Goal: Task Accomplishment & Management: Use online tool/utility

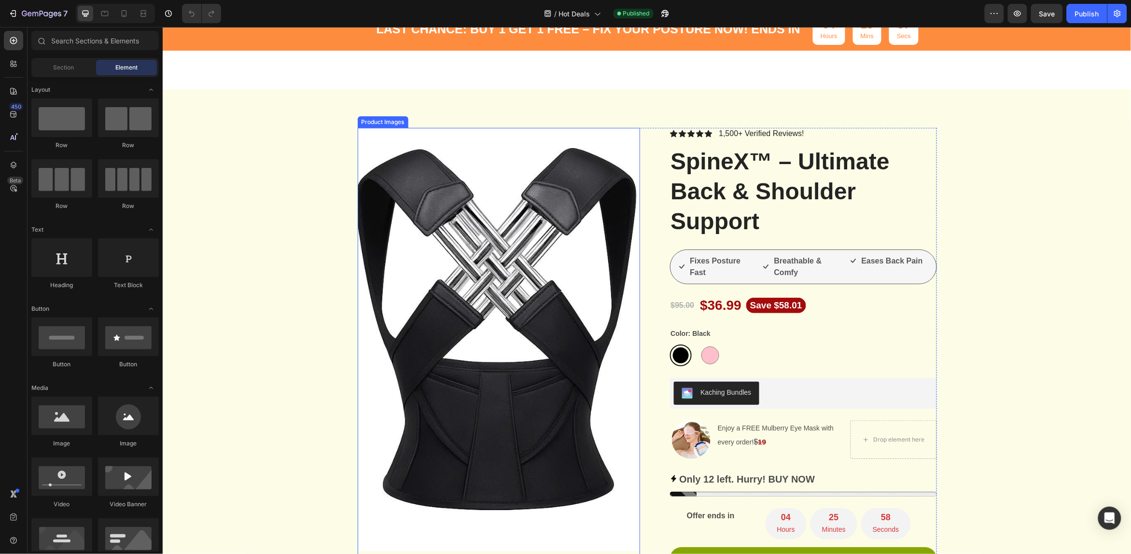
scroll to position [181, 0]
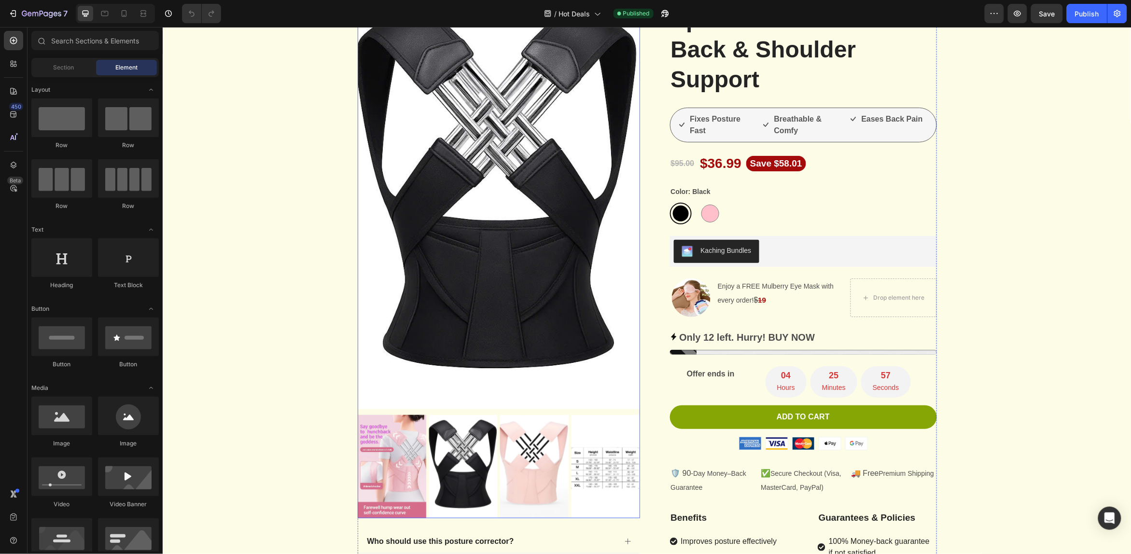
click at [466, 471] on img at bounding box center [462, 466] width 69 height 103
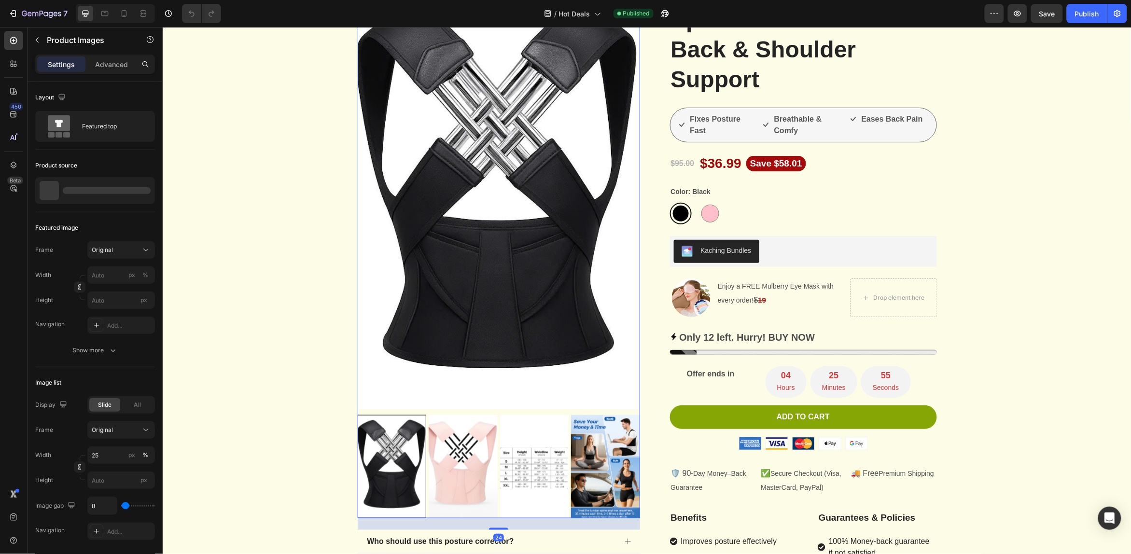
click at [455, 467] on img at bounding box center [462, 466] width 69 height 103
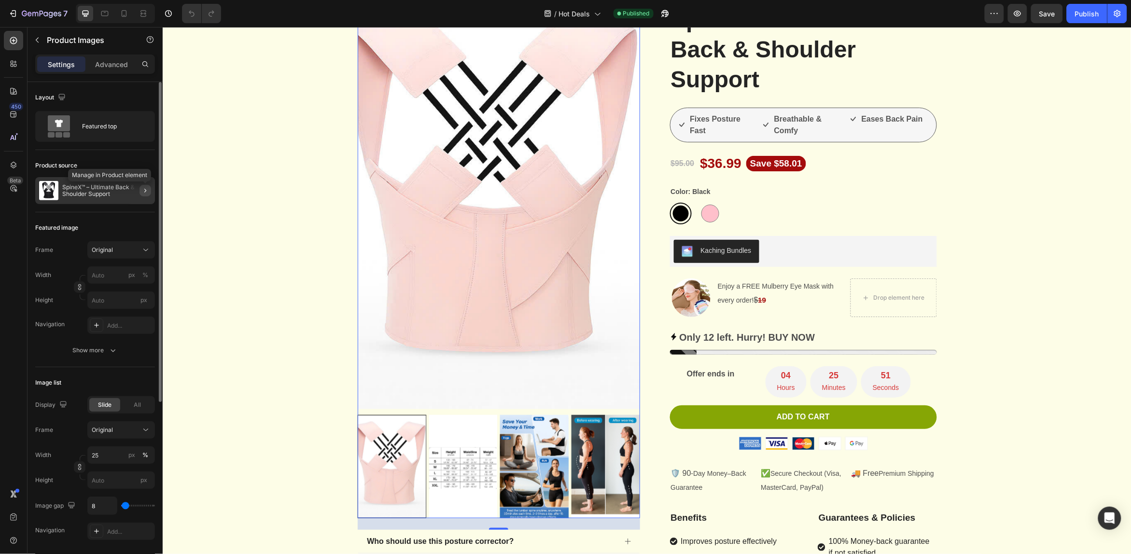
click at [142, 192] on icon "button" at bounding box center [145, 191] width 8 height 8
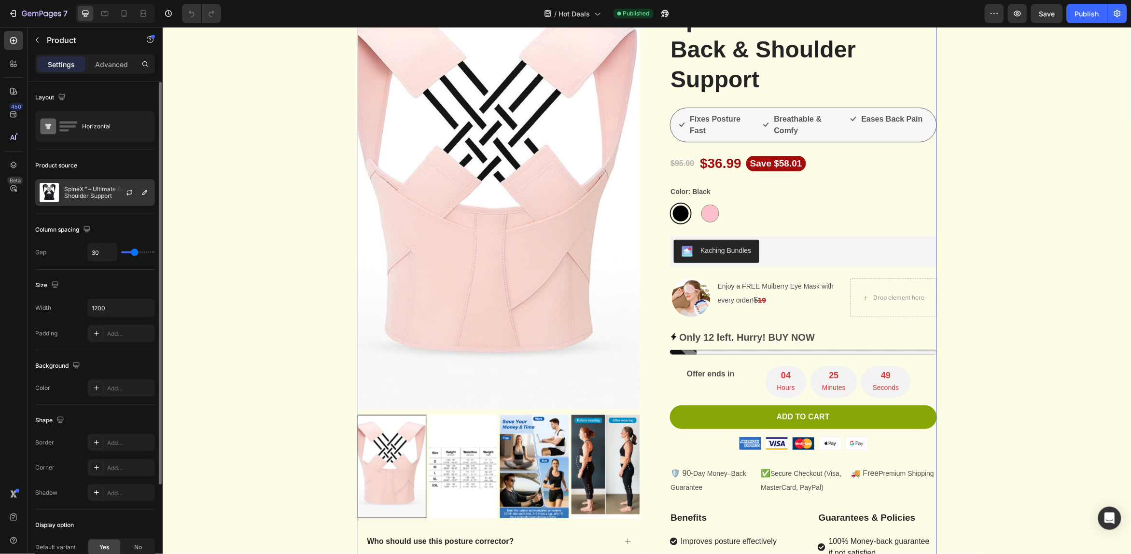
click at [80, 192] on p "SpineX™ – Ultimate Back & Shoulder Support" at bounding box center [107, 193] width 86 height 14
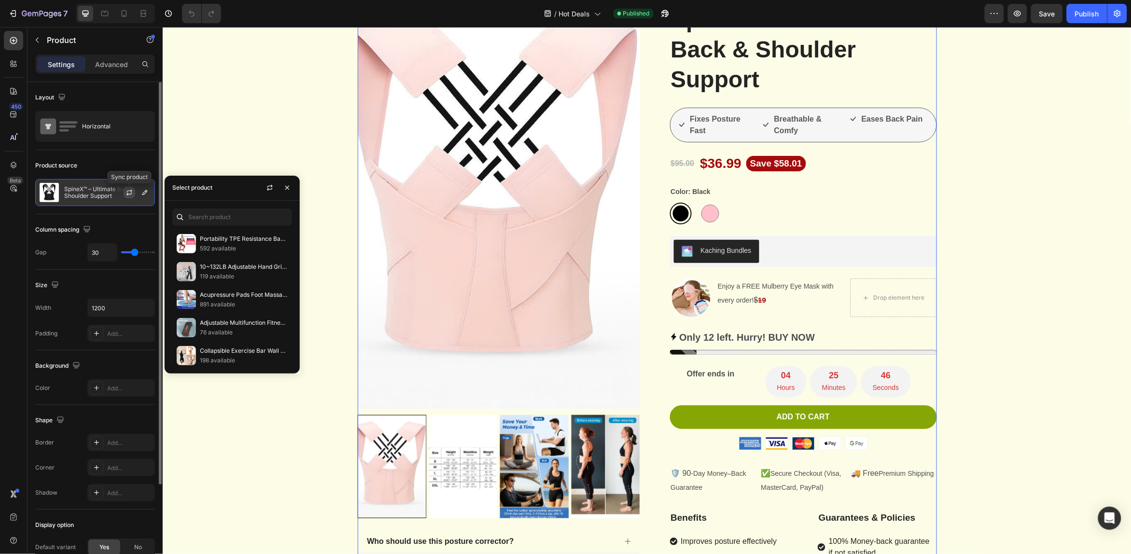
click at [130, 194] on icon "button" at bounding box center [130, 193] width 8 height 8
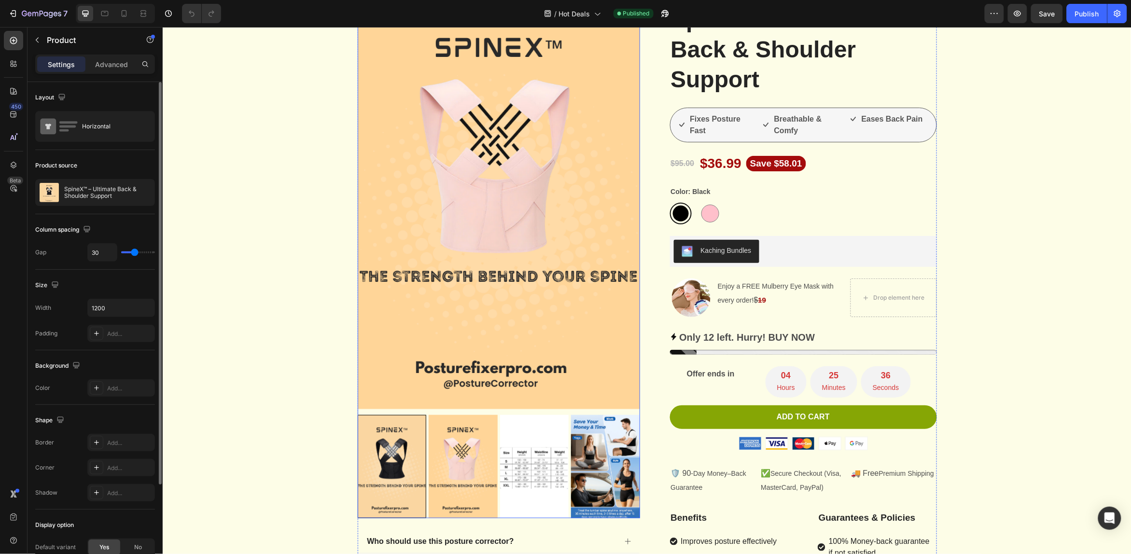
click at [392, 473] on div at bounding box center [391, 466] width 69 height 103
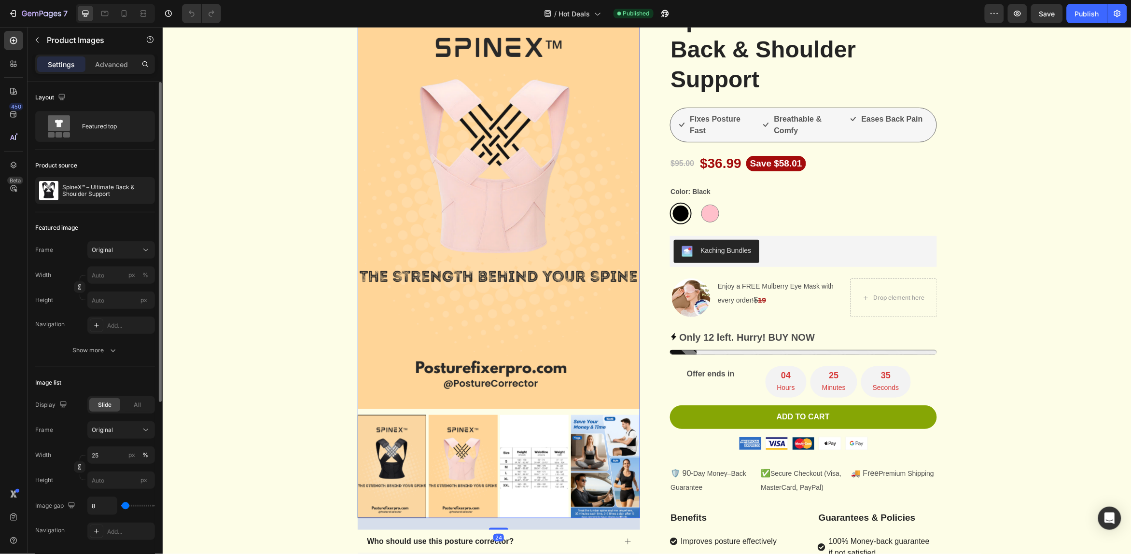
click at [455, 468] on img at bounding box center [462, 466] width 69 height 103
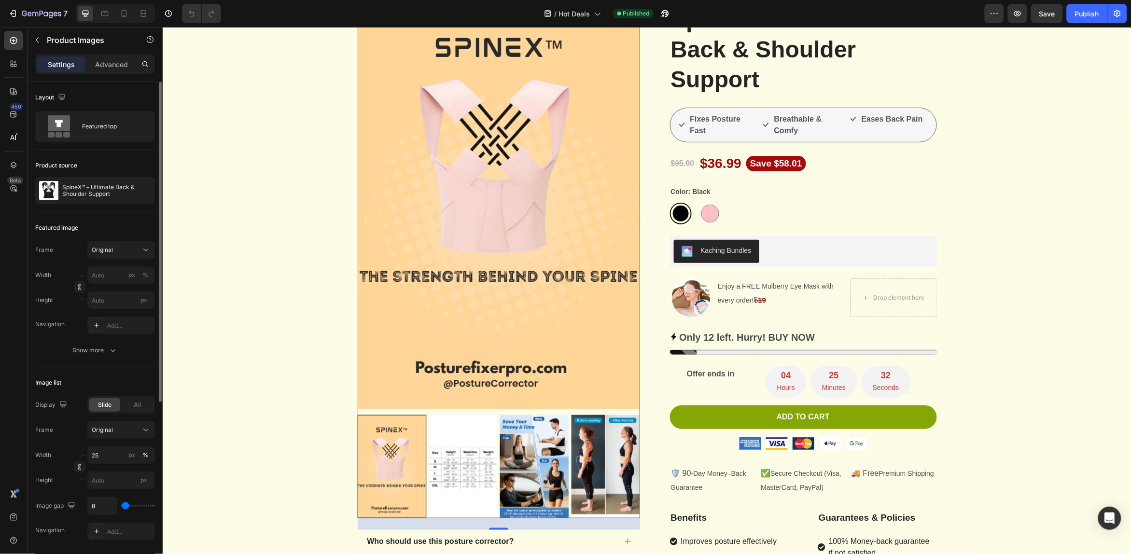
click at [513, 460] on img at bounding box center [534, 466] width 69 height 103
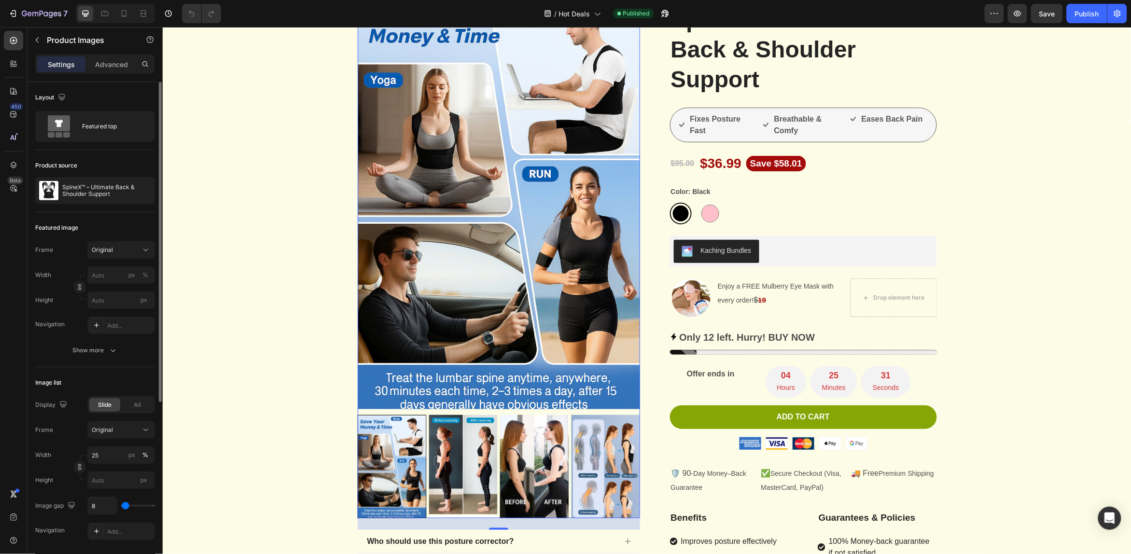
click at [450, 467] on img at bounding box center [462, 466] width 69 height 103
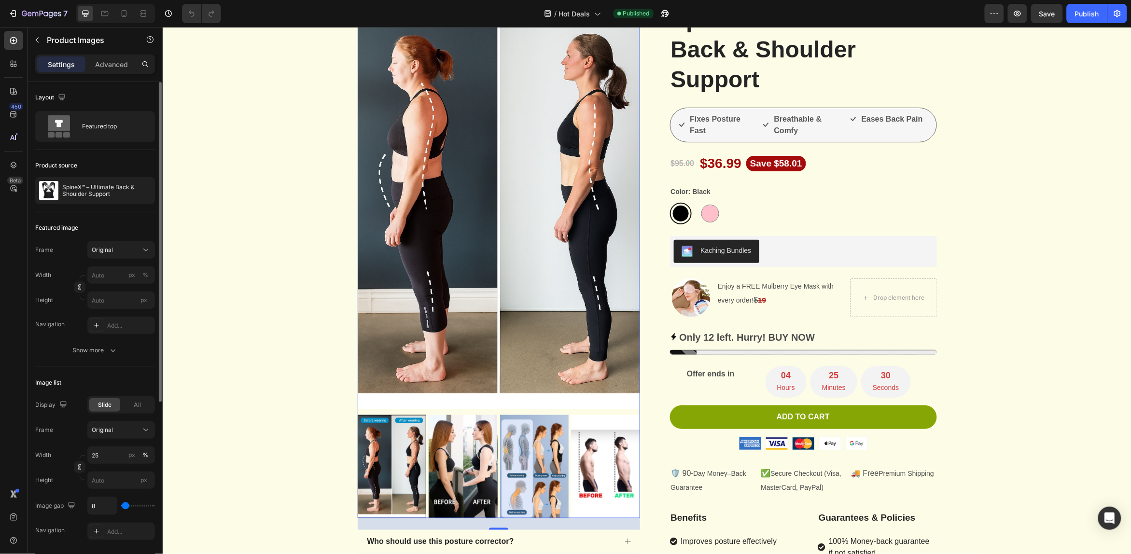
click at [450, 467] on div at bounding box center [498, 466] width 283 height 103
click at [544, 462] on img at bounding box center [533, 466] width 69 height 103
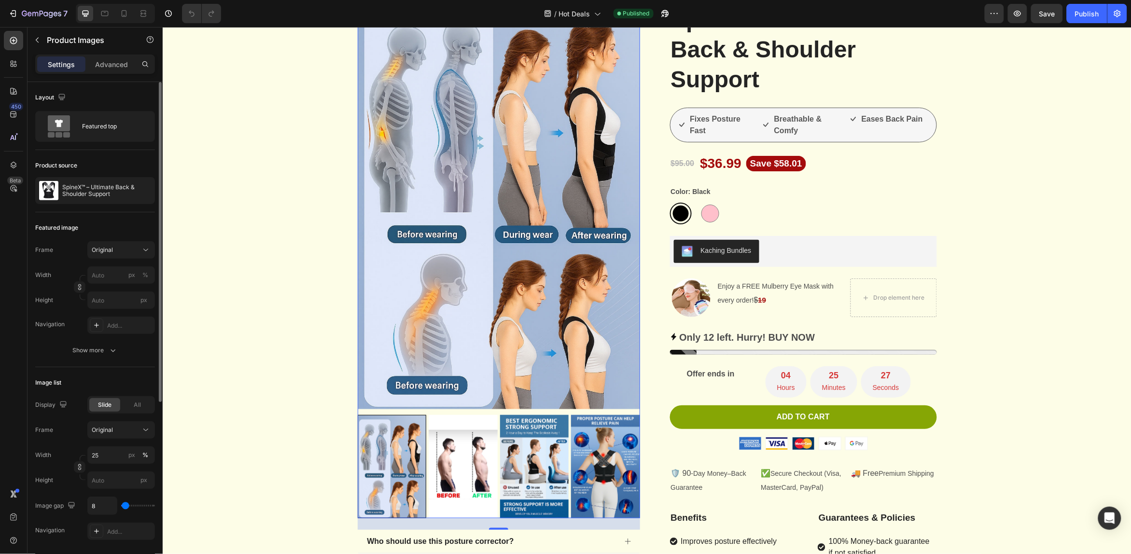
click at [447, 479] on img at bounding box center [462, 466] width 69 height 103
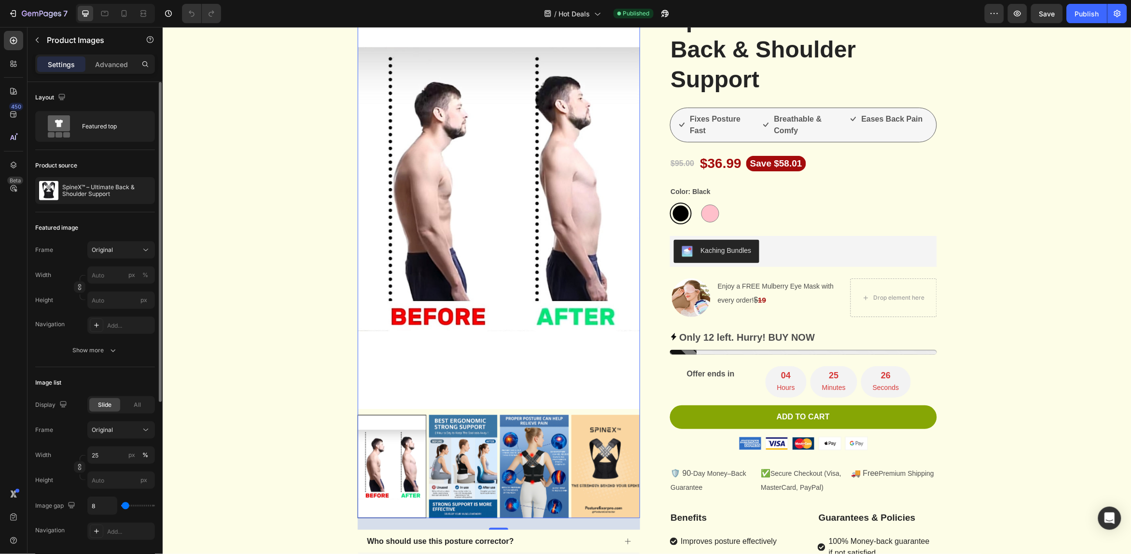
click at [446, 479] on img at bounding box center [462, 466] width 69 height 103
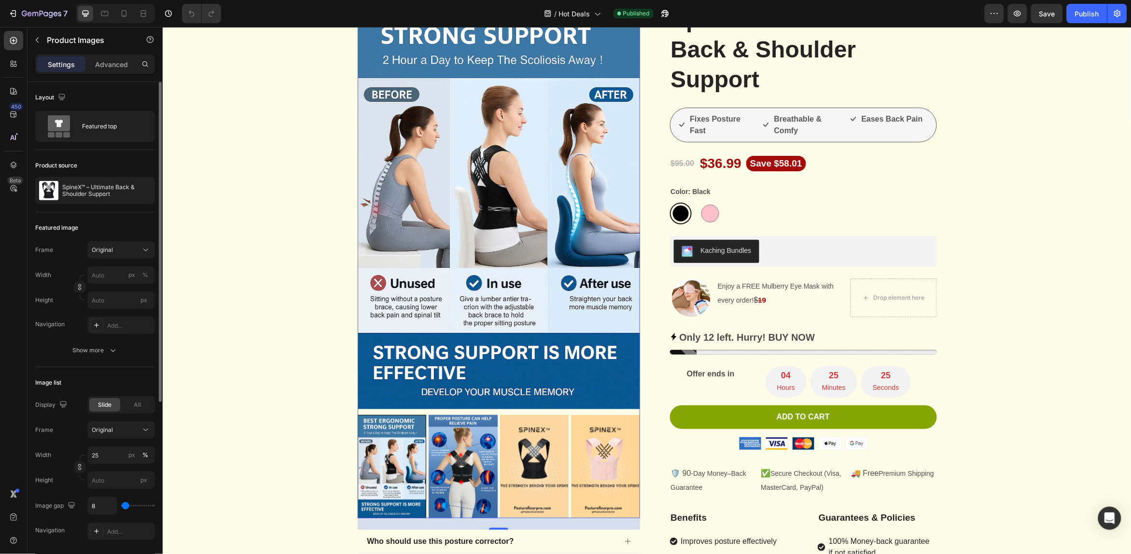
click at [446, 479] on img at bounding box center [462, 466] width 69 height 103
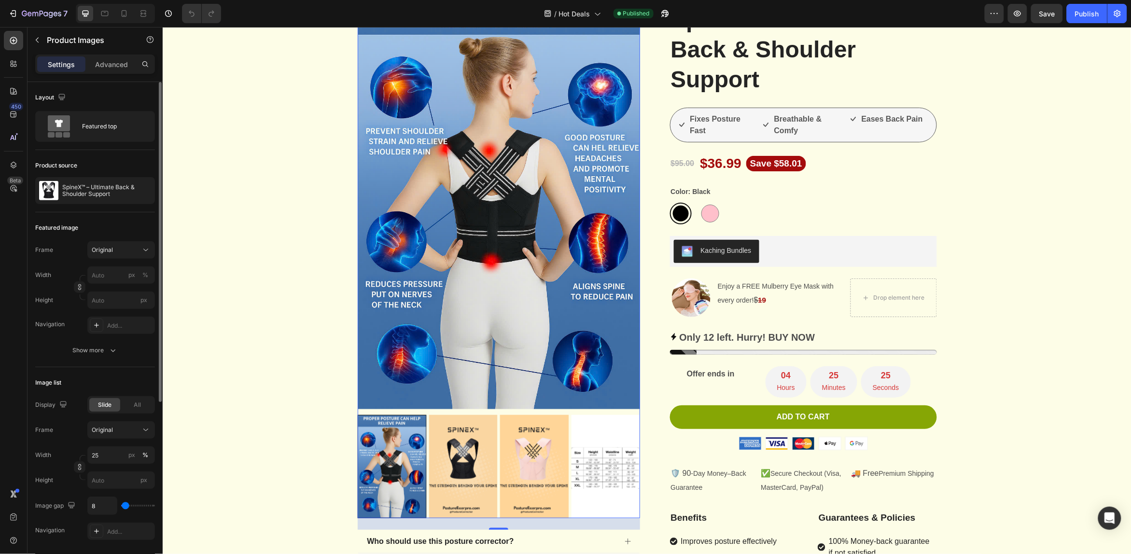
click at [446, 479] on img at bounding box center [462, 466] width 69 height 103
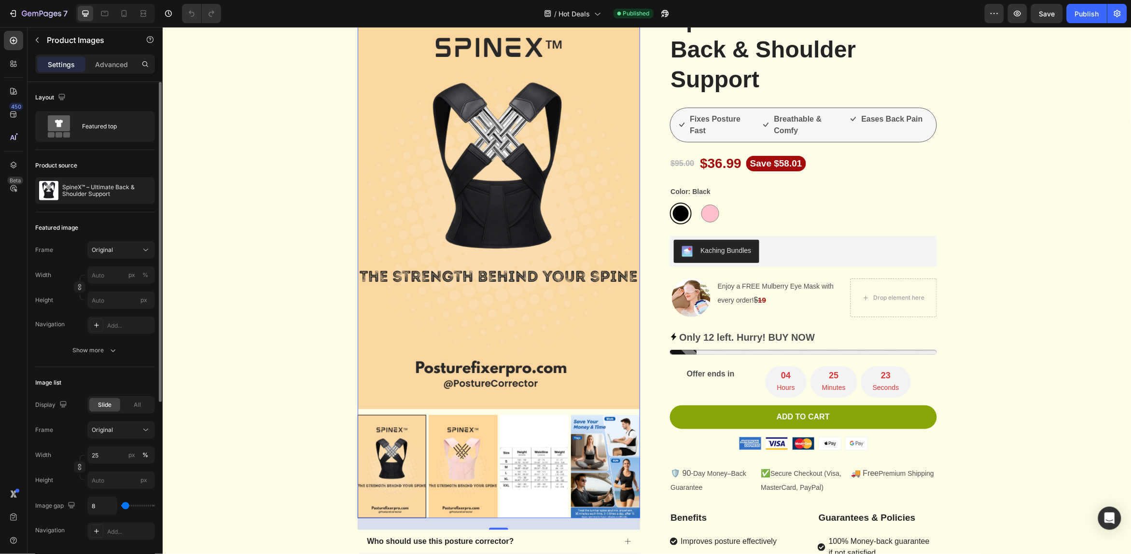
click at [445, 479] on img at bounding box center [462, 466] width 69 height 103
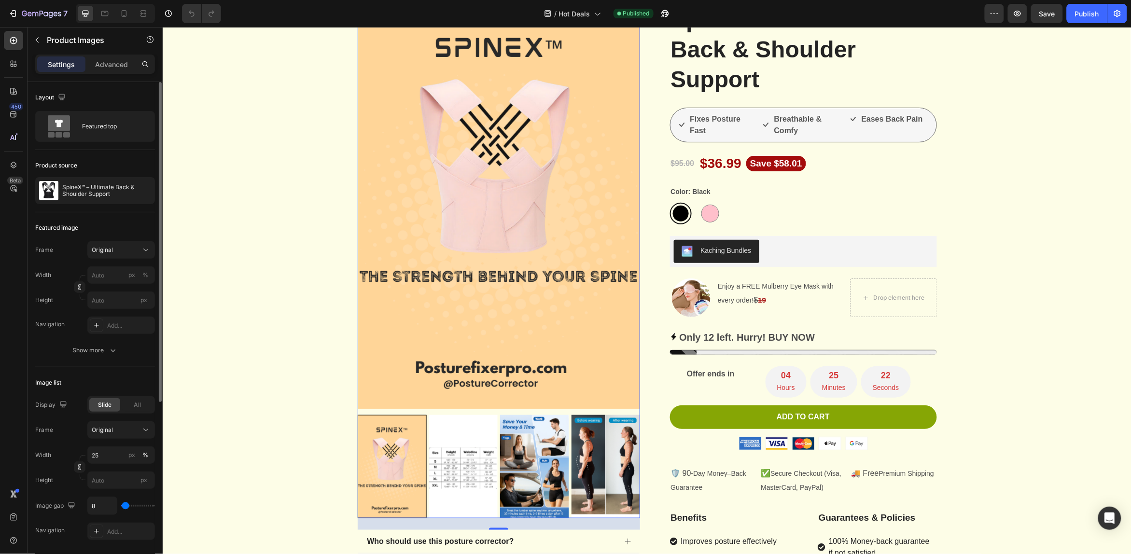
click at [445, 479] on div at bounding box center [498, 466] width 283 height 103
click at [445, 479] on img at bounding box center [462, 466] width 69 height 103
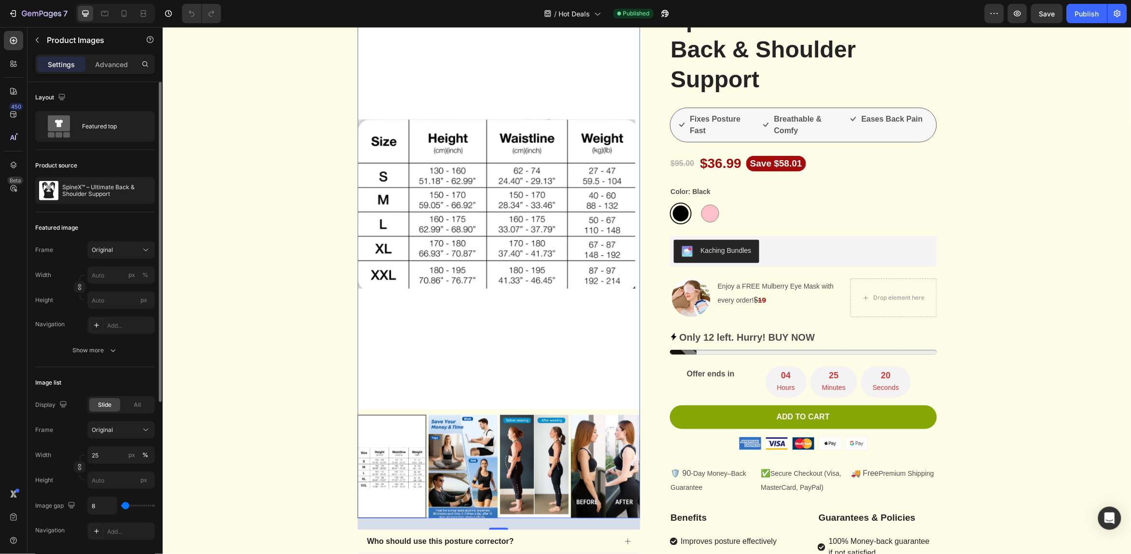
click at [445, 479] on img at bounding box center [462, 466] width 69 height 103
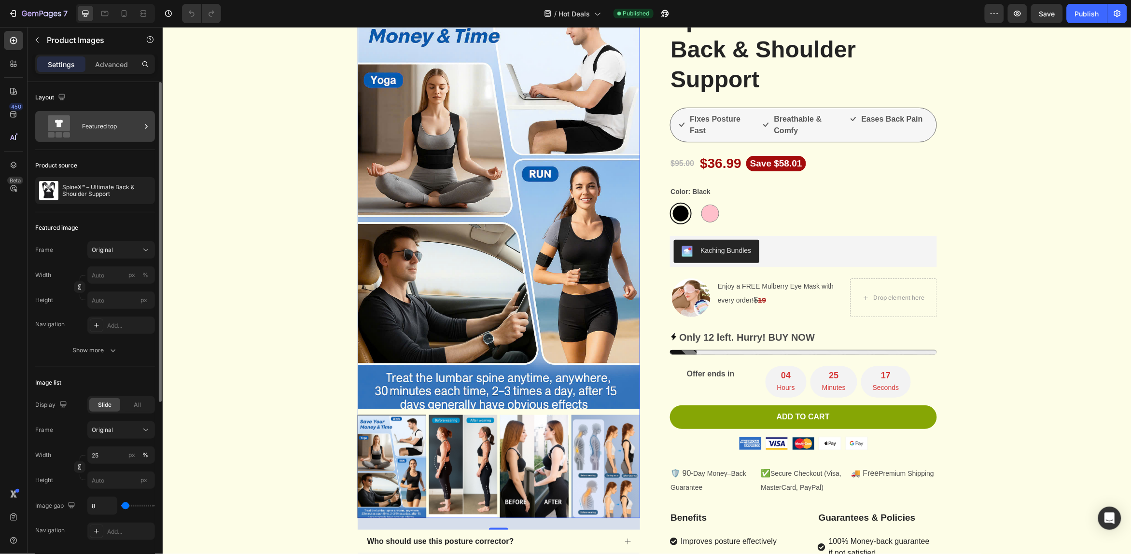
click at [153, 128] on div "Featured top" at bounding box center [95, 126] width 120 height 31
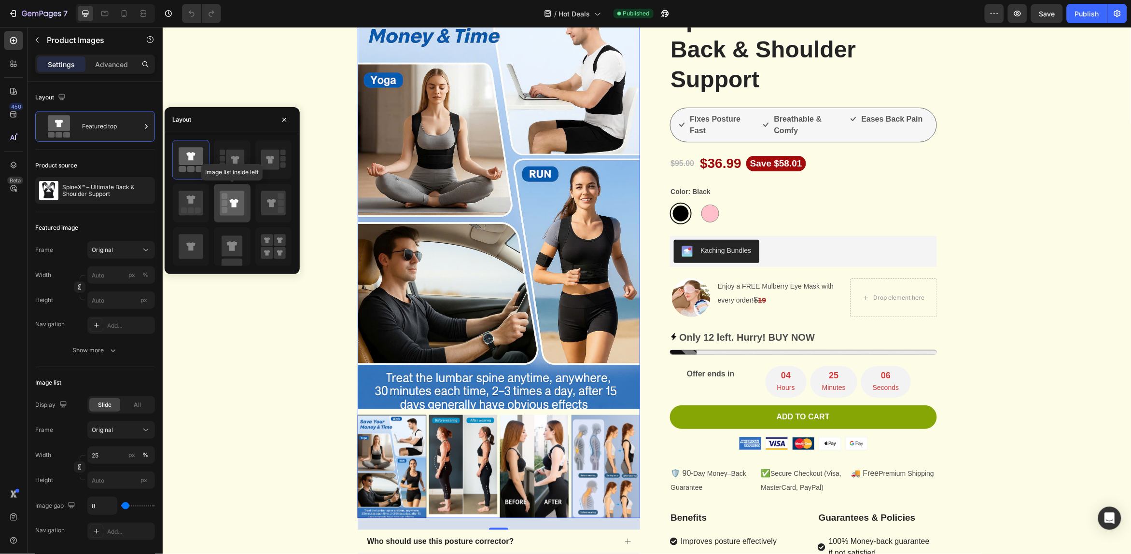
click at [238, 216] on icon at bounding box center [232, 203] width 25 height 25
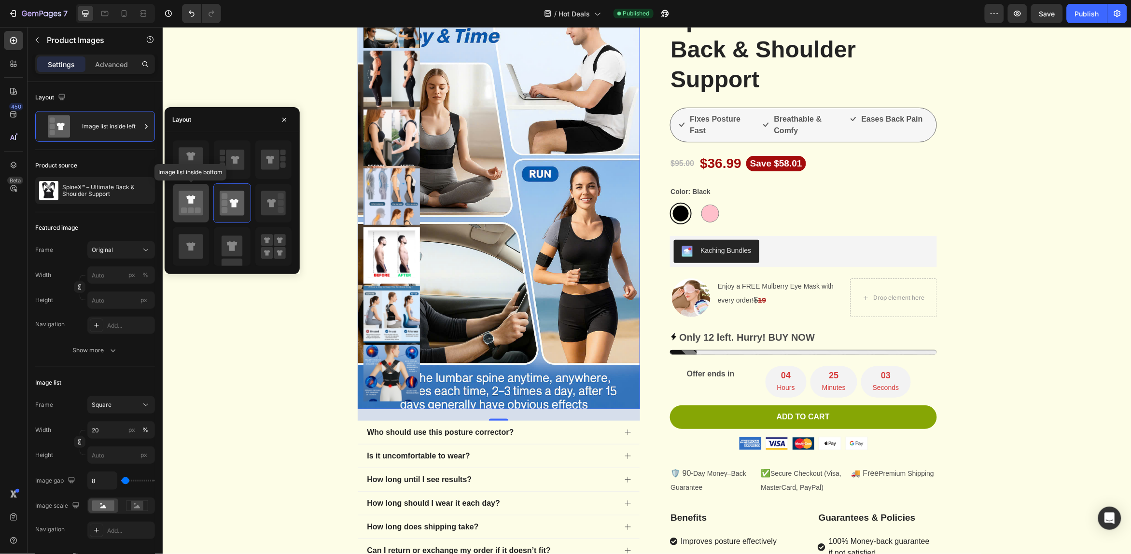
click at [206, 211] on div at bounding box center [191, 203] width 36 height 39
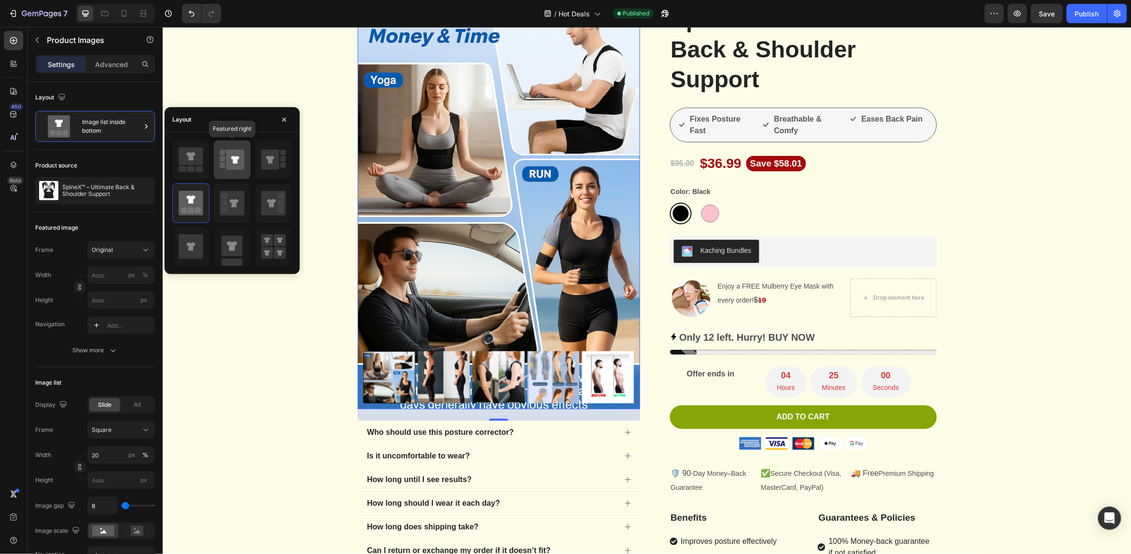
click at [220, 163] on div at bounding box center [232, 160] width 36 height 39
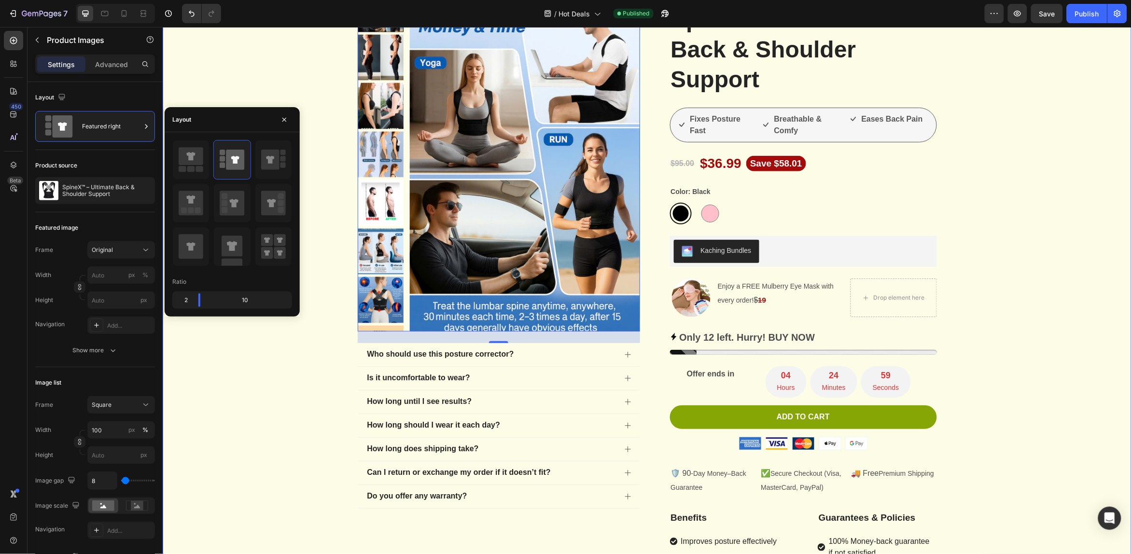
click at [291, 394] on div "Product Images 24 Who should use this posture corrector? Is it uncomfortable to…" at bounding box center [647, 404] width 955 height 836
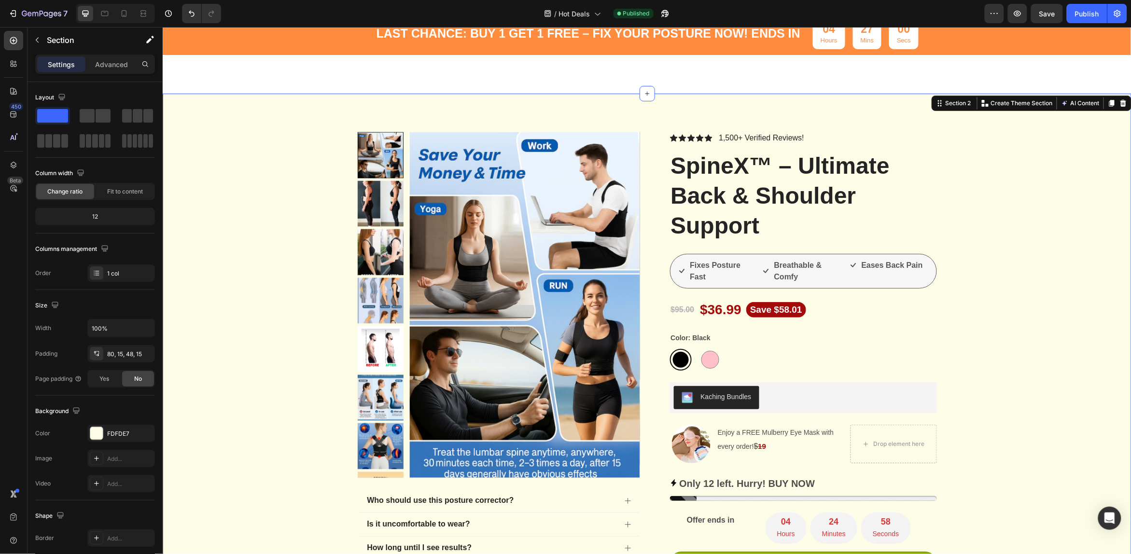
scroll to position [0, 0]
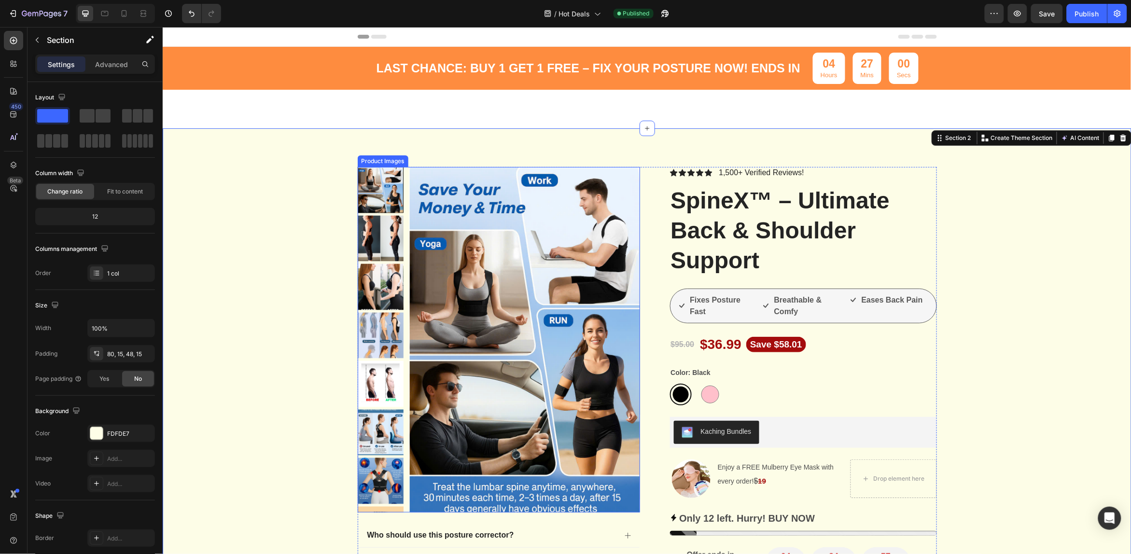
click at [396, 232] on img at bounding box center [380, 238] width 46 height 46
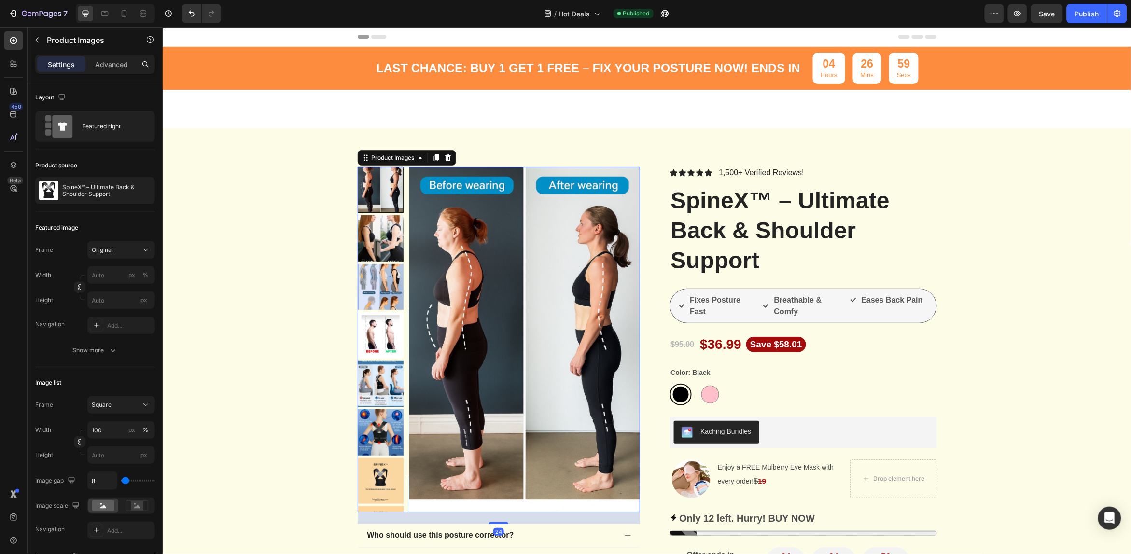
click at [379, 283] on img at bounding box center [380, 287] width 46 height 46
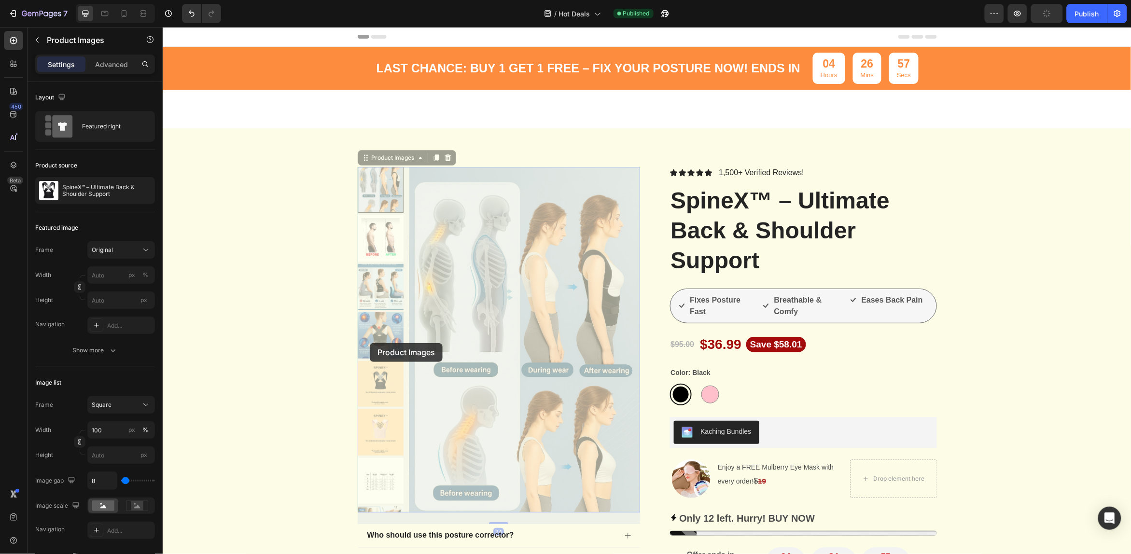
drag, startPoint x: 384, startPoint y: 268, endPoint x: 382, endPoint y: 288, distance: 20.4
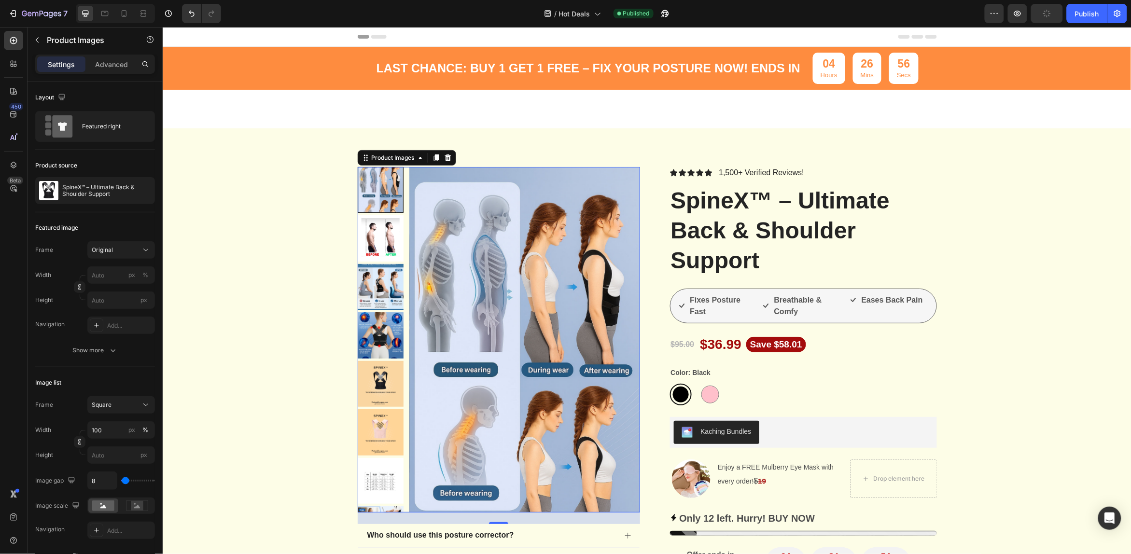
click at [369, 355] on img at bounding box center [380, 335] width 46 height 46
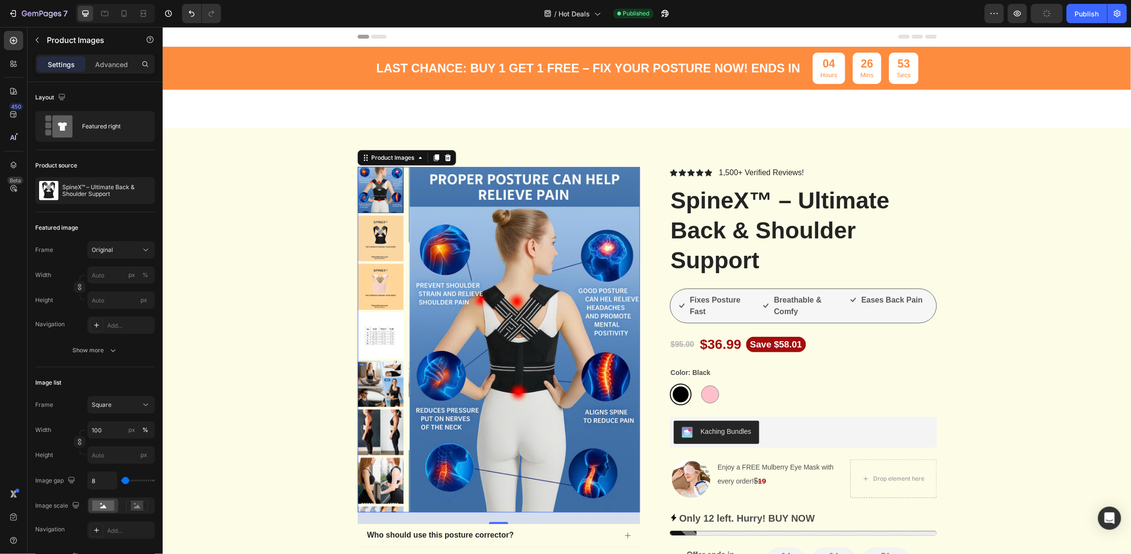
click at [382, 240] on img at bounding box center [380, 238] width 46 height 46
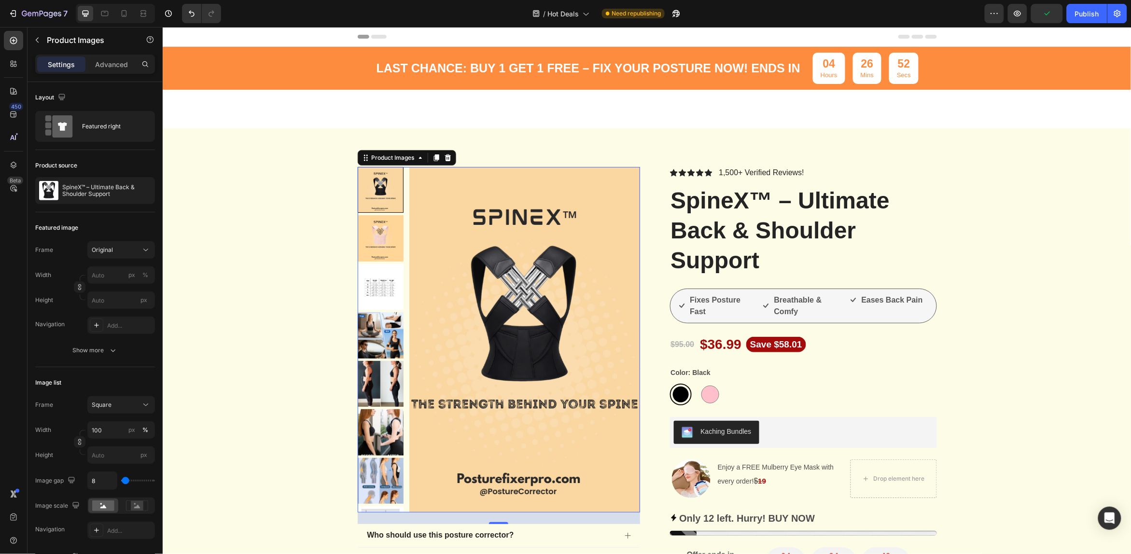
click at [380, 236] on img at bounding box center [380, 238] width 46 height 46
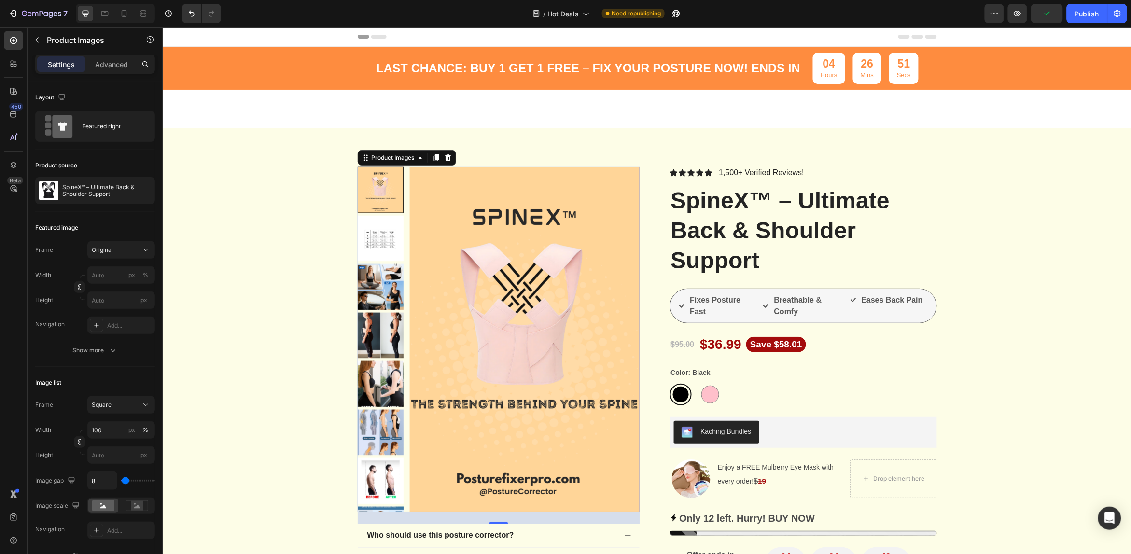
click at [379, 271] on img at bounding box center [380, 287] width 46 height 46
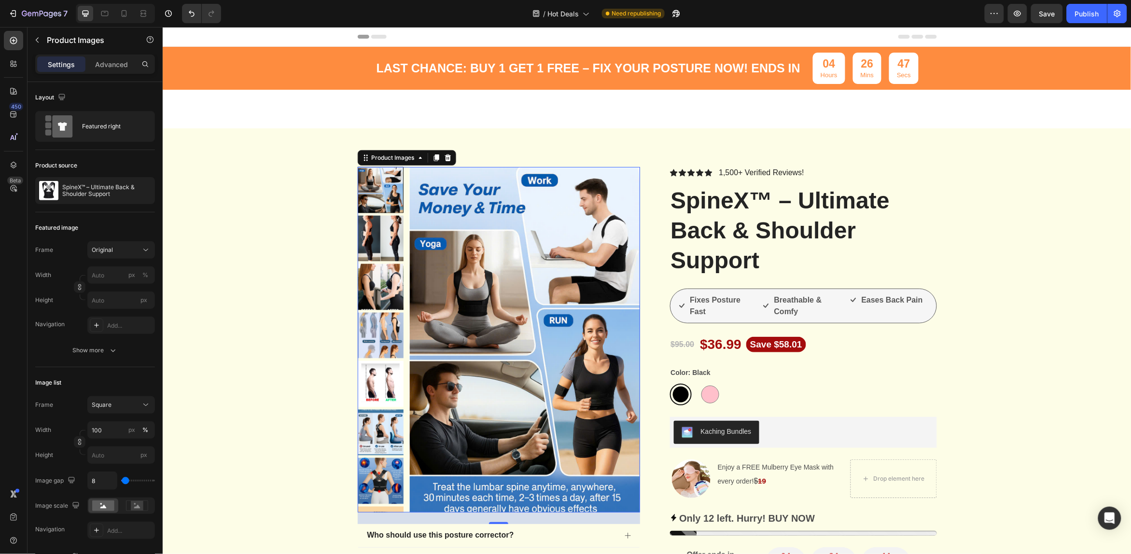
click at [374, 247] on img at bounding box center [380, 238] width 46 height 46
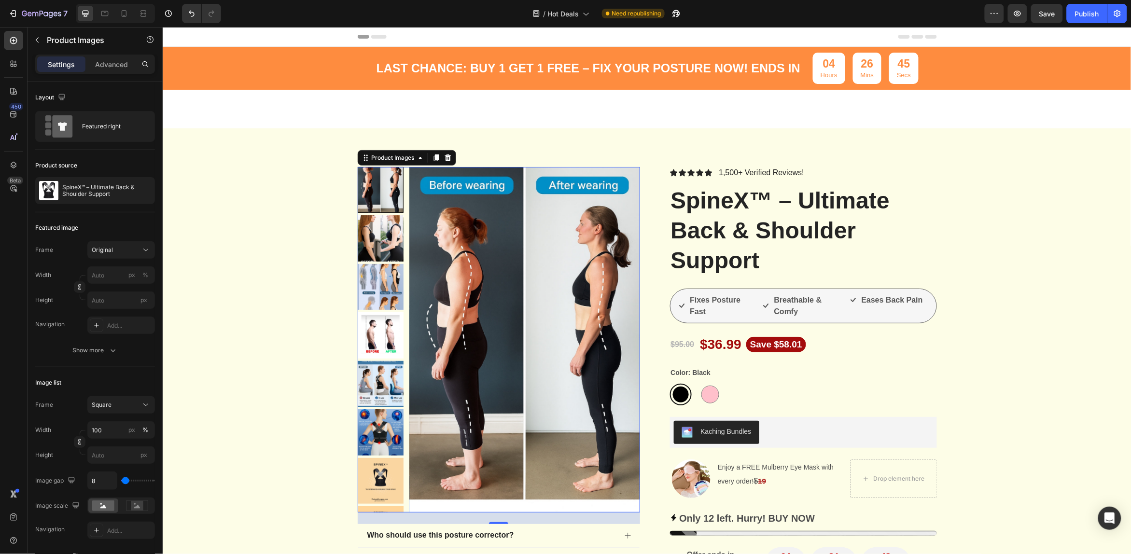
click at [375, 234] on img at bounding box center [380, 238] width 46 height 46
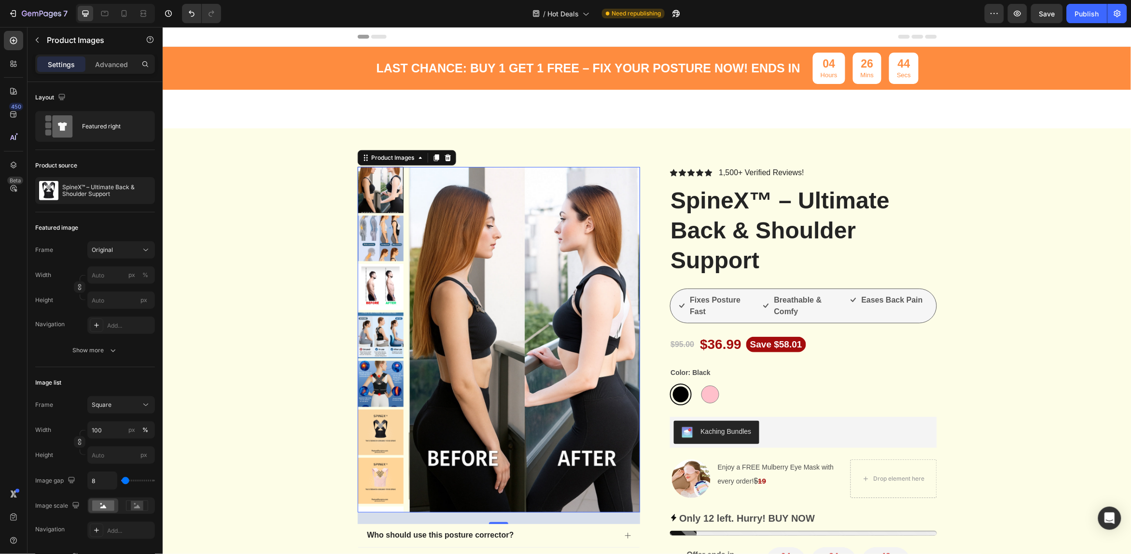
click at [375, 234] on img at bounding box center [380, 238] width 46 height 46
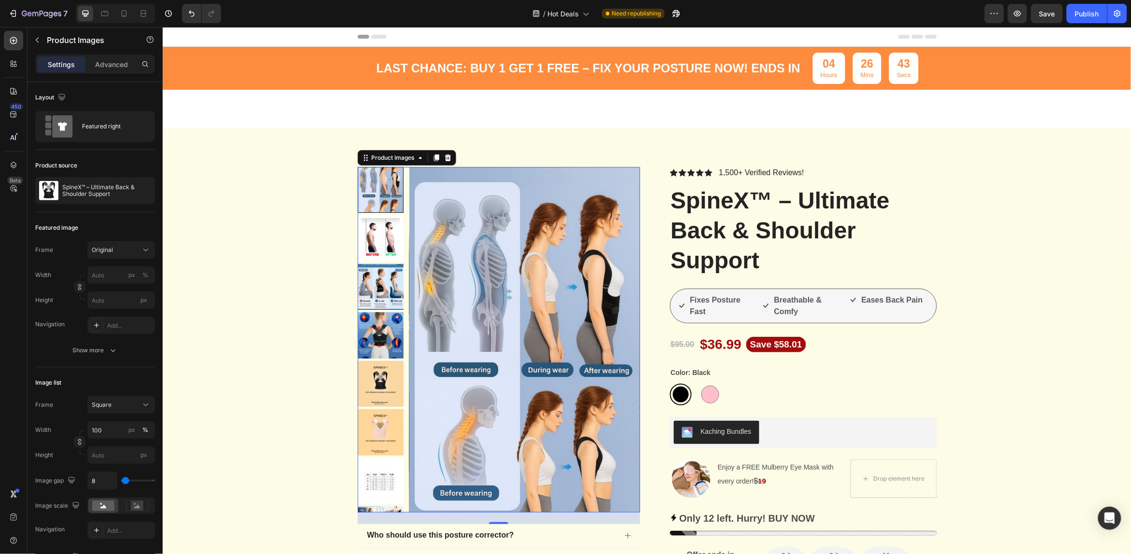
click at [375, 234] on img at bounding box center [380, 238] width 46 height 46
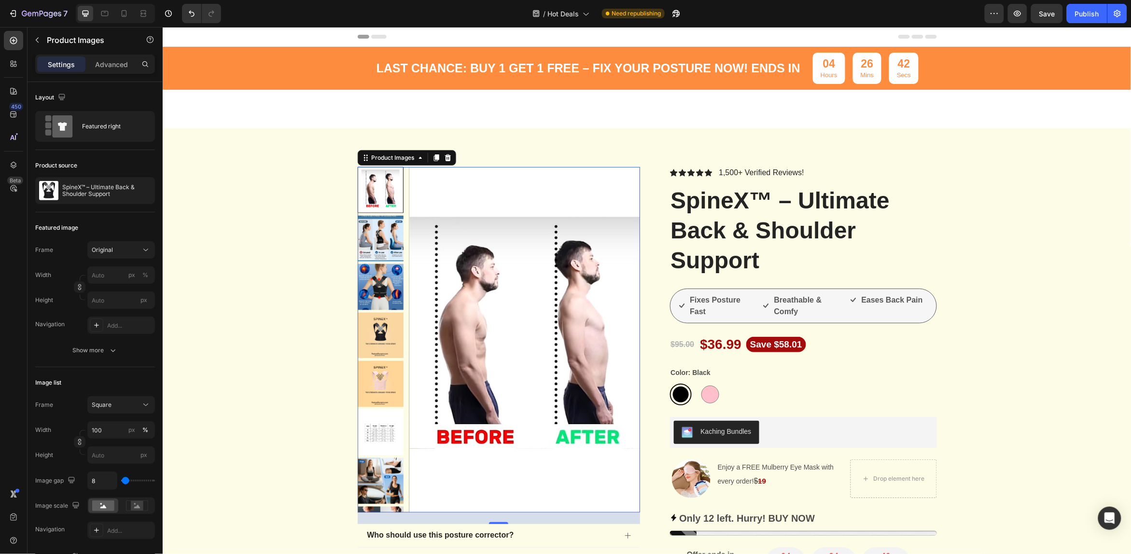
click at [375, 234] on img at bounding box center [380, 238] width 46 height 46
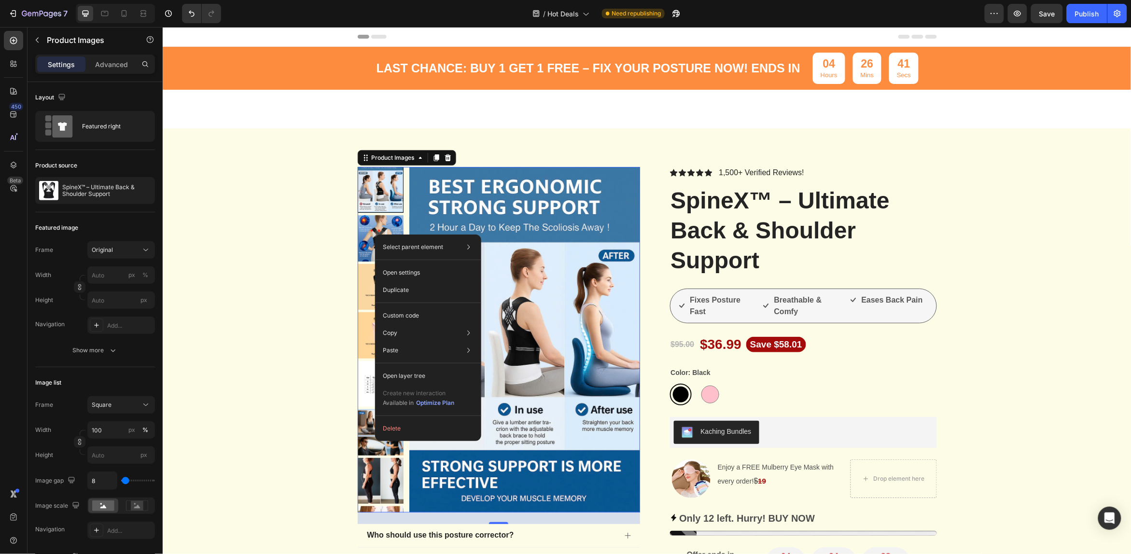
click at [368, 229] on img at bounding box center [380, 238] width 46 height 46
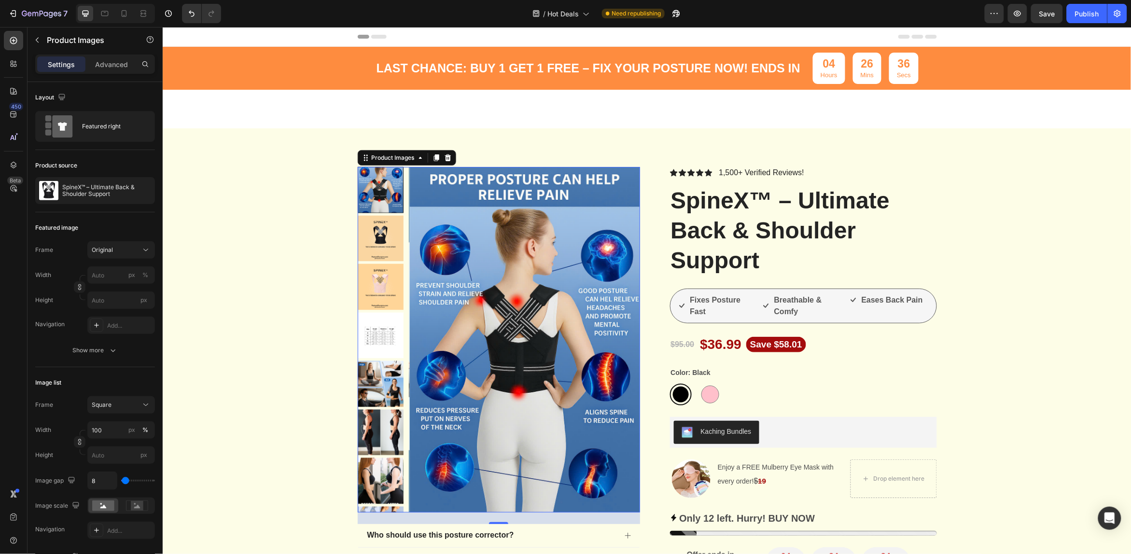
click at [376, 240] on img at bounding box center [380, 238] width 46 height 46
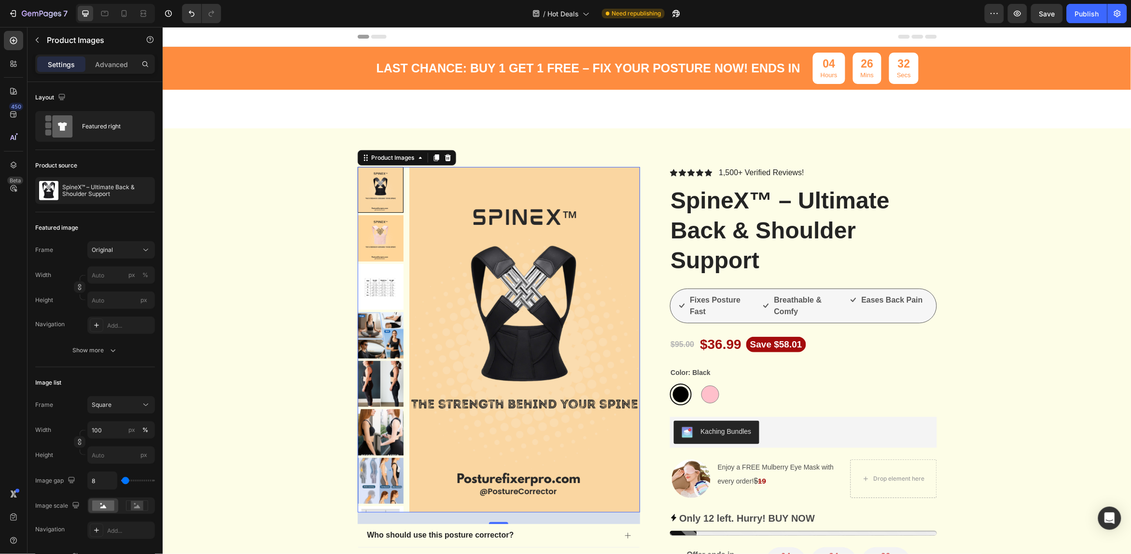
click at [380, 281] on img at bounding box center [380, 287] width 46 height 46
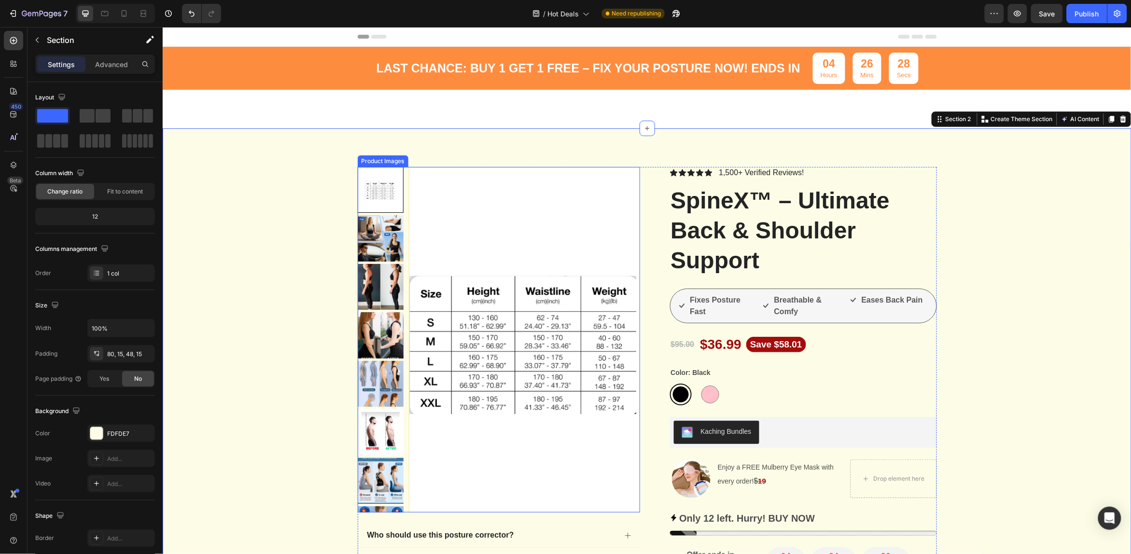
click at [452, 220] on img at bounding box center [524, 340] width 231 height 346
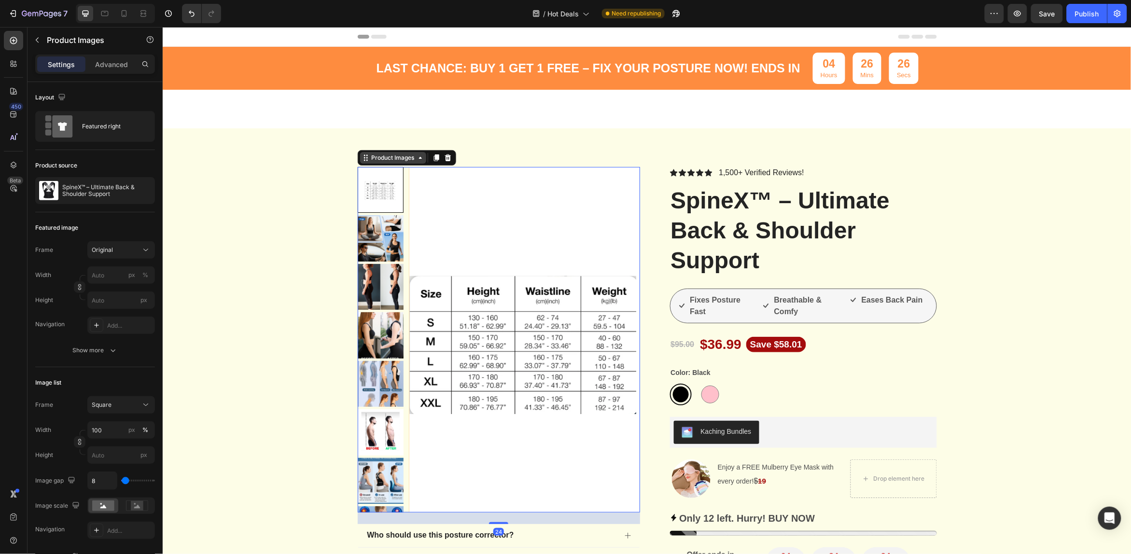
click at [418, 158] on icon at bounding box center [420, 158] width 8 height 8
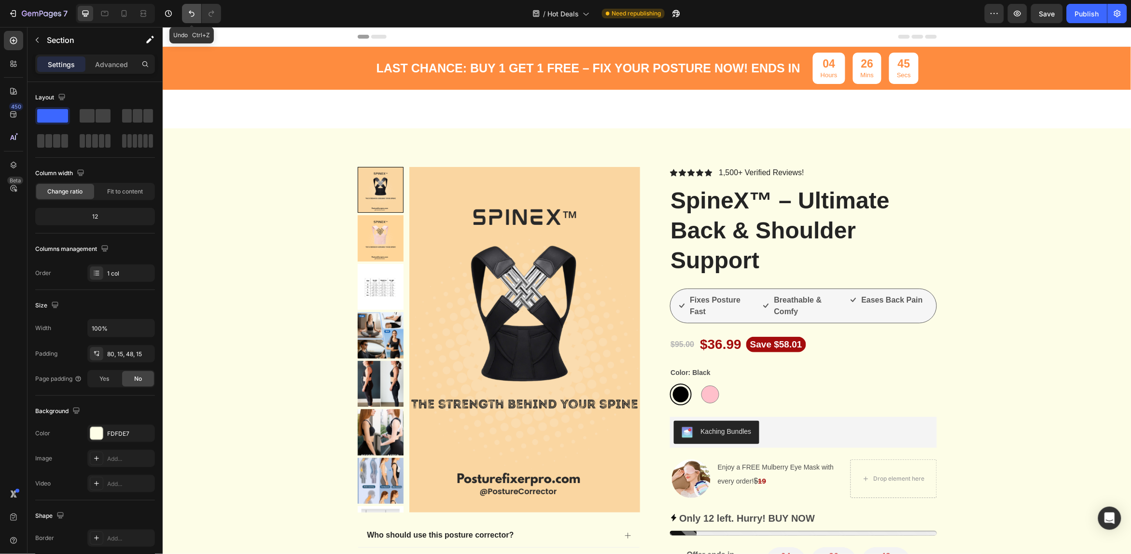
click at [197, 8] on button "Undo/Redo" at bounding box center [191, 13] width 19 height 19
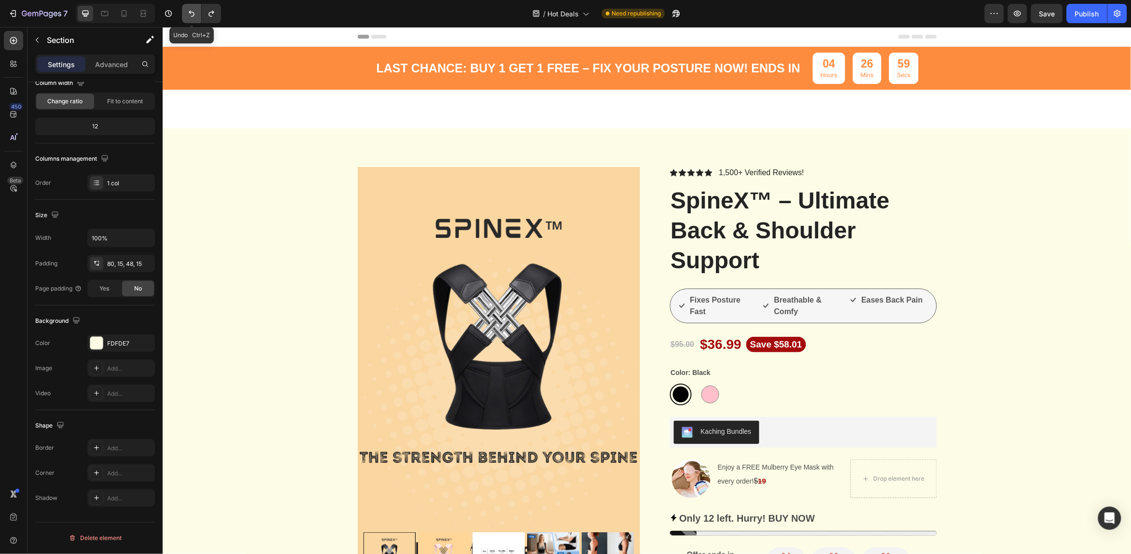
click at [195, 11] on icon "Undo/Redo" at bounding box center [192, 14] width 10 height 10
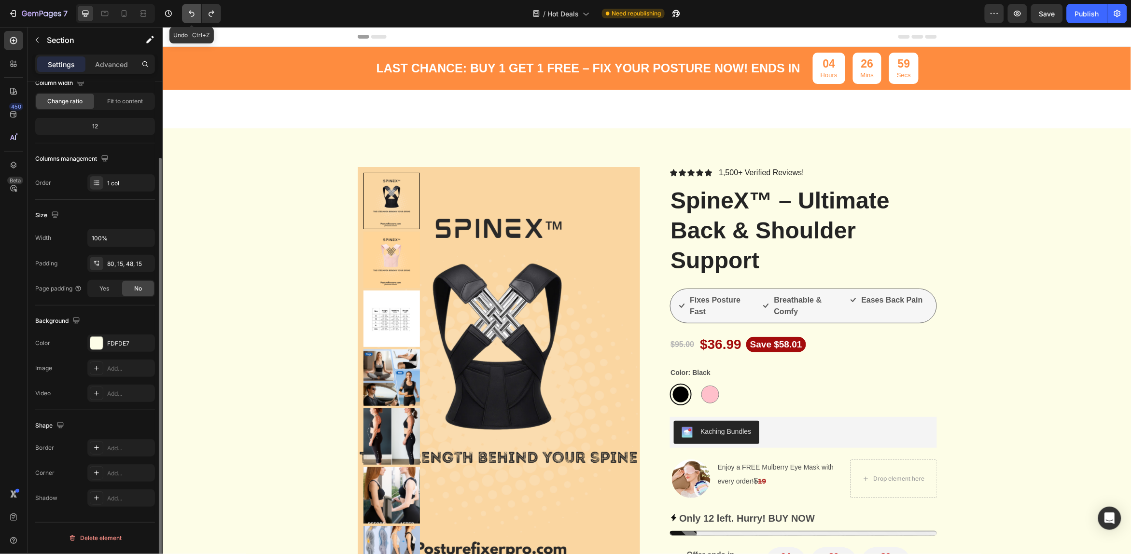
scroll to position [90, 0]
click at [195, 11] on icon "Undo/Redo" at bounding box center [192, 14] width 10 height 10
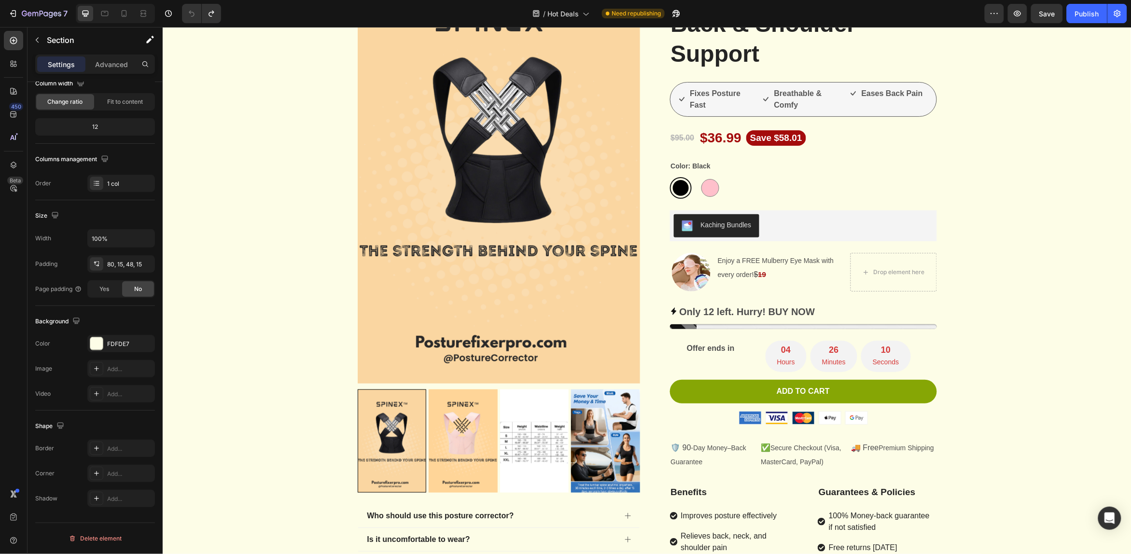
scroll to position [241, 0]
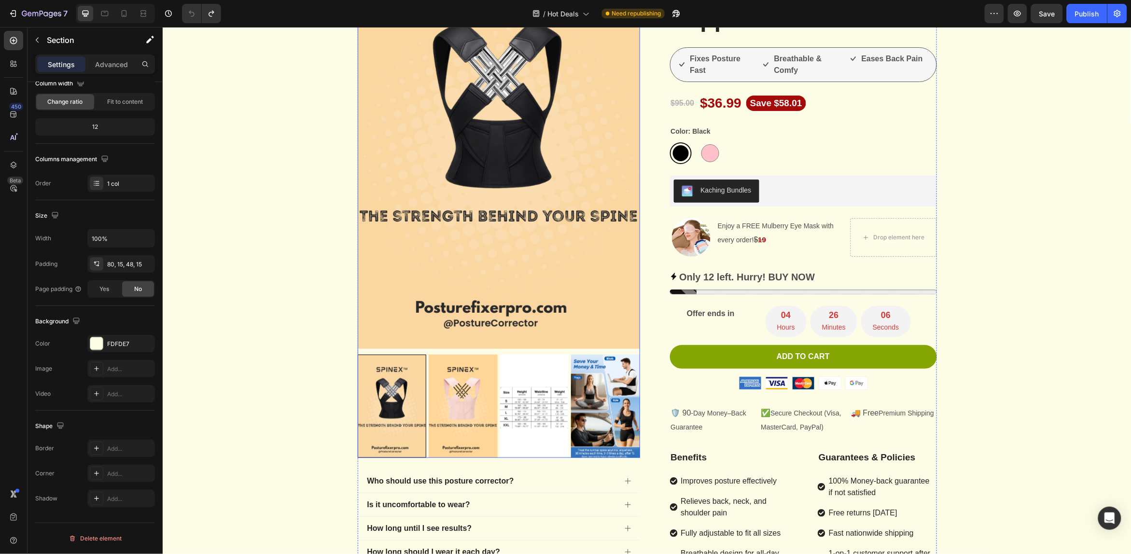
click at [546, 441] on img at bounding box center [534, 405] width 69 height 103
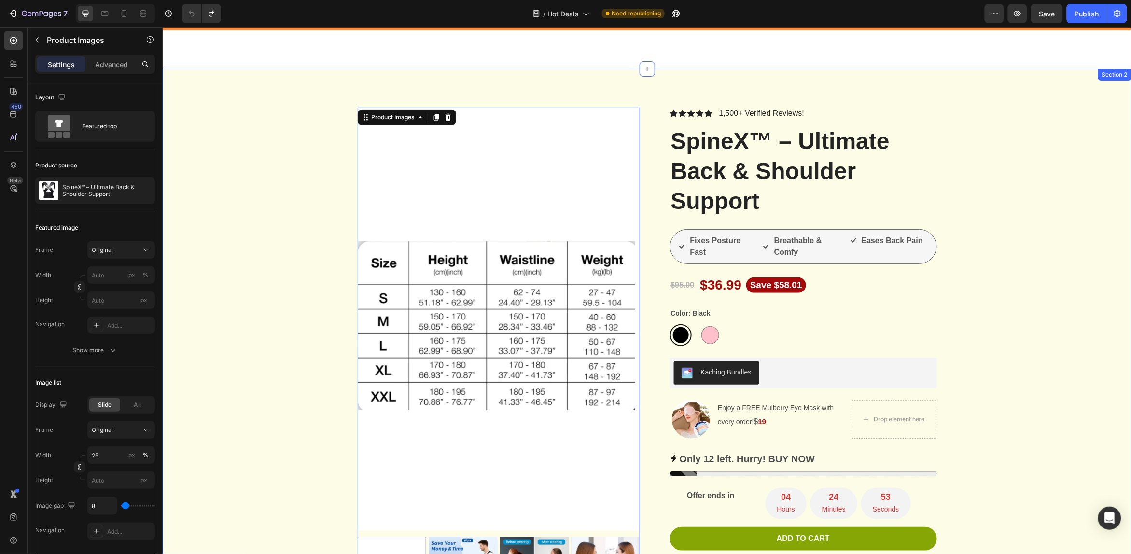
scroll to position [302, 0]
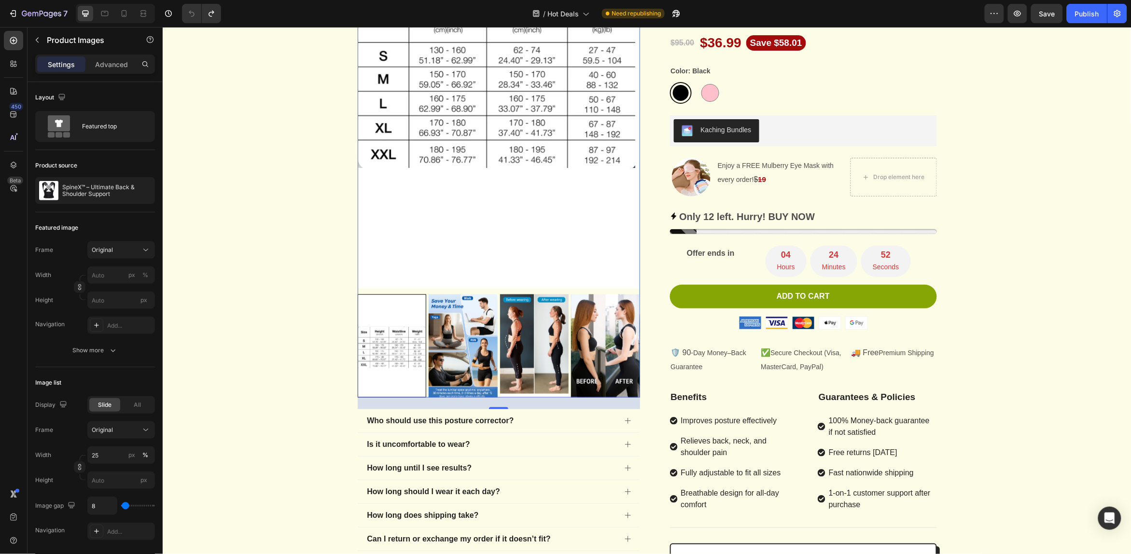
drag, startPoint x: 460, startPoint y: 348, endPoint x: 456, endPoint y: 352, distance: 5.1
click at [459, 349] on img at bounding box center [462, 345] width 69 height 103
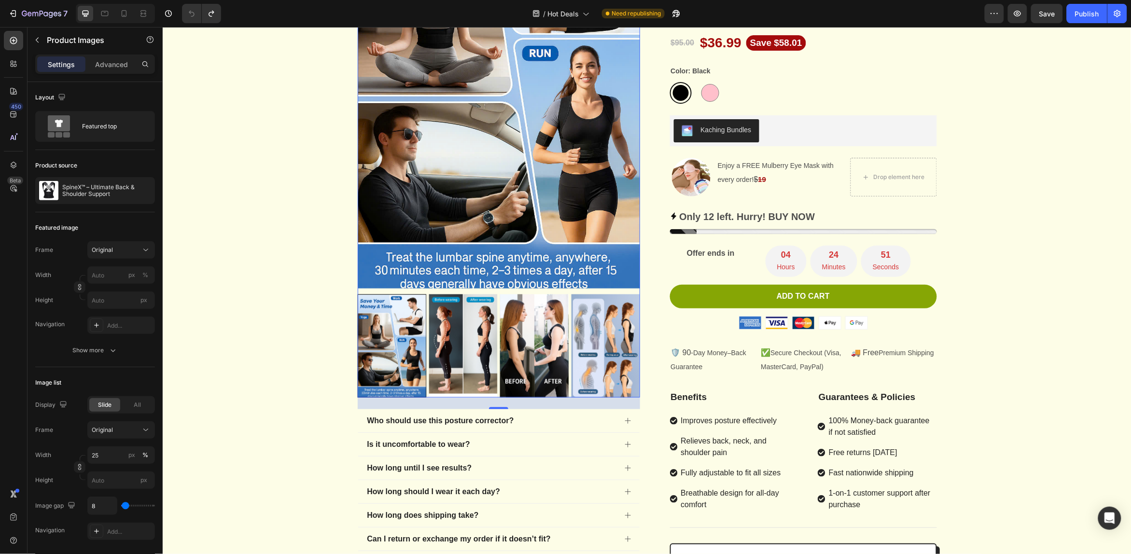
click at [485, 352] on div at bounding box center [498, 345] width 283 height 103
click at [607, 355] on img at bounding box center [605, 345] width 69 height 103
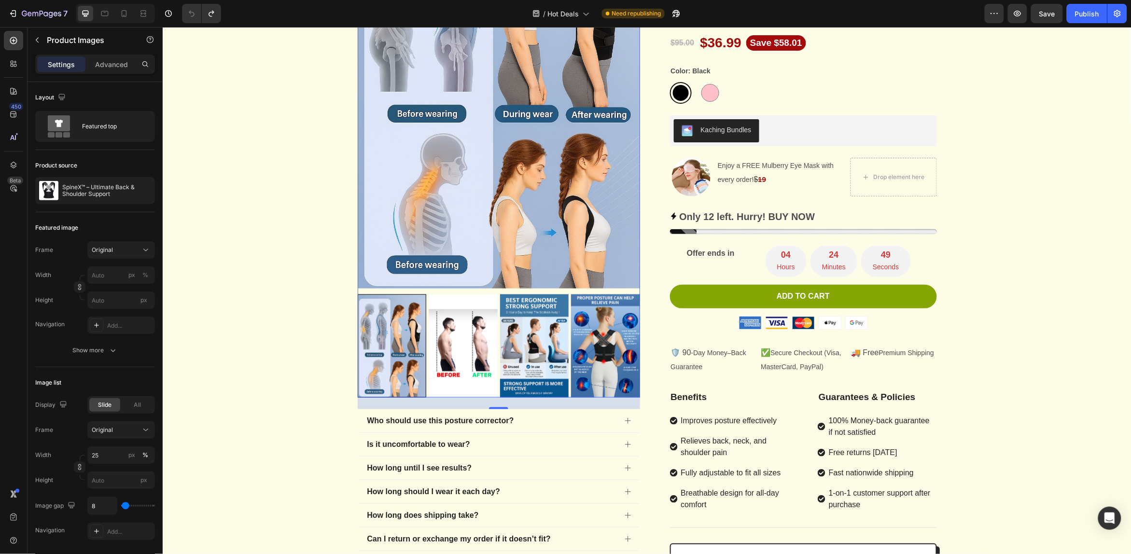
click at [606, 355] on img at bounding box center [605, 345] width 69 height 103
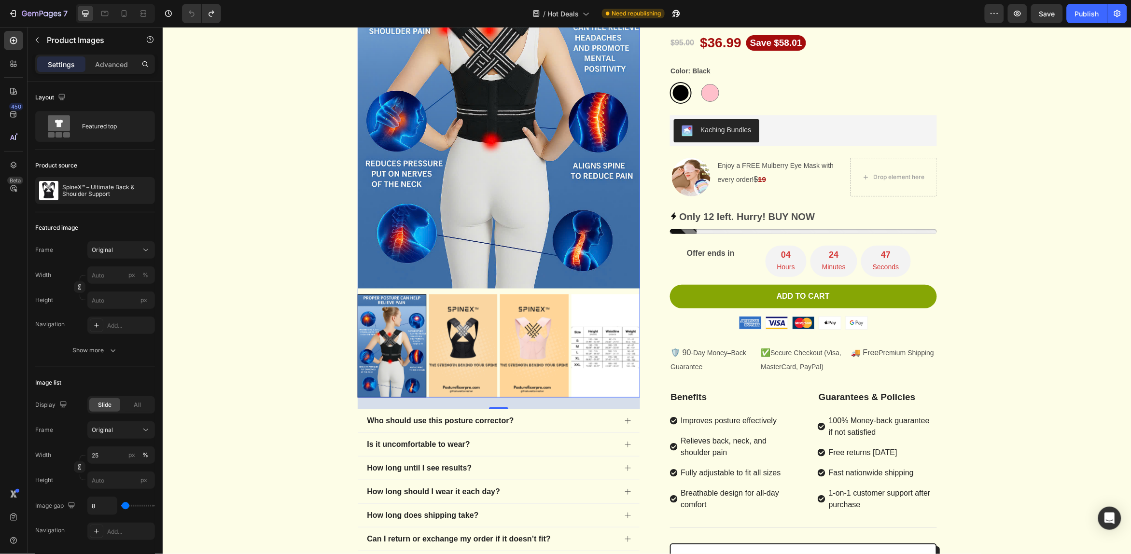
click at [435, 341] on img at bounding box center [462, 345] width 69 height 103
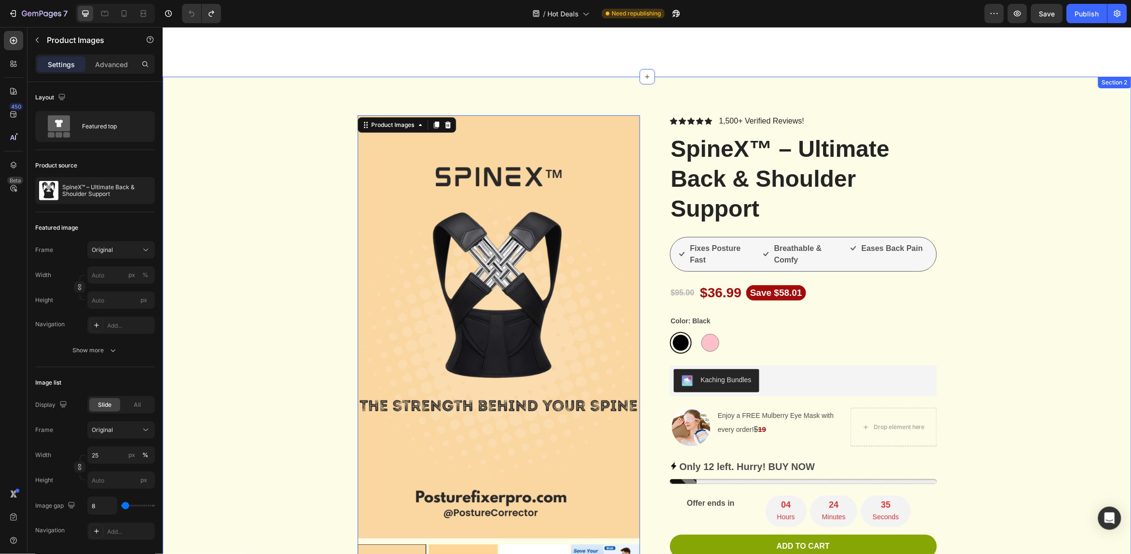
scroll to position [0, 0]
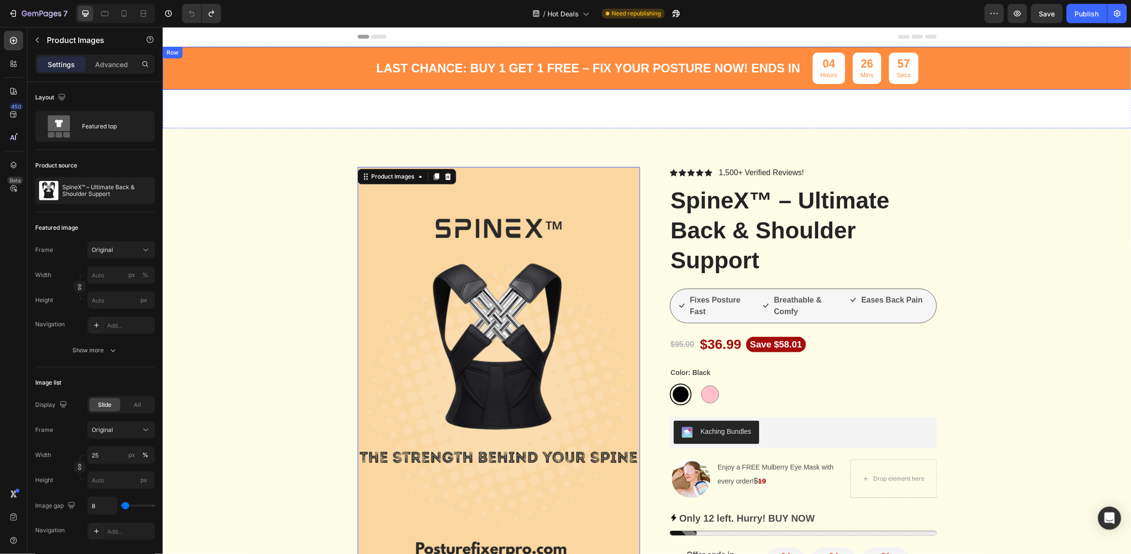
click at [424, 83] on div "LAST CHANCE: BUY 1 GET 1 FREE – FIX YOUR POSTURE NOW! ENDS IN Text Block" at bounding box center [588, 67] width 426 height 31
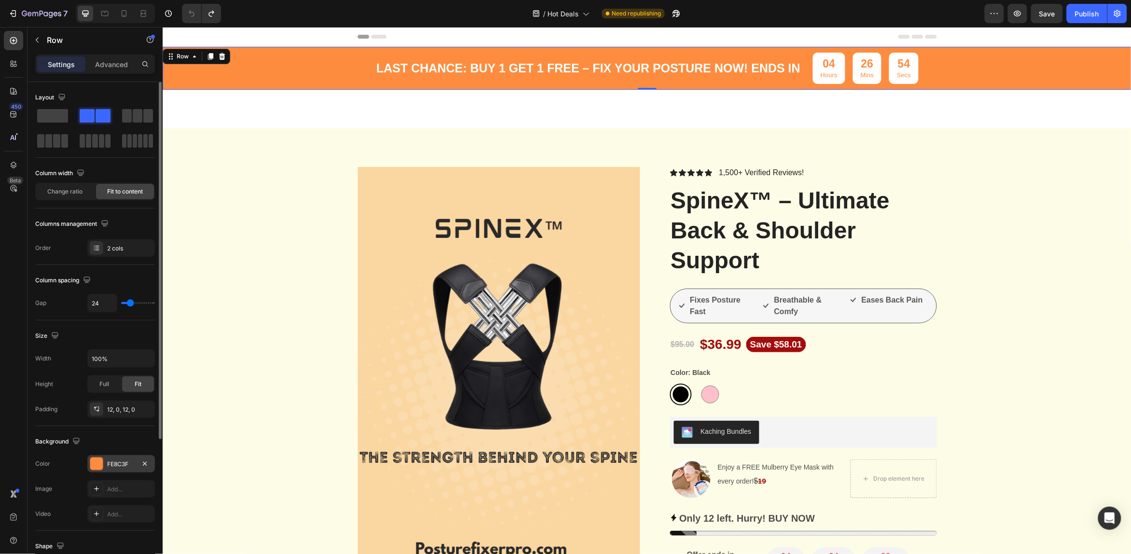
click at [101, 468] on div at bounding box center [96, 464] width 13 height 13
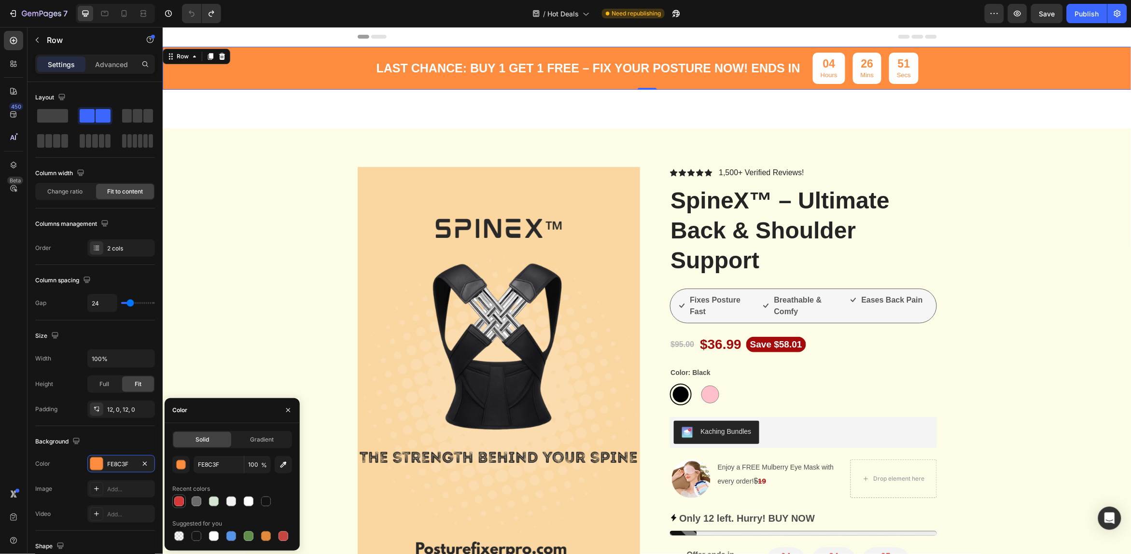
click at [179, 505] on div at bounding box center [179, 502] width 10 height 10
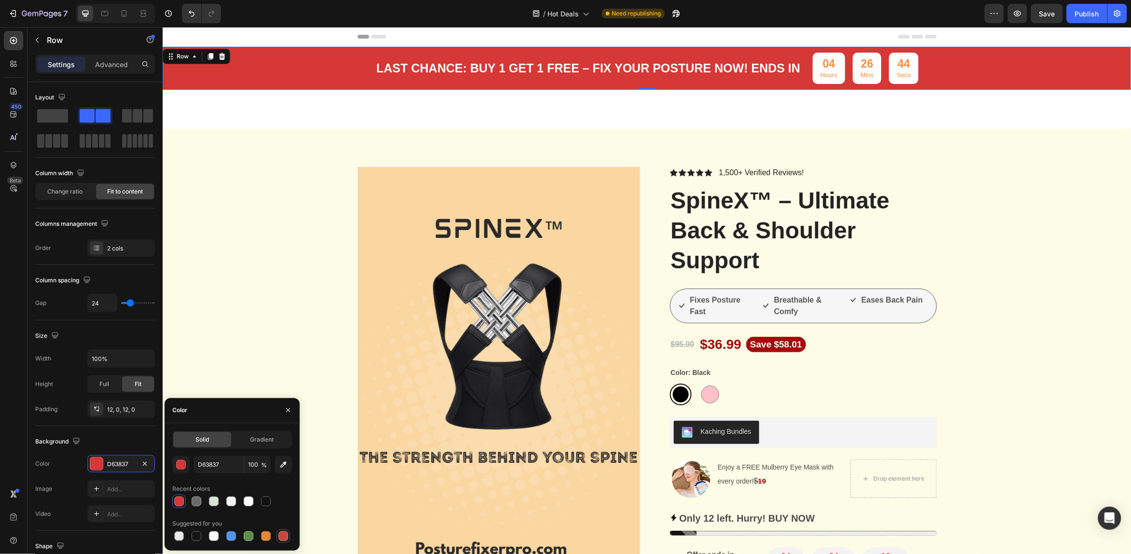
click at [281, 542] on div at bounding box center [284, 537] width 12 height 12
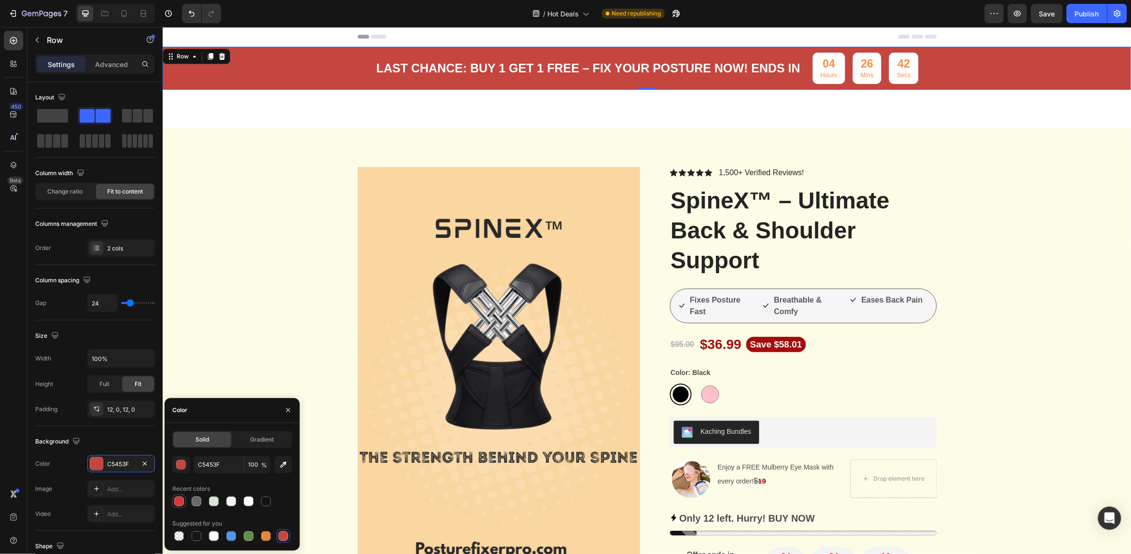
click at [180, 504] on div at bounding box center [179, 502] width 10 height 10
type input "D63837"
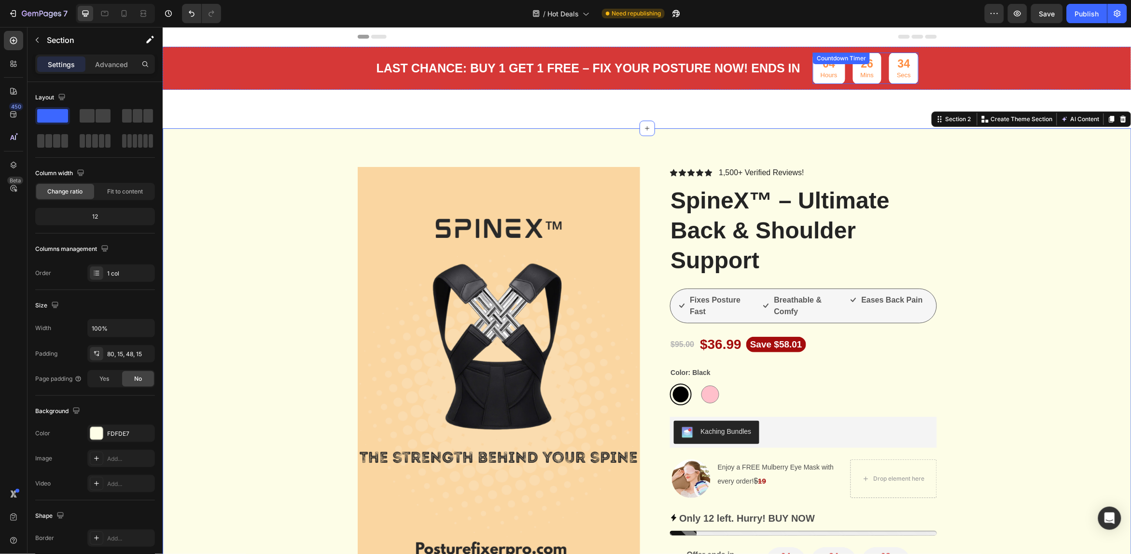
click at [824, 75] on p "Hours" at bounding box center [828, 75] width 17 height 8
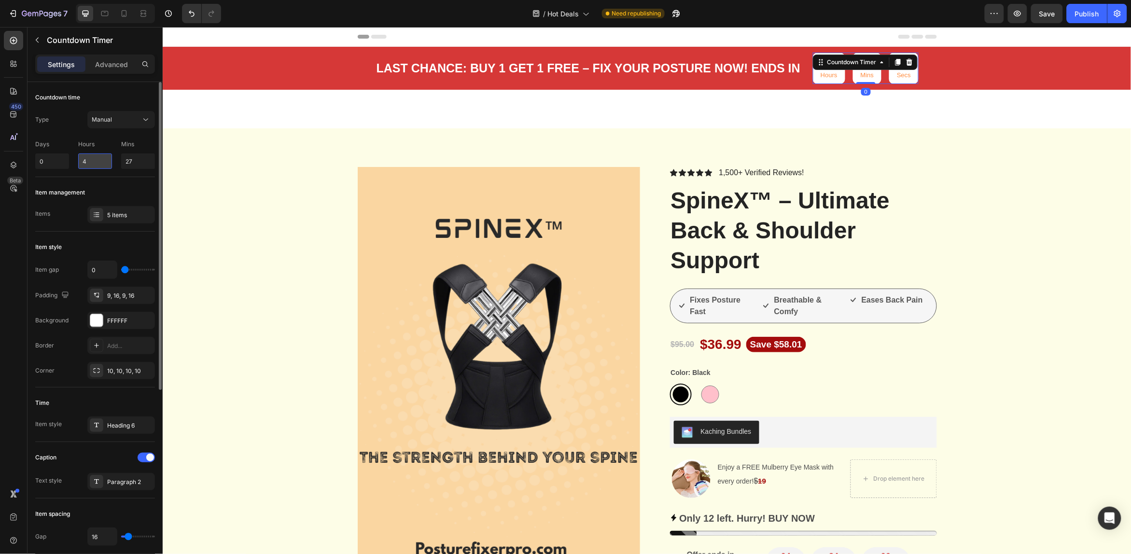
click at [95, 165] on input "4" at bounding box center [95, 161] width 34 height 15
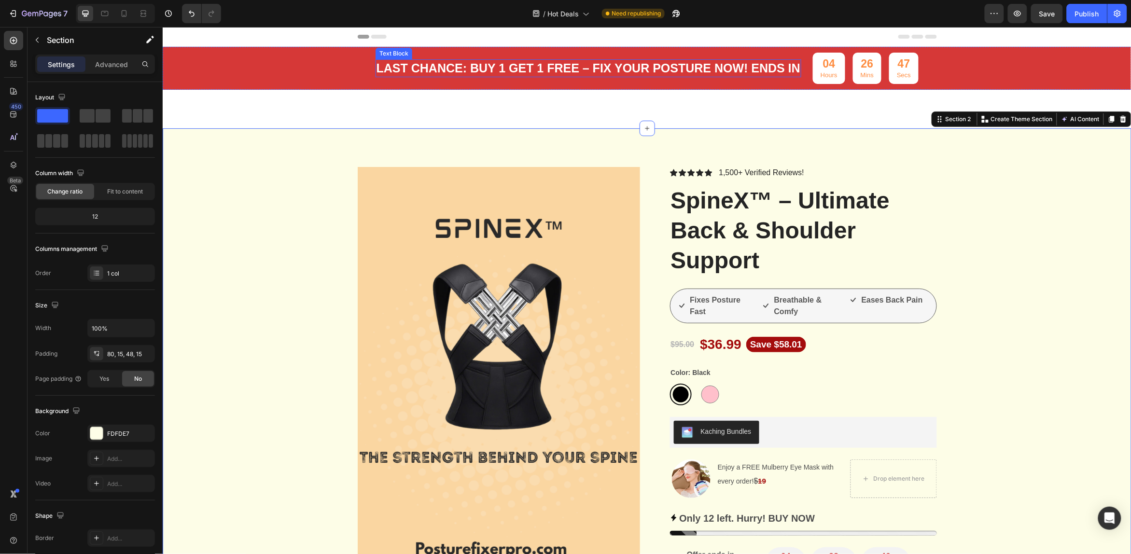
click at [746, 67] on p "LAST CHANCE: BUY 1 GET 1 FREE – FIX YOUR POSTURE NOW! ENDS IN" at bounding box center [588, 68] width 424 height 16
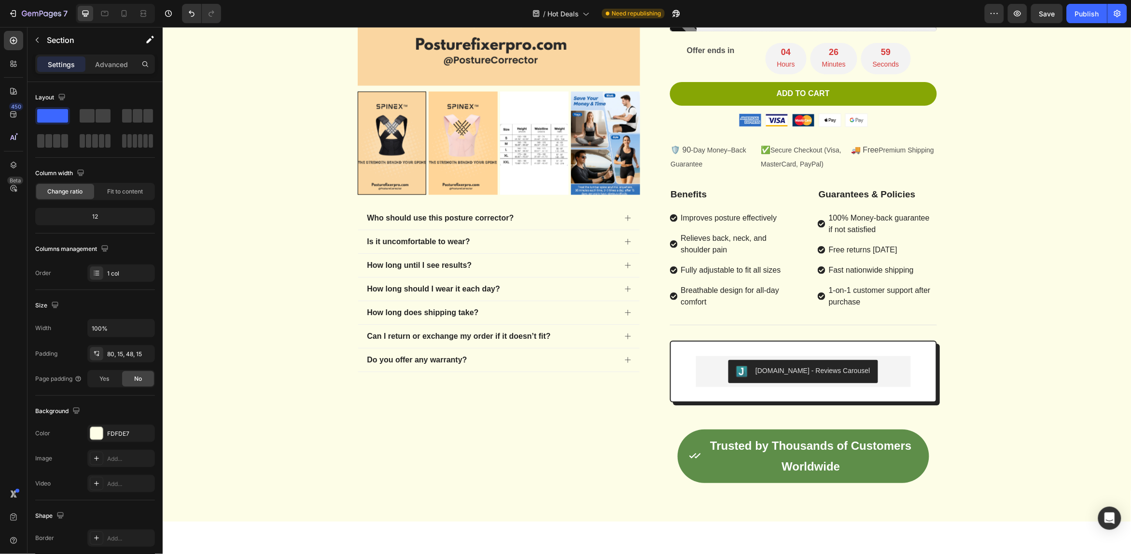
scroll to position [362, 0]
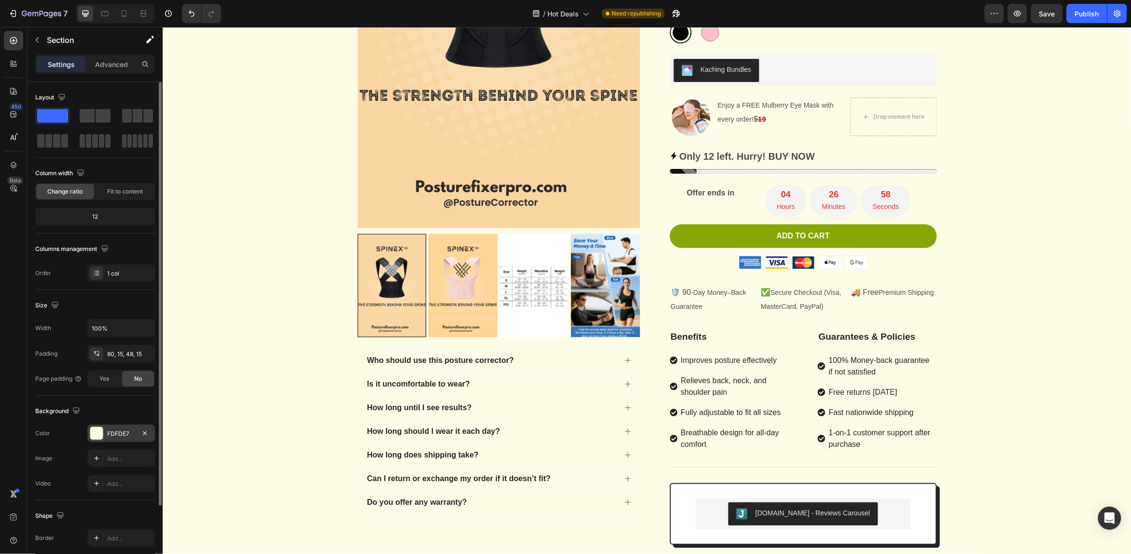
click at [96, 433] on div at bounding box center [96, 433] width 13 height 13
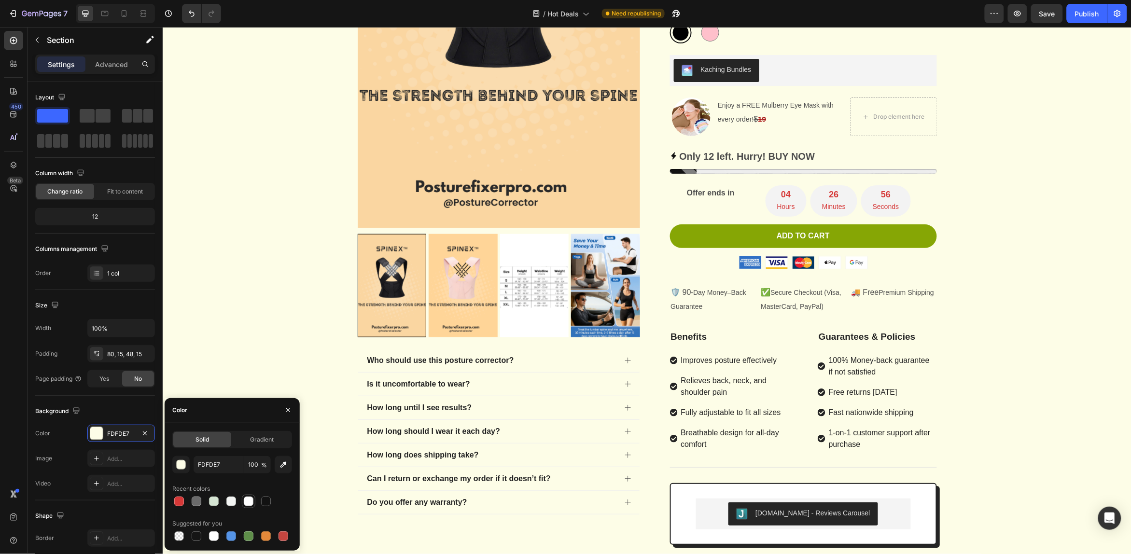
click at [248, 500] on div at bounding box center [249, 502] width 10 height 10
type input "FFFFFF"
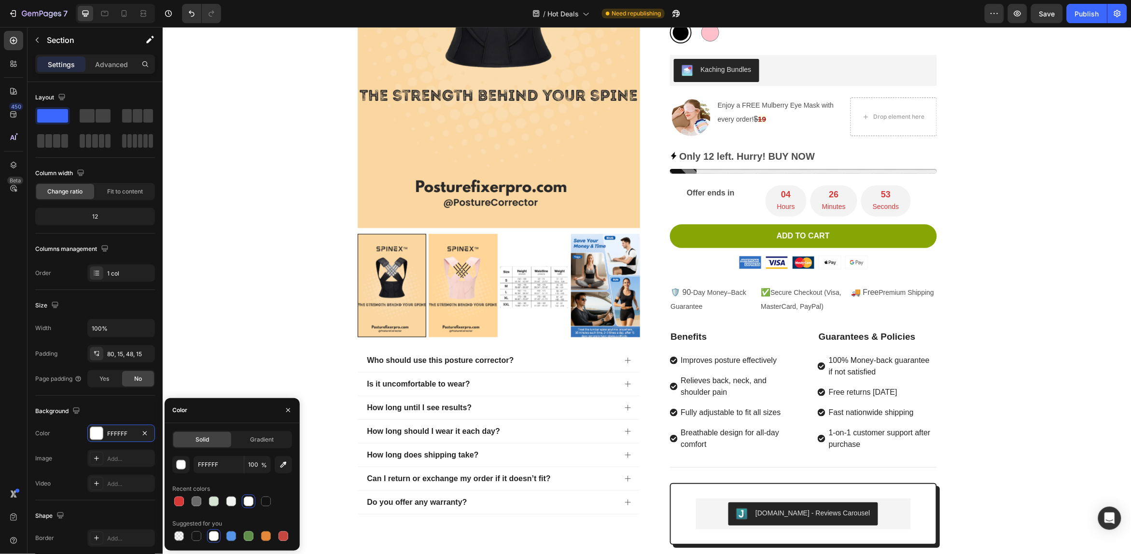
click at [274, 325] on div "Product Images Who should use this posture corrector? Is it uncomfortable to we…" at bounding box center [647, 222] width 955 height 836
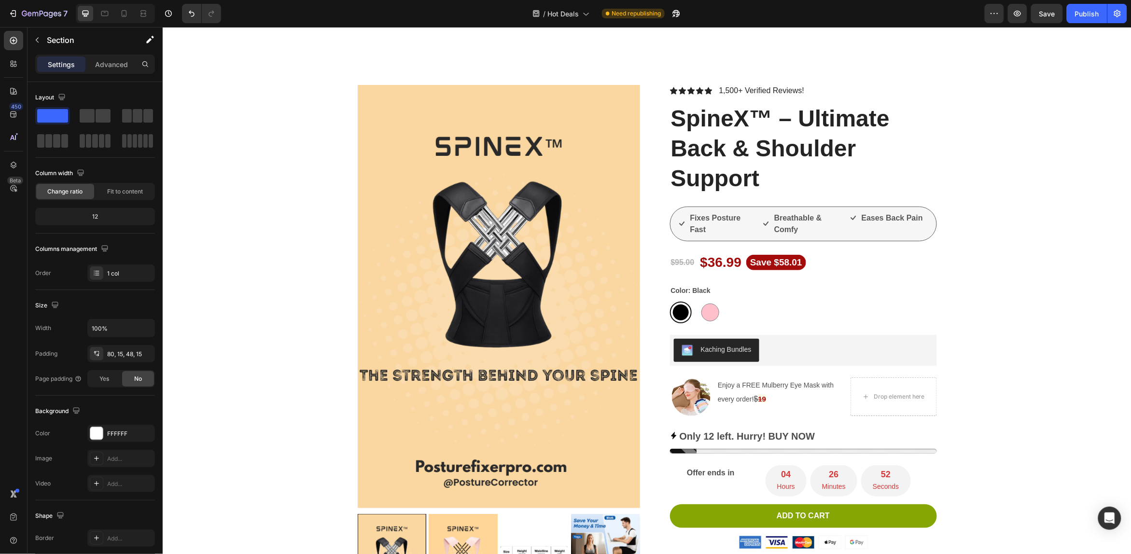
scroll to position [60, 0]
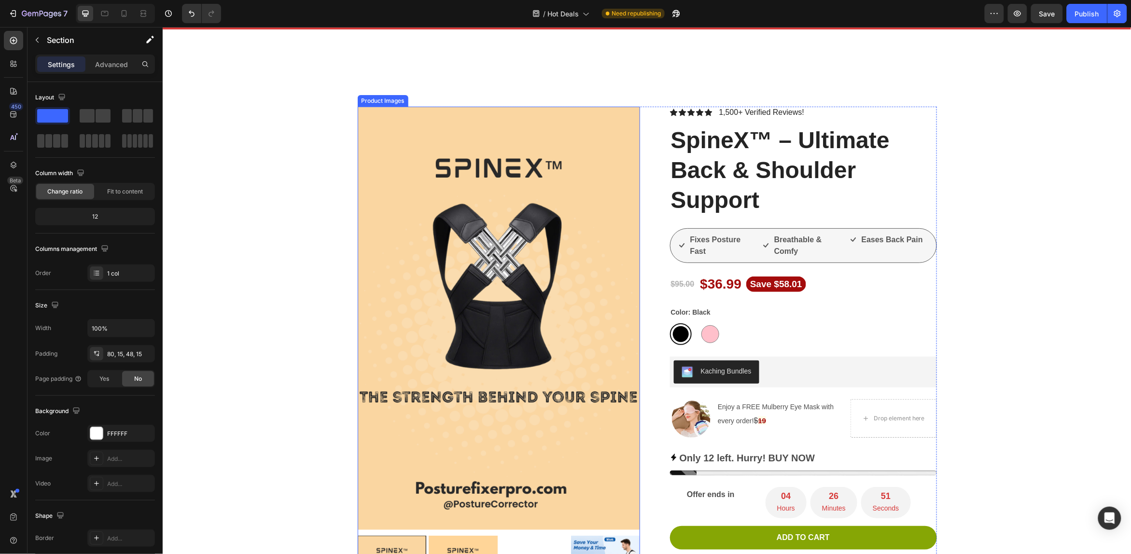
click at [413, 274] on img at bounding box center [498, 318] width 283 height 424
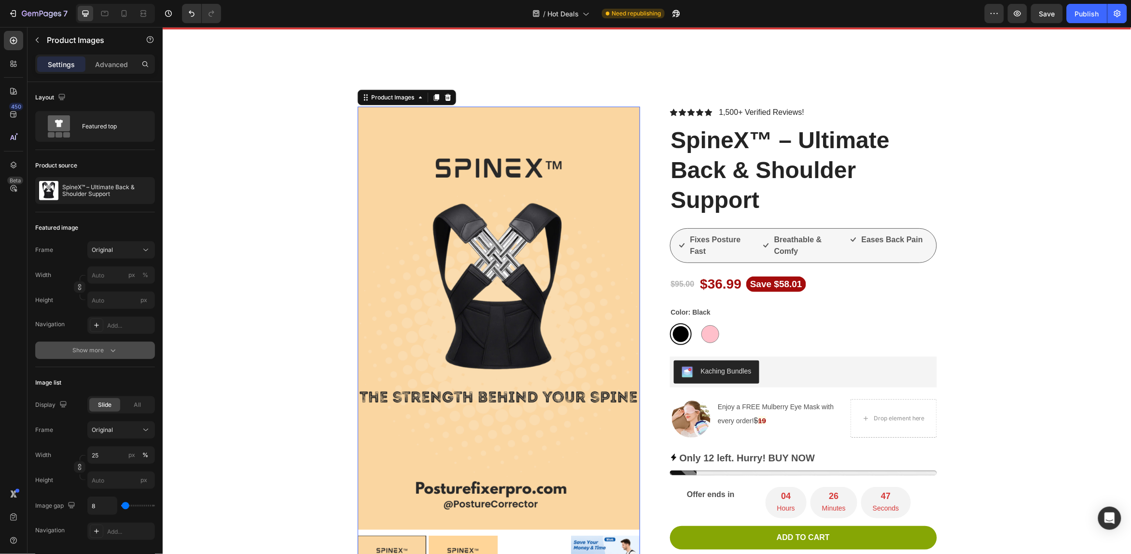
click at [113, 351] on icon "button" at bounding box center [113, 351] width 10 height 10
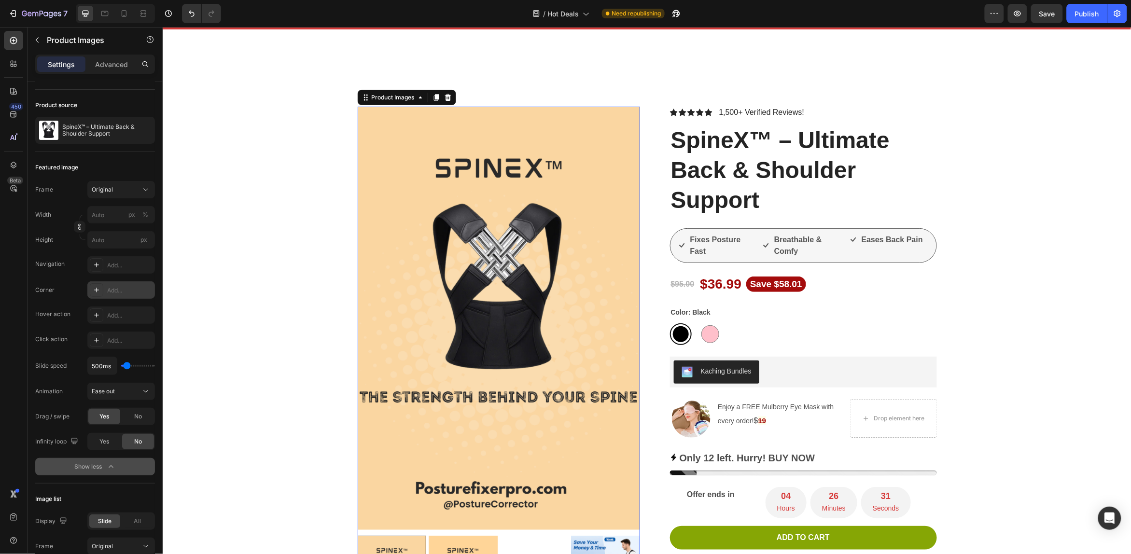
click at [103, 288] on div "Add..." at bounding box center [121, 290] width 68 height 17
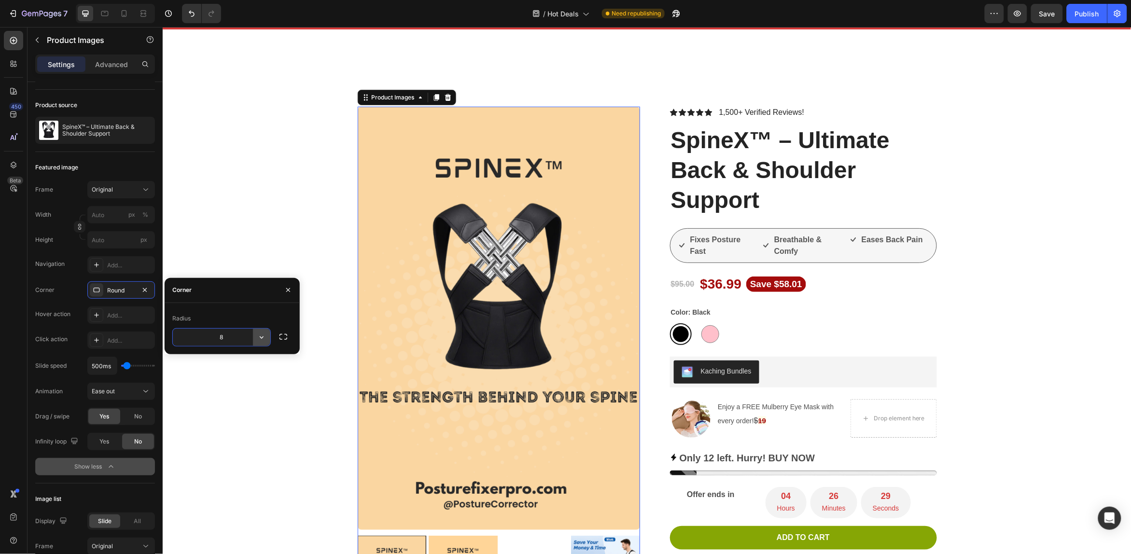
click at [259, 337] on icon "button" at bounding box center [262, 338] width 10 height 10
click at [251, 398] on p "Pill" at bounding box center [234, 399] width 55 height 10
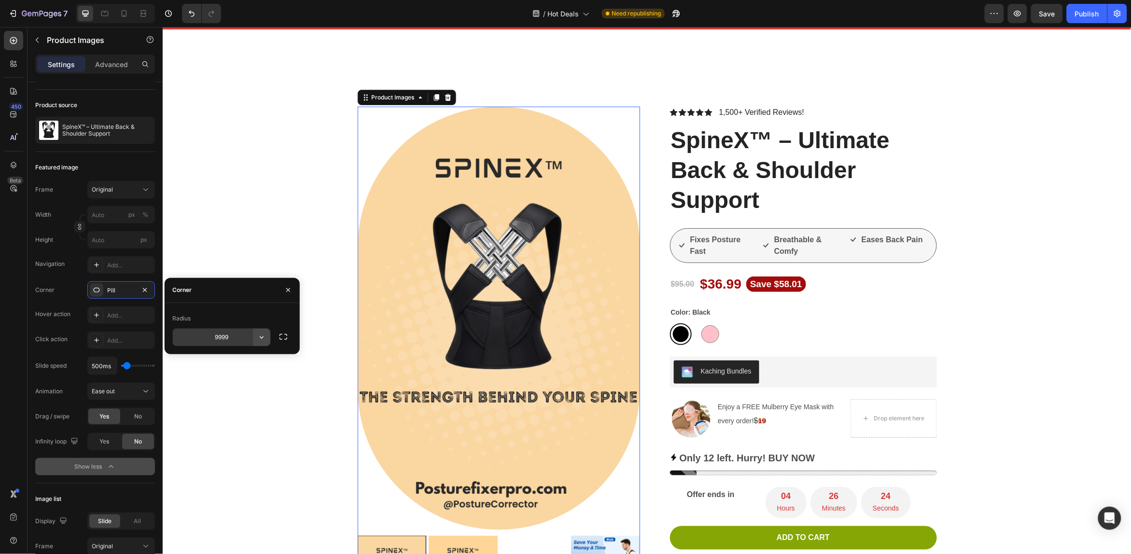
drag, startPoint x: 267, startPoint y: 337, endPoint x: 257, endPoint y: 345, distance: 13.0
click at [261, 339] on icon "button" at bounding box center [262, 338] width 10 height 10
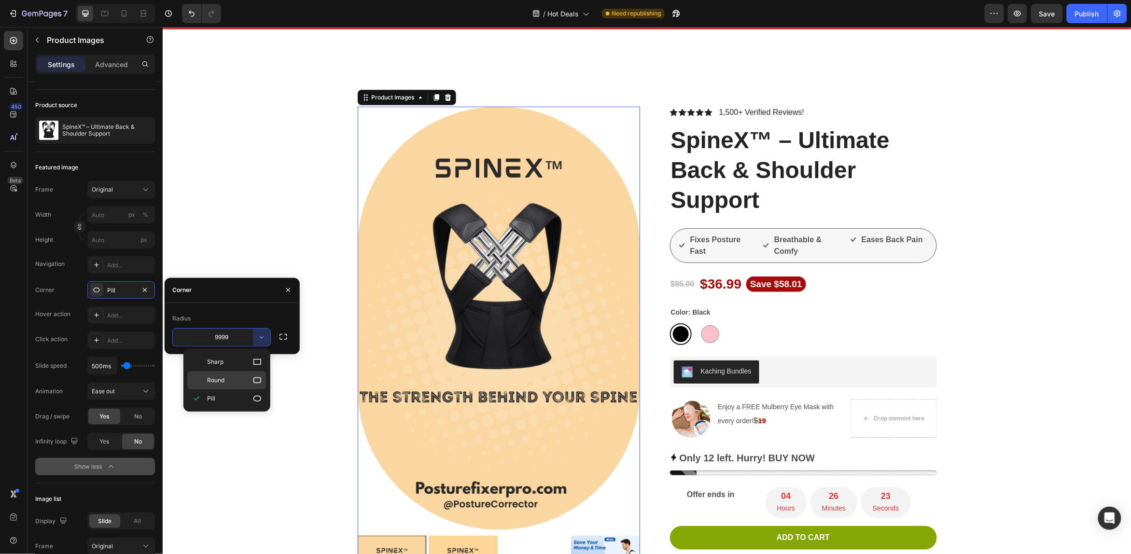
click at [235, 378] on p "Round" at bounding box center [234, 381] width 55 height 10
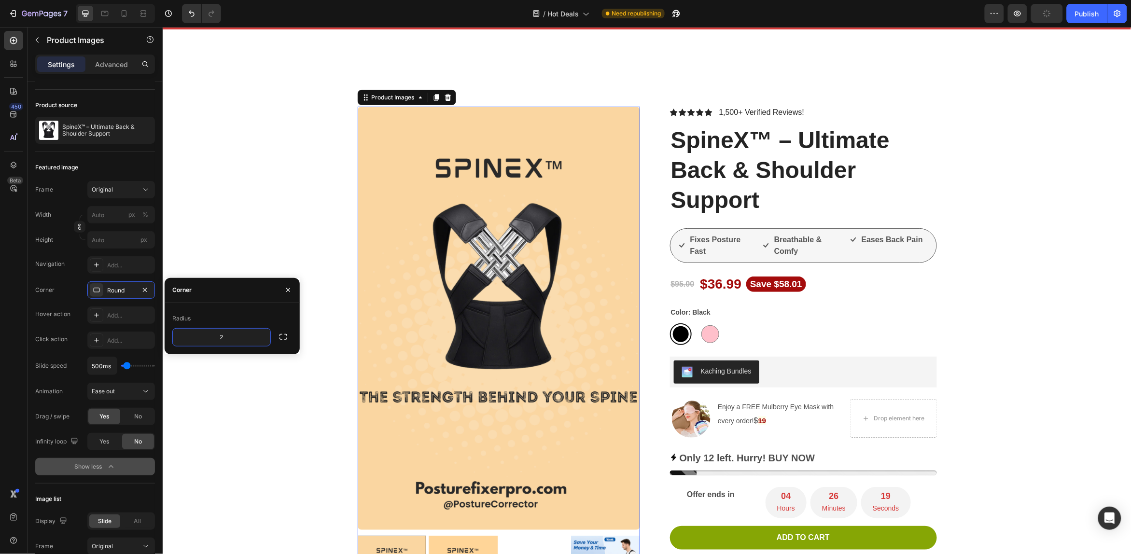
type input "20"
click at [272, 249] on div "Product Images 24 Who should use this posture corrector? Is it uncomfortable to…" at bounding box center [647, 524] width 955 height 836
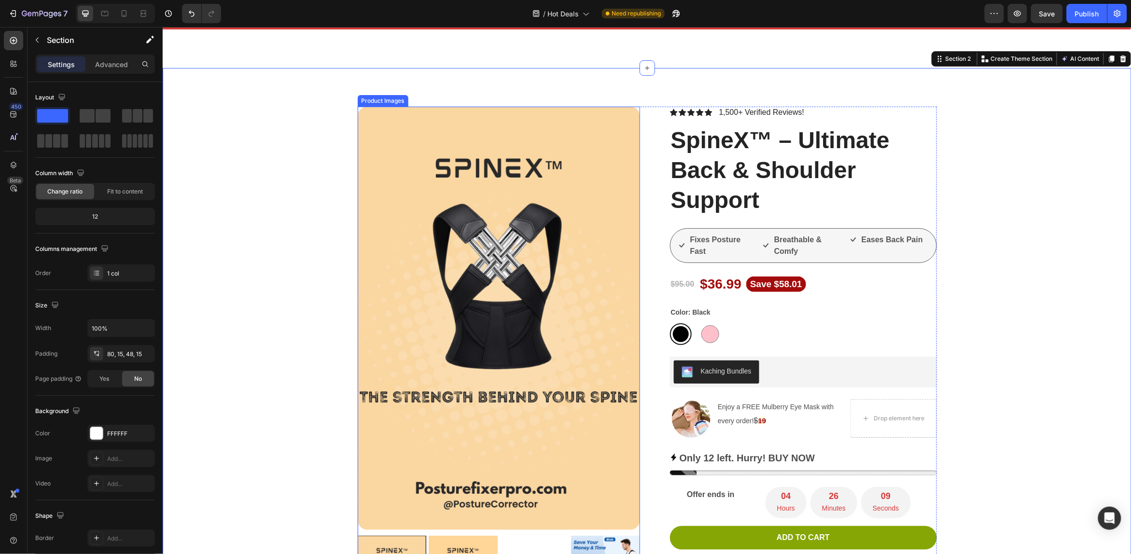
click at [396, 196] on img at bounding box center [498, 318] width 283 height 424
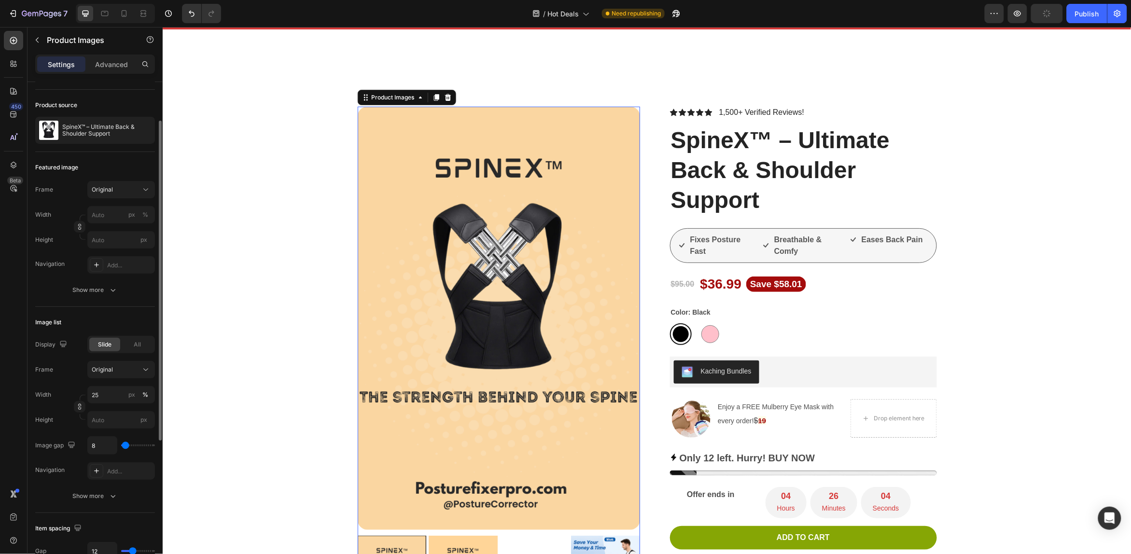
scroll to position [121, 0]
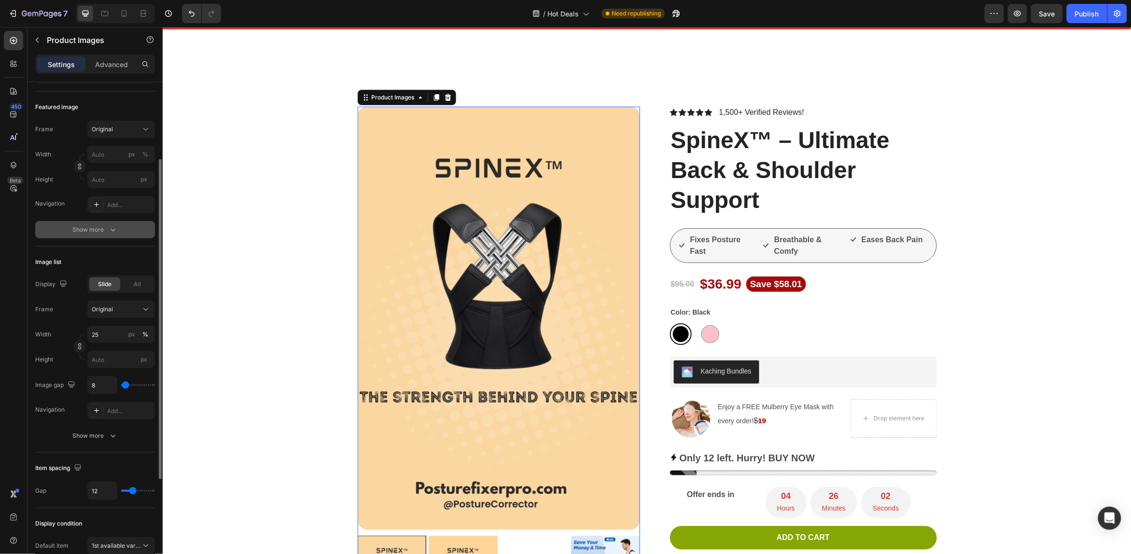
click at [119, 233] on button "Show more" at bounding box center [95, 229] width 120 height 17
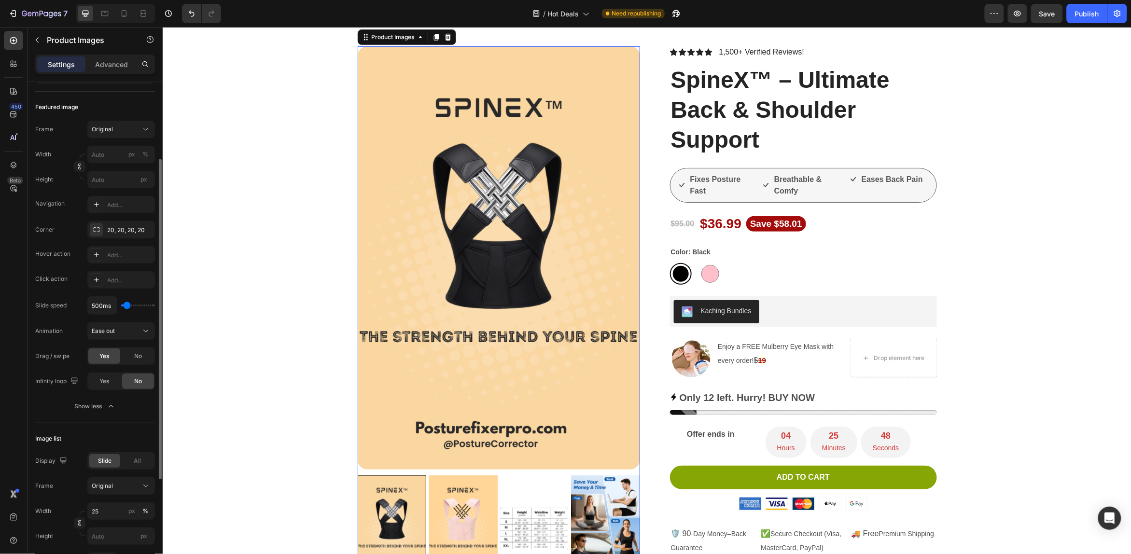
type input "550ms"
type input "550"
type input "650ms"
type input "650"
type input "900ms"
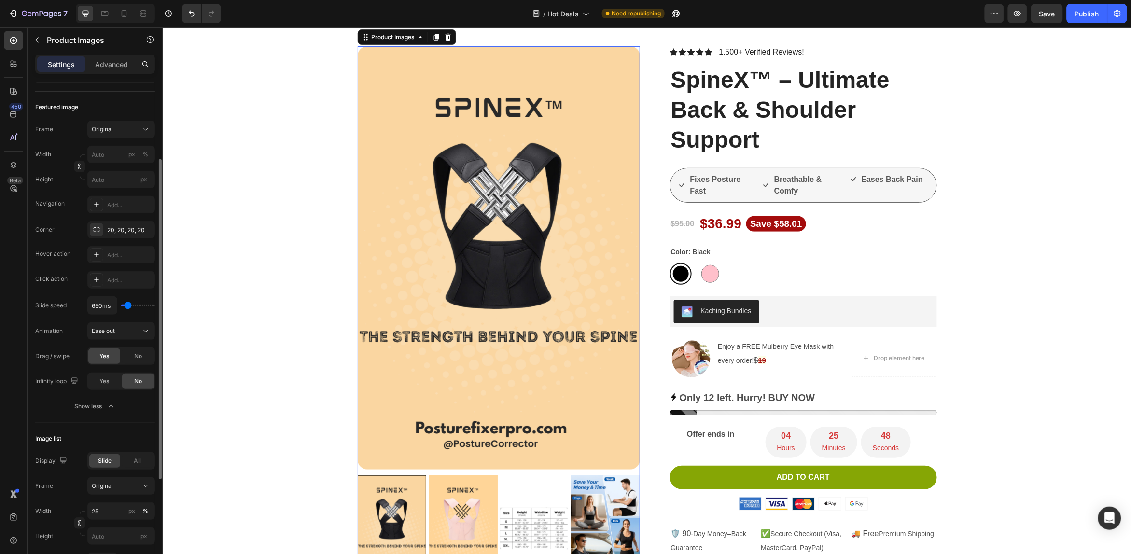
type input "900"
type input "1200ms"
drag, startPoint x: 125, startPoint y: 307, endPoint x: 131, endPoint y: 308, distance: 6.3
type input "1200"
click at [131, 307] on input "range" at bounding box center [138, 306] width 34 height 2
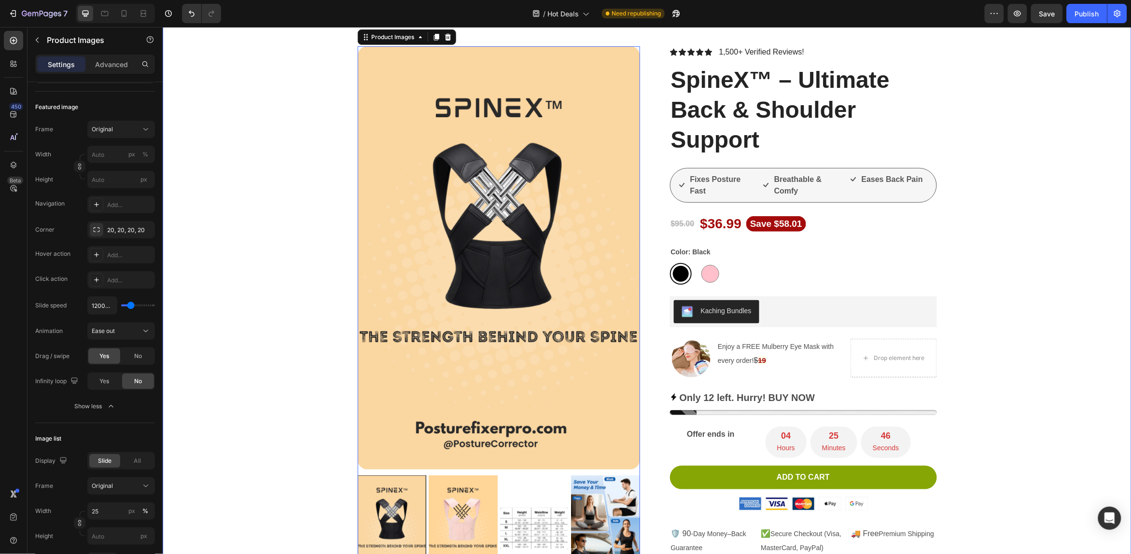
click at [268, 353] on div "Product Images 24 Who should use this posture corrector? Is it uncomfortable to…" at bounding box center [647, 464] width 955 height 836
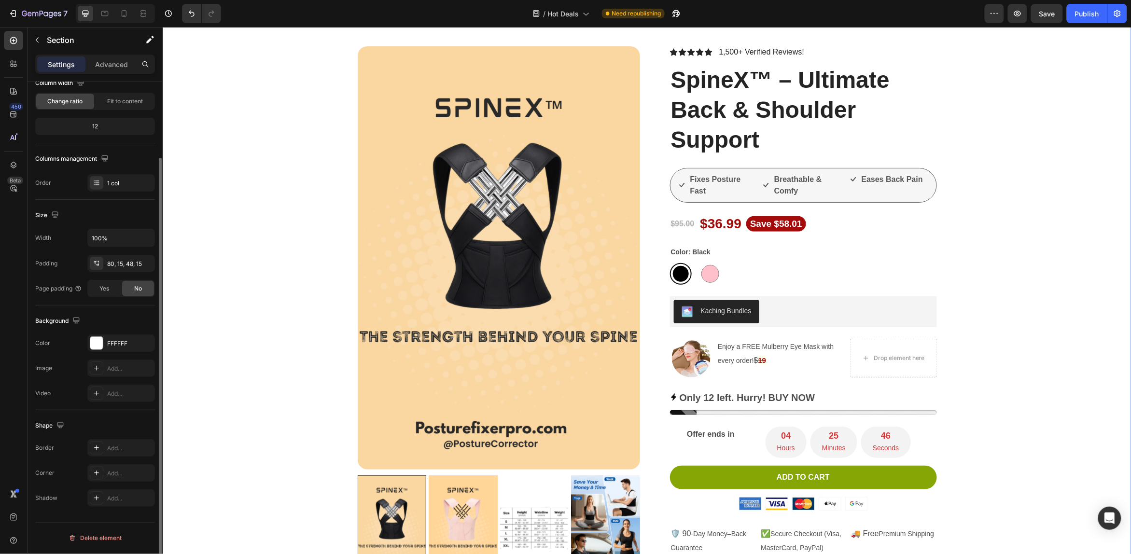
scroll to position [0, 0]
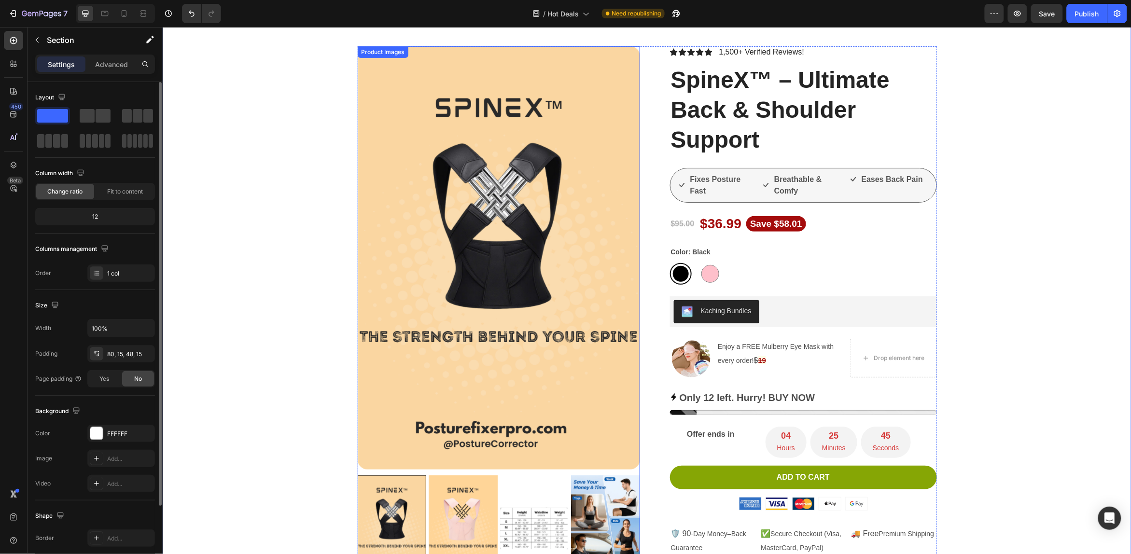
click at [464, 508] on img at bounding box center [462, 526] width 69 height 103
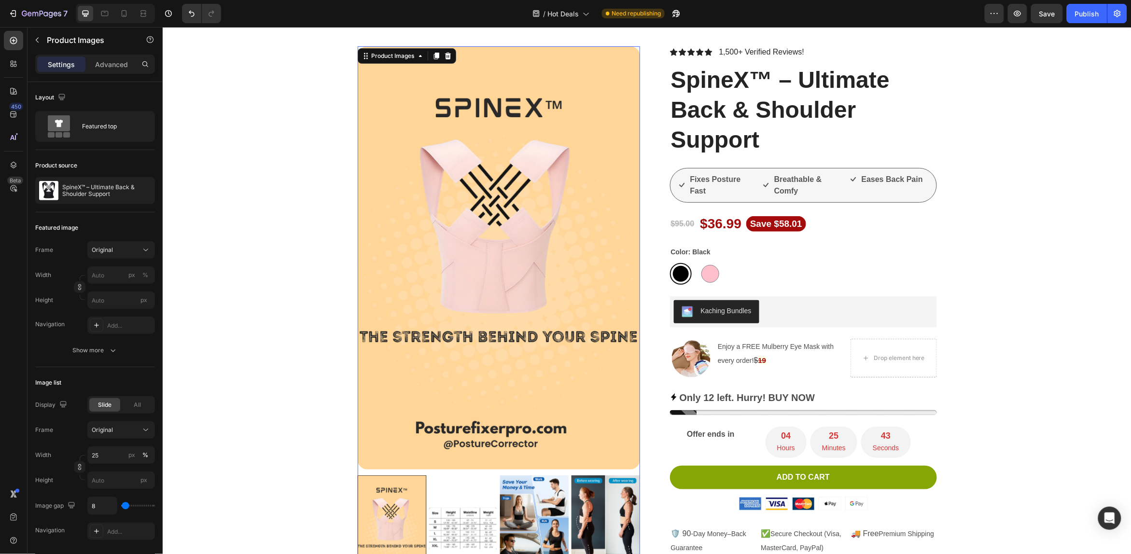
click at [455, 510] on img at bounding box center [462, 526] width 69 height 103
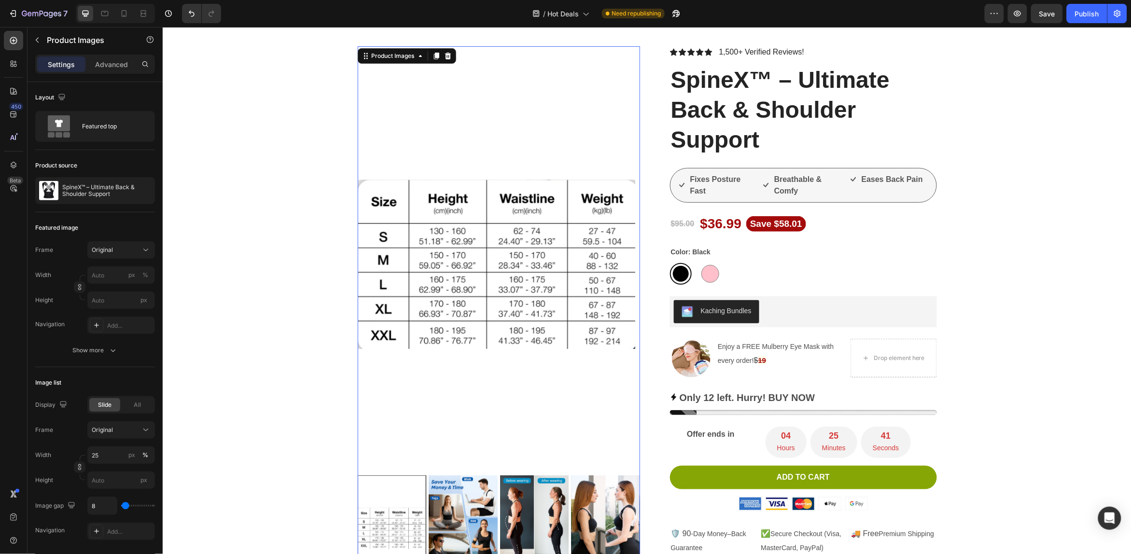
click at [455, 510] on img at bounding box center [462, 526] width 69 height 103
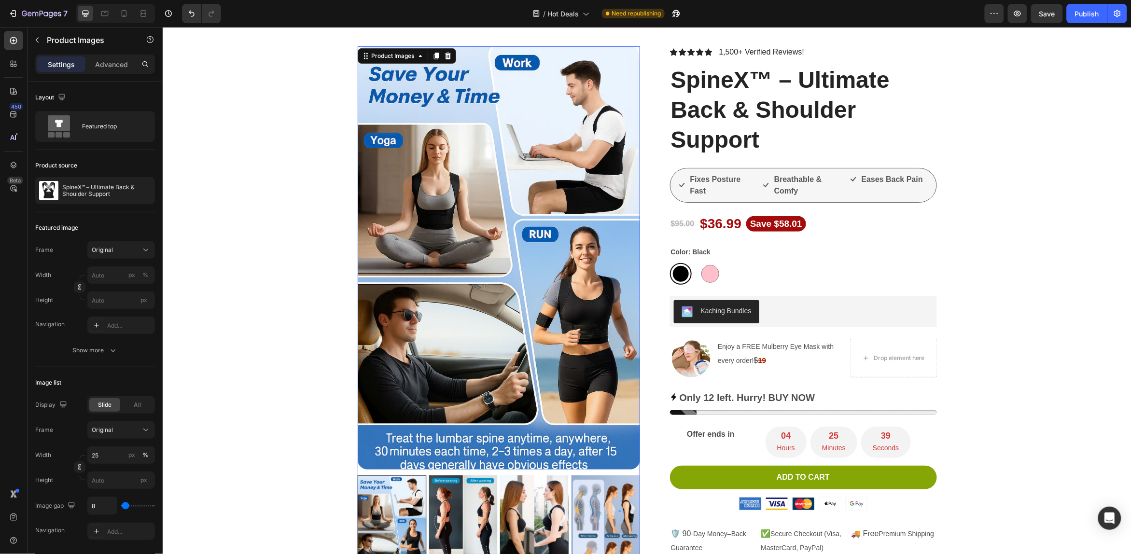
click at [410, 283] on img at bounding box center [498, 258] width 283 height 424
click at [108, 354] on icon "button" at bounding box center [113, 351] width 10 height 10
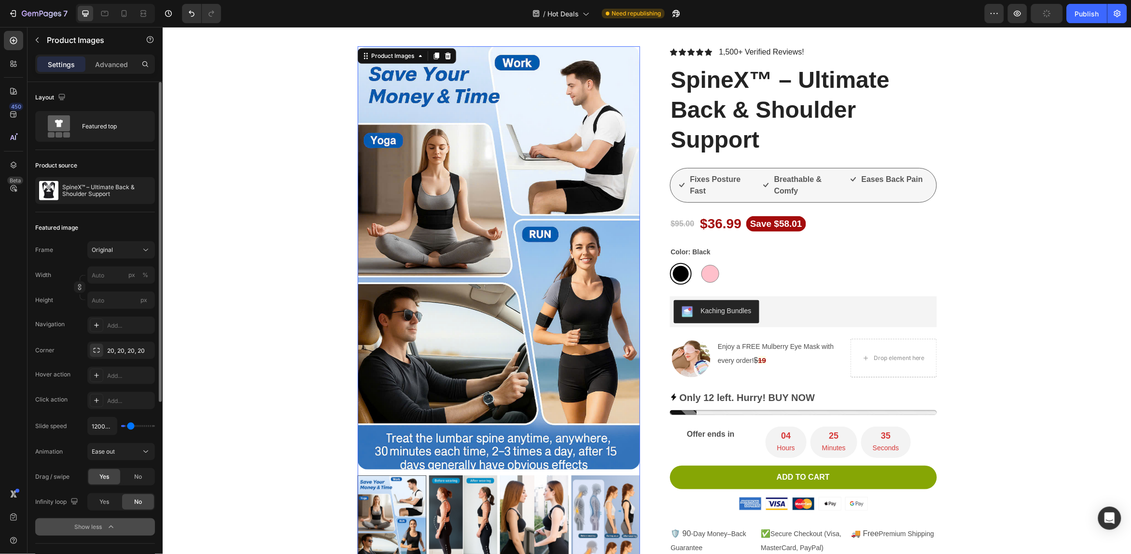
type input "200ms"
type input "200"
type input "100ms"
type input "100"
type input "750ms"
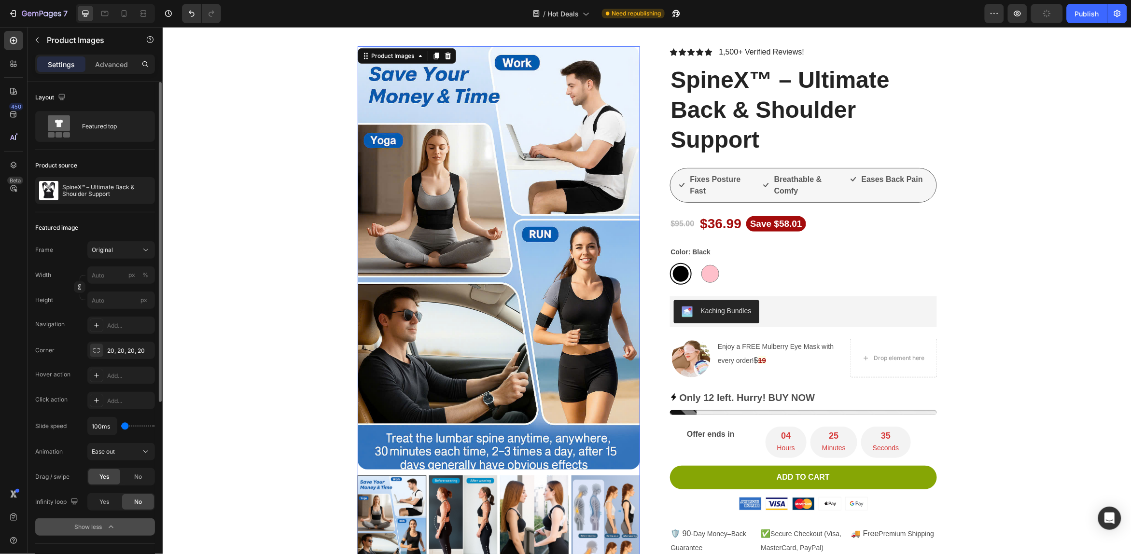
type input "750"
type input "550ms"
drag, startPoint x: 127, startPoint y: 426, endPoint x: 61, endPoint y: 399, distance: 71.5
type input "550"
click at [127, 427] on input "range" at bounding box center [138, 426] width 34 height 2
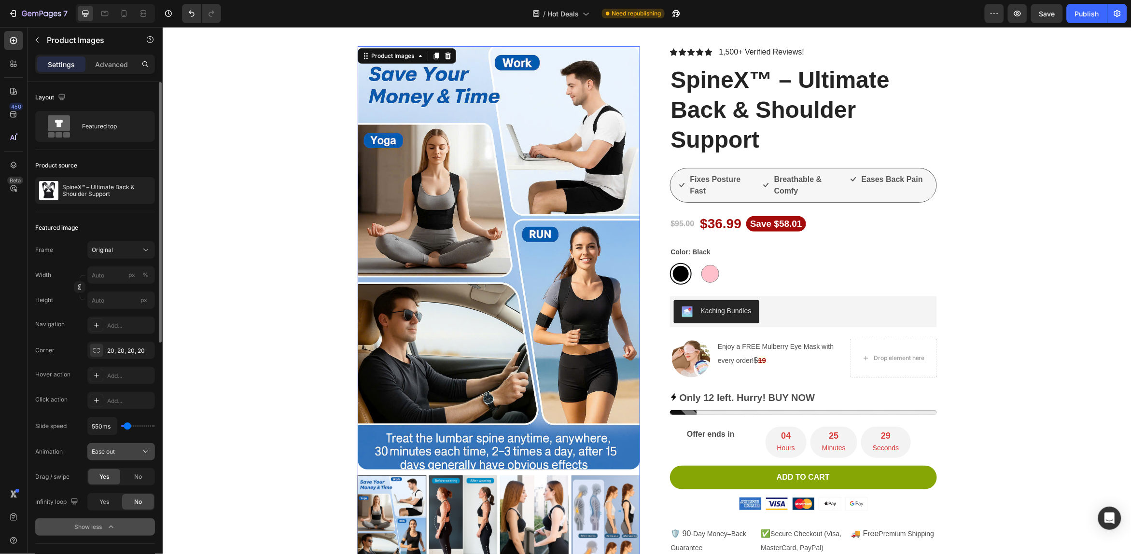
click at [146, 454] on icon at bounding box center [146, 452] width 10 height 10
click at [139, 472] on p "Ease in" at bounding box center [119, 476] width 55 height 9
click at [454, 528] on img at bounding box center [462, 526] width 69 height 103
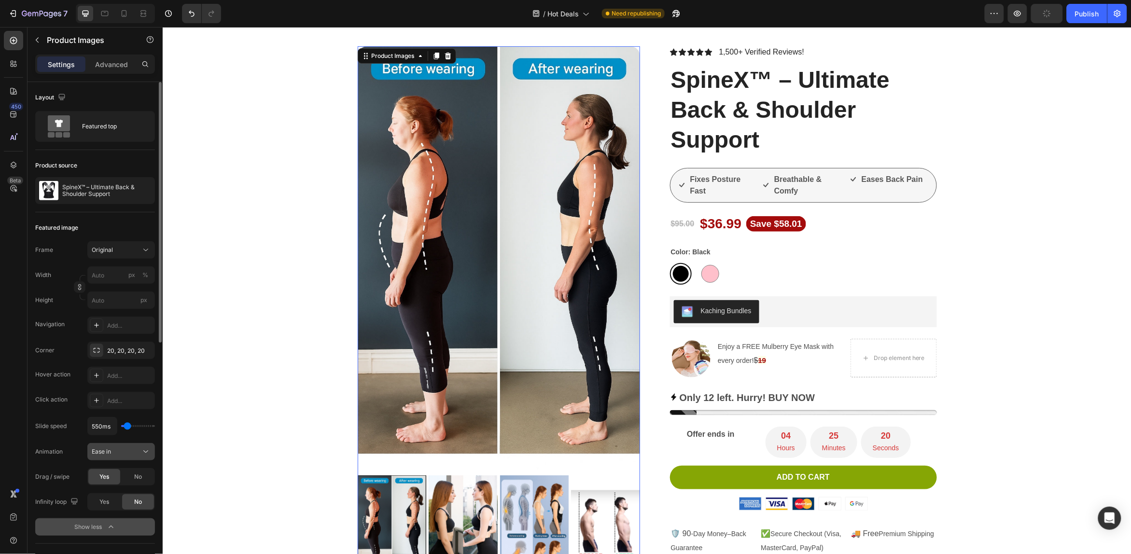
click at [133, 450] on div "Ease in" at bounding box center [116, 452] width 49 height 9
click at [127, 492] on p "Ease out" at bounding box center [119, 494] width 55 height 9
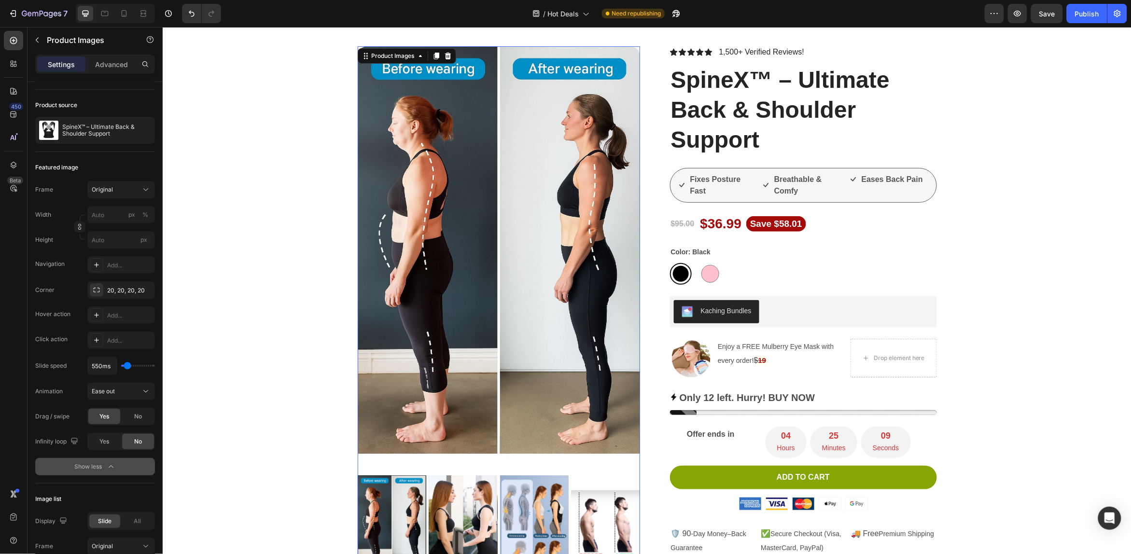
click at [583, 519] on img at bounding box center [605, 526] width 69 height 103
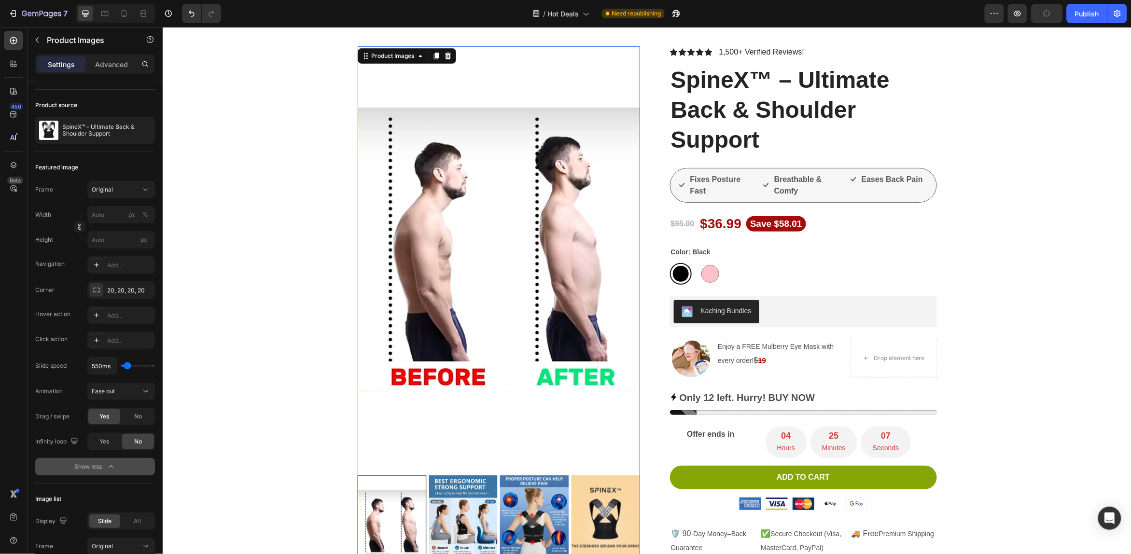
click at [462, 510] on img at bounding box center [462, 526] width 69 height 103
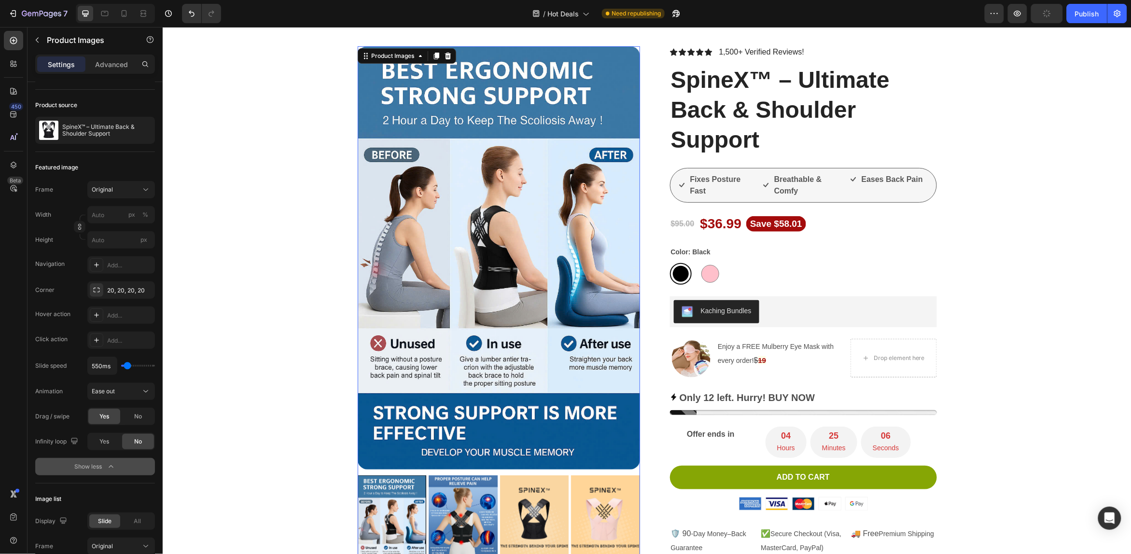
click at [461, 510] on img at bounding box center [462, 526] width 69 height 103
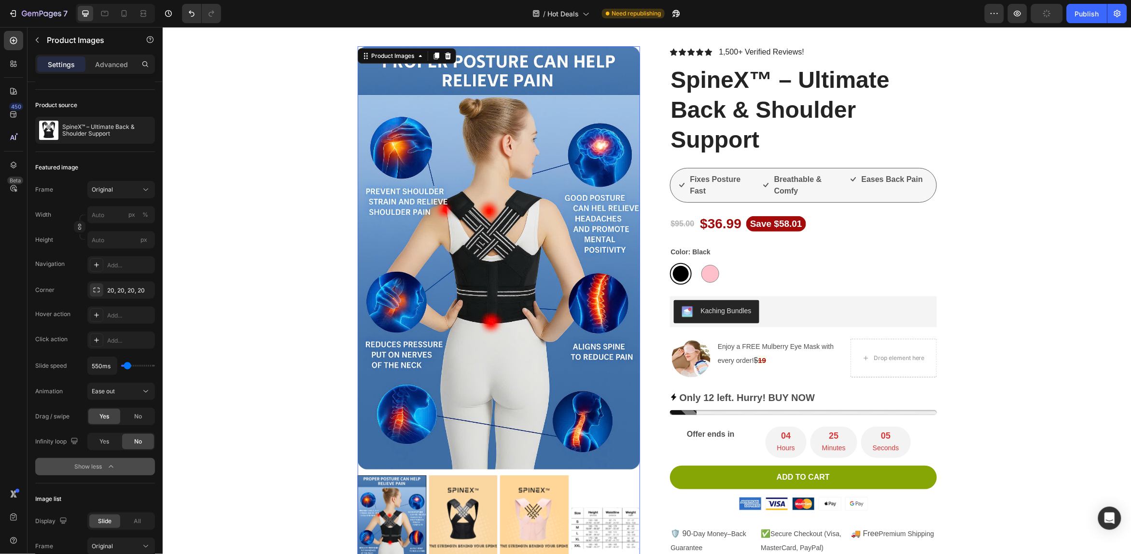
click at [461, 510] on div at bounding box center [498, 526] width 283 height 103
click at [470, 516] on img at bounding box center [462, 526] width 69 height 103
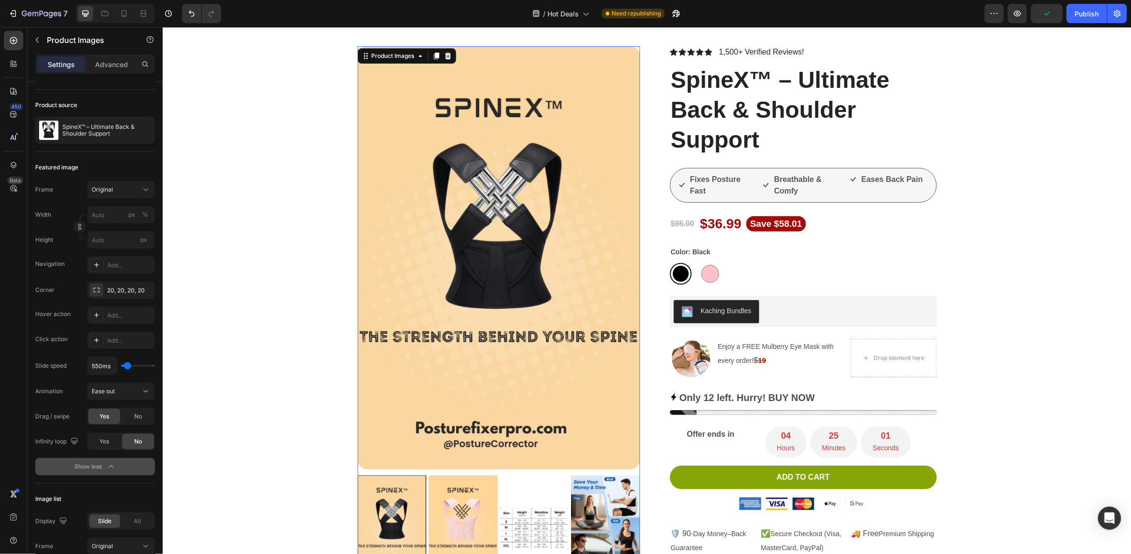
click at [469, 516] on img at bounding box center [462, 526] width 69 height 103
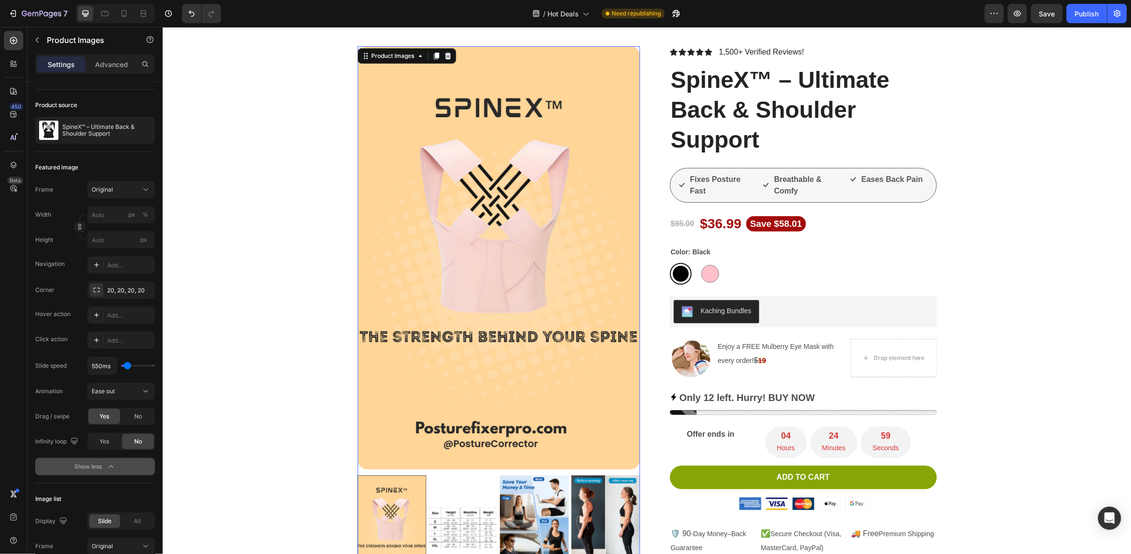
click at [469, 516] on img at bounding box center [462, 526] width 69 height 103
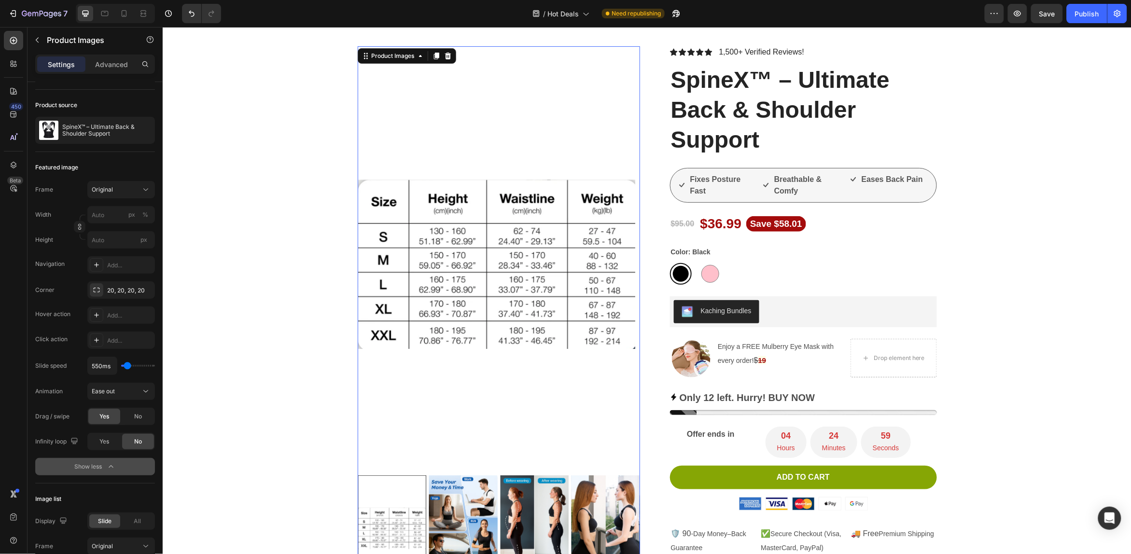
click at [469, 516] on div at bounding box center [498, 526] width 283 height 103
click at [467, 514] on img at bounding box center [462, 526] width 69 height 103
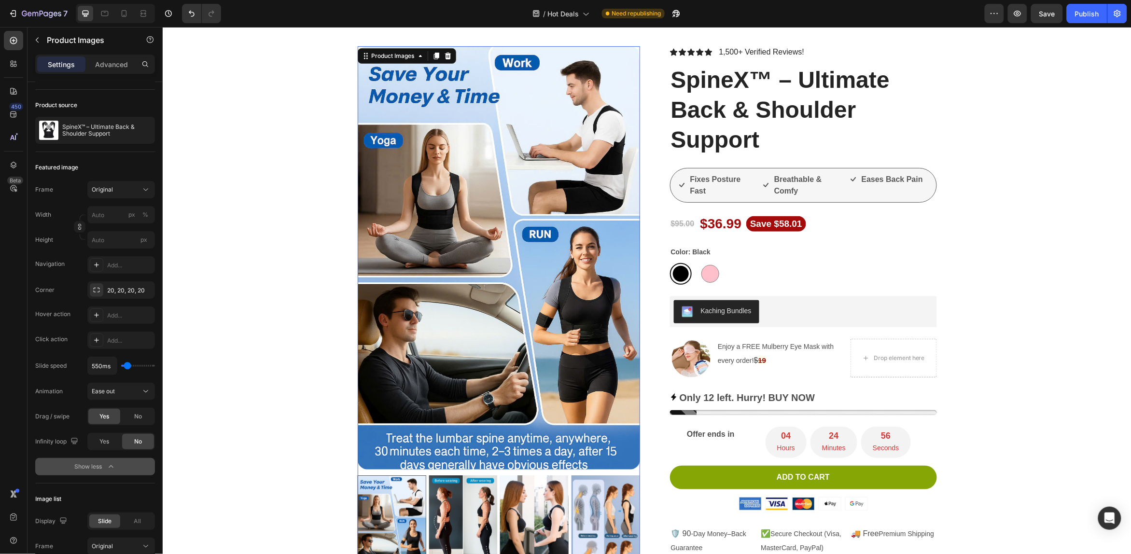
click at [467, 514] on img at bounding box center [462, 526] width 69 height 103
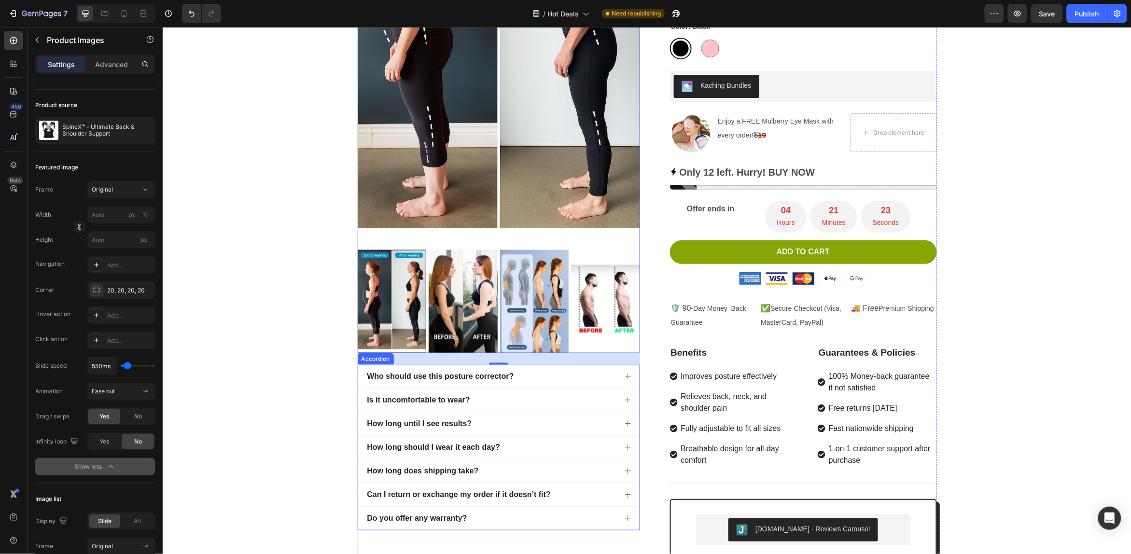
scroll to position [362, 0]
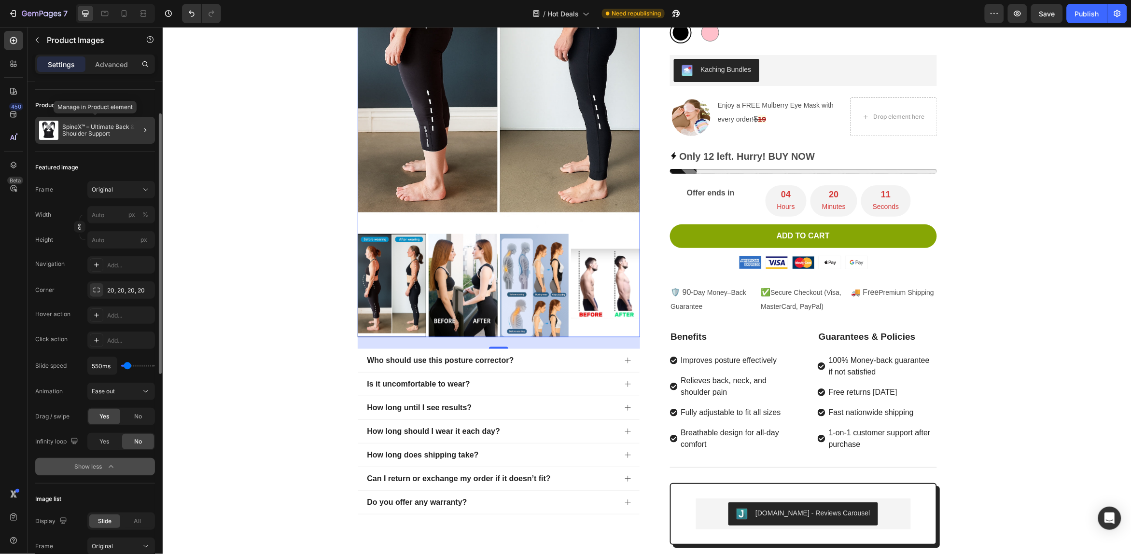
click at [112, 132] on p "SpineX™ – Ultimate Back & Shoulder Support" at bounding box center [106, 131] width 89 height 14
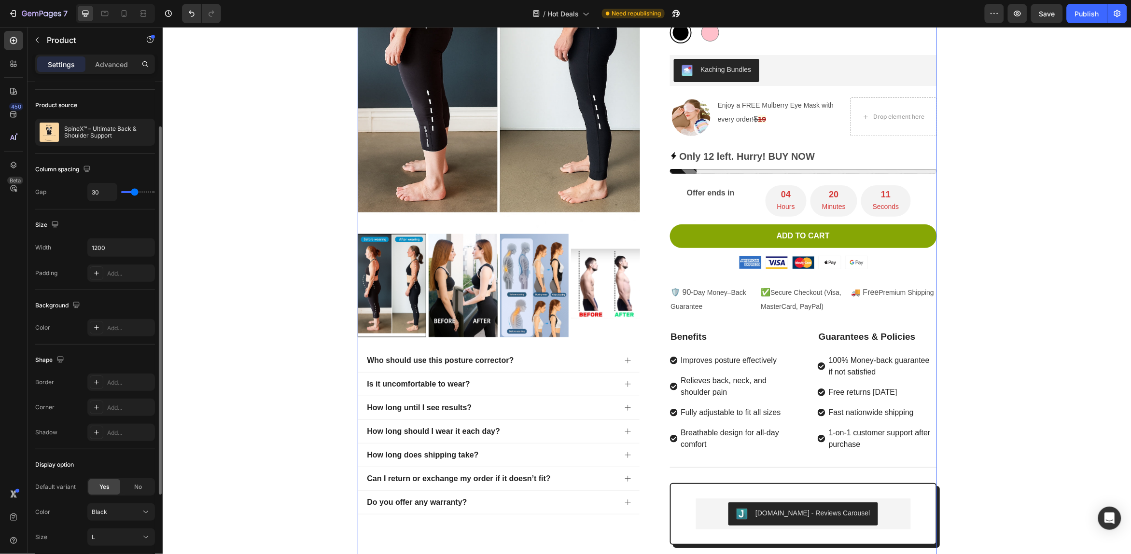
scroll to position [0, 0]
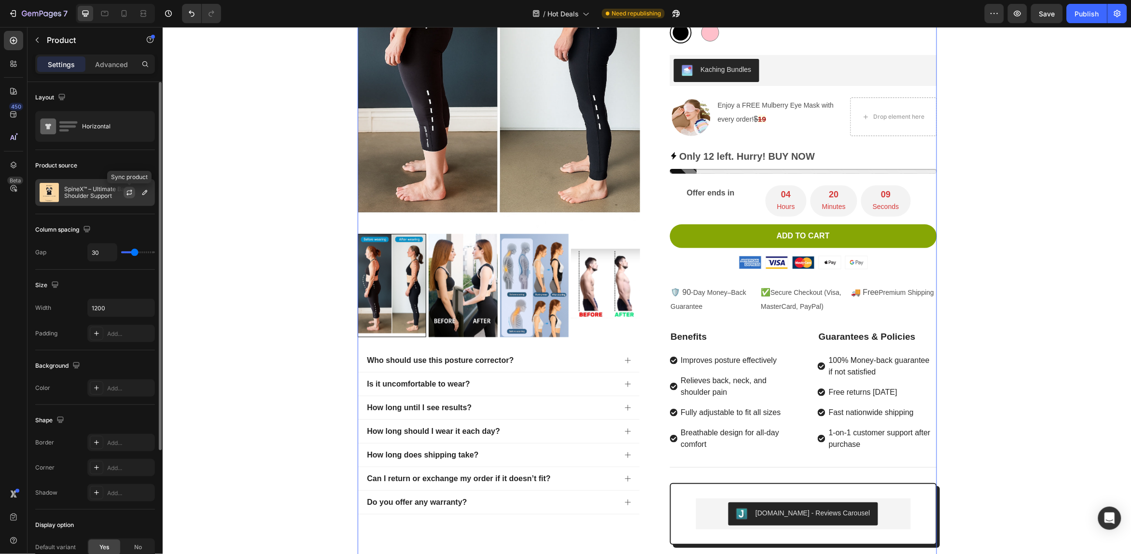
click at [127, 195] on icon "button" at bounding box center [129, 194] width 5 height 3
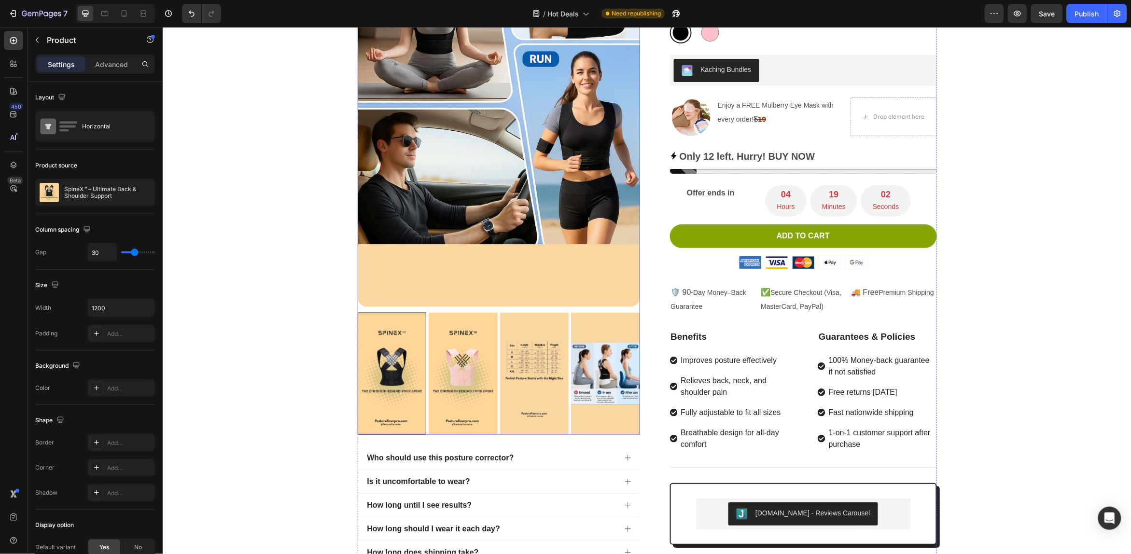
click at [500, 398] on img at bounding box center [534, 373] width 69 height 122
click at [461, 386] on img at bounding box center [462, 373] width 69 height 122
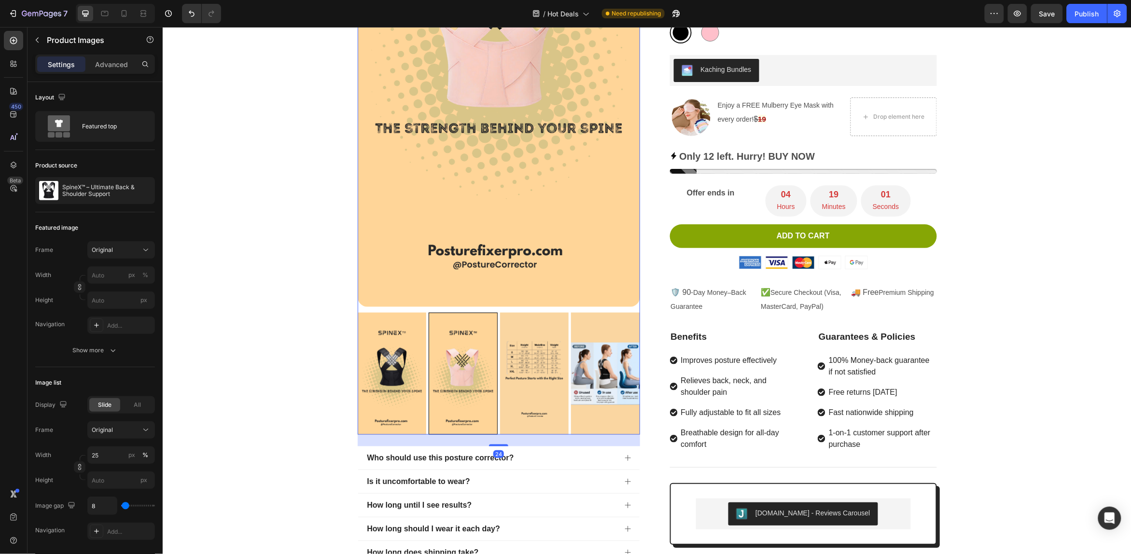
click at [519, 391] on img at bounding box center [534, 373] width 69 height 122
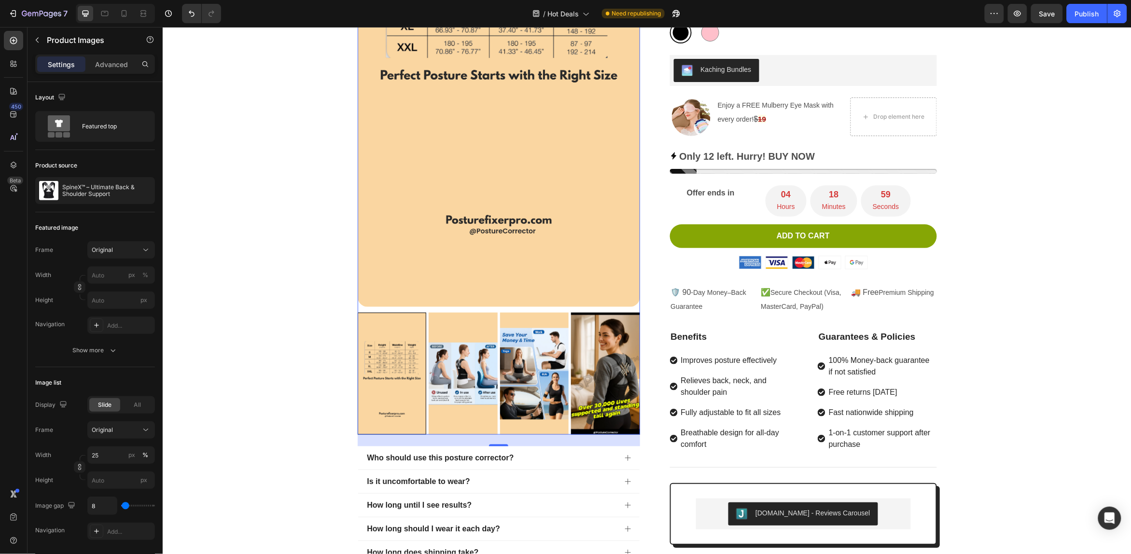
click at [519, 391] on img at bounding box center [534, 373] width 69 height 122
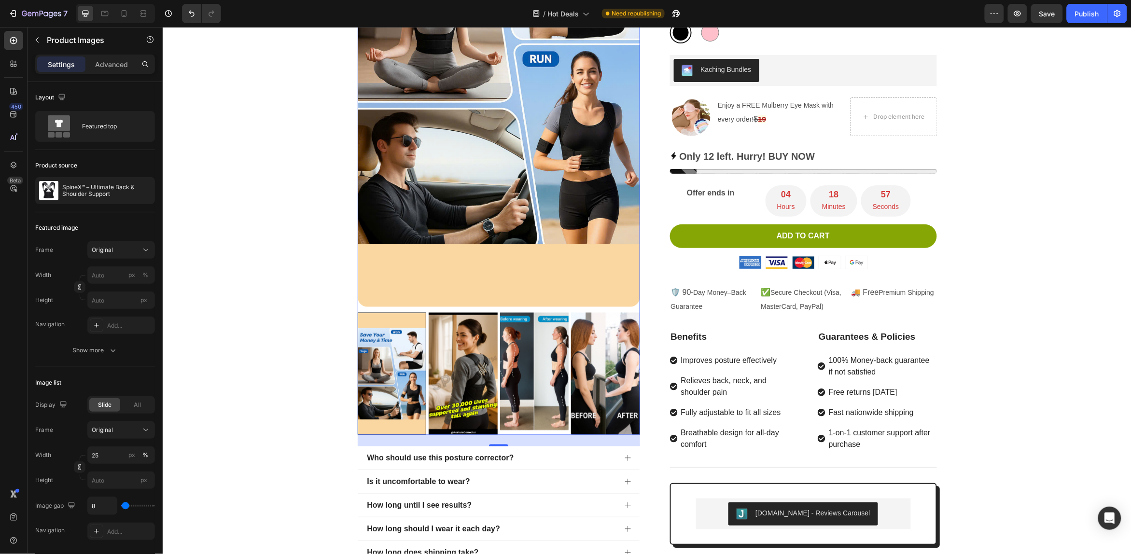
click at [519, 391] on img at bounding box center [533, 373] width 69 height 122
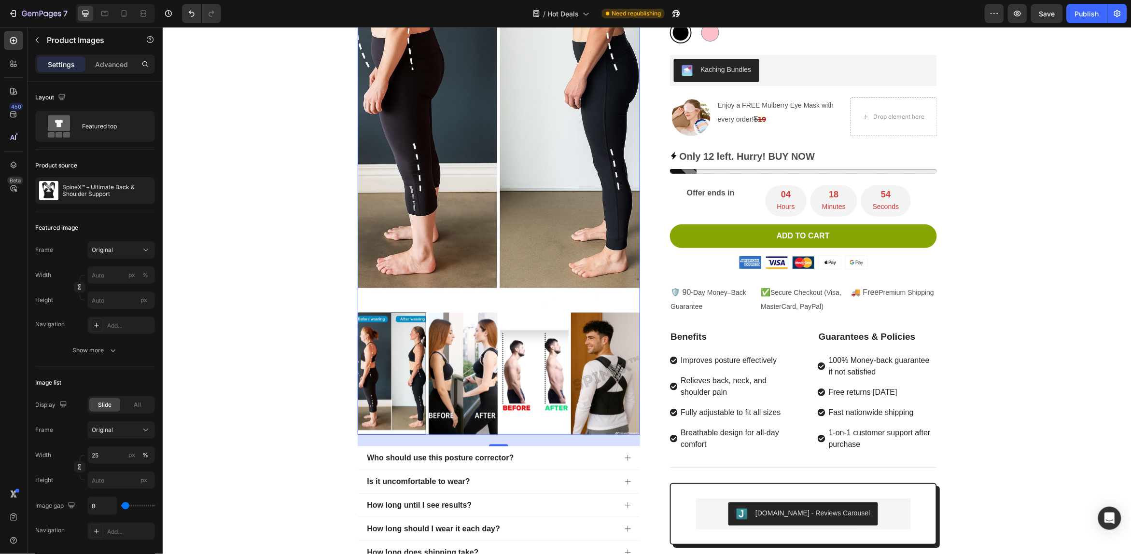
click at [450, 386] on img at bounding box center [462, 373] width 69 height 122
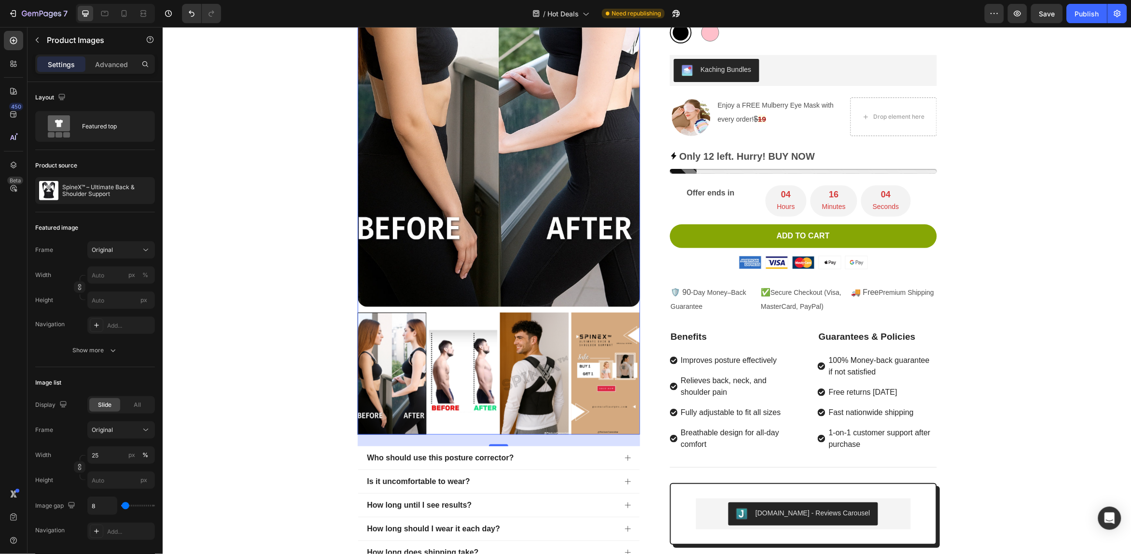
click at [416, 152] on img at bounding box center [498, 55] width 283 height 502
click at [103, 343] on button "Show more" at bounding box center [95, 350] width 120 height 17
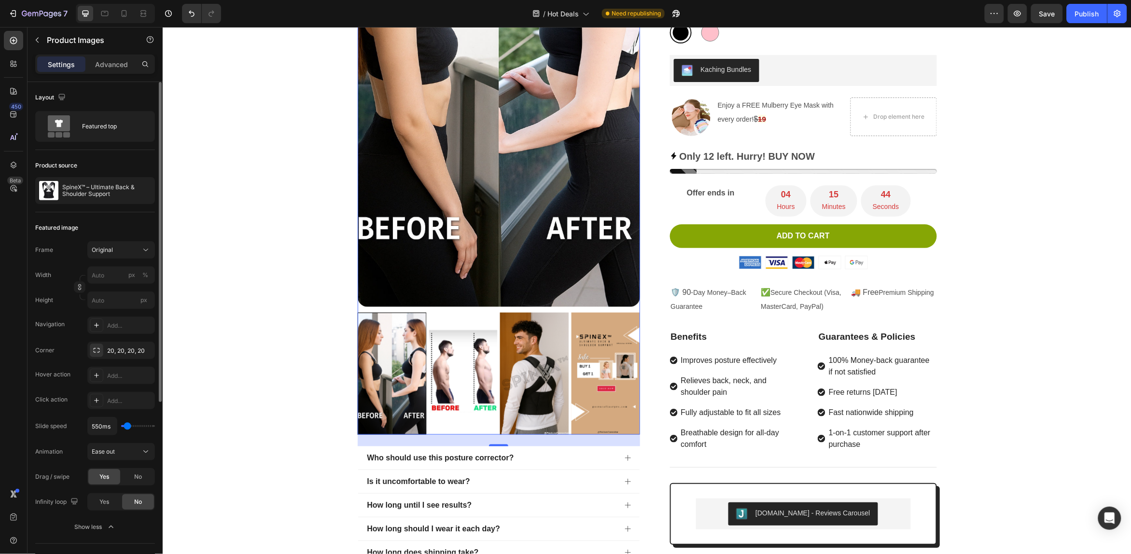
scroll to position [60, 0]
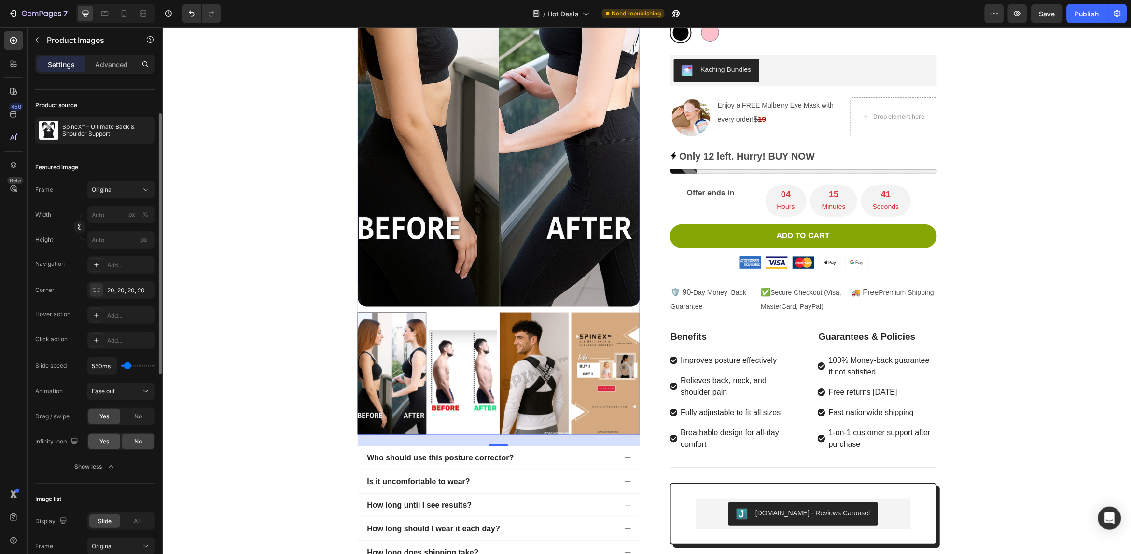
drag, startPoint x: 109, startPoint y: 442, endPoint x: 62, endPoint y: 452, distance: 47.9
click at [109, 442] on span "Yes" at bounding box center [104, 442] width 10 height 9
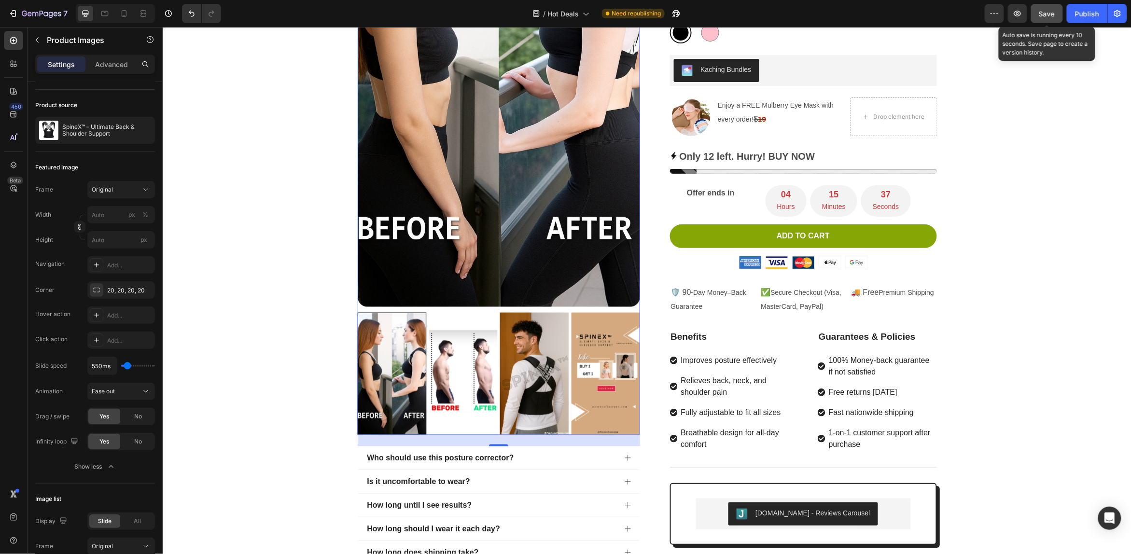
click at [1042, 17] on span "Save" at bounding box center [1048, 14] width 16 height 8
click at [1088, 15] on div "Publish" at bounding box center [1087, 14] width 24 height 10
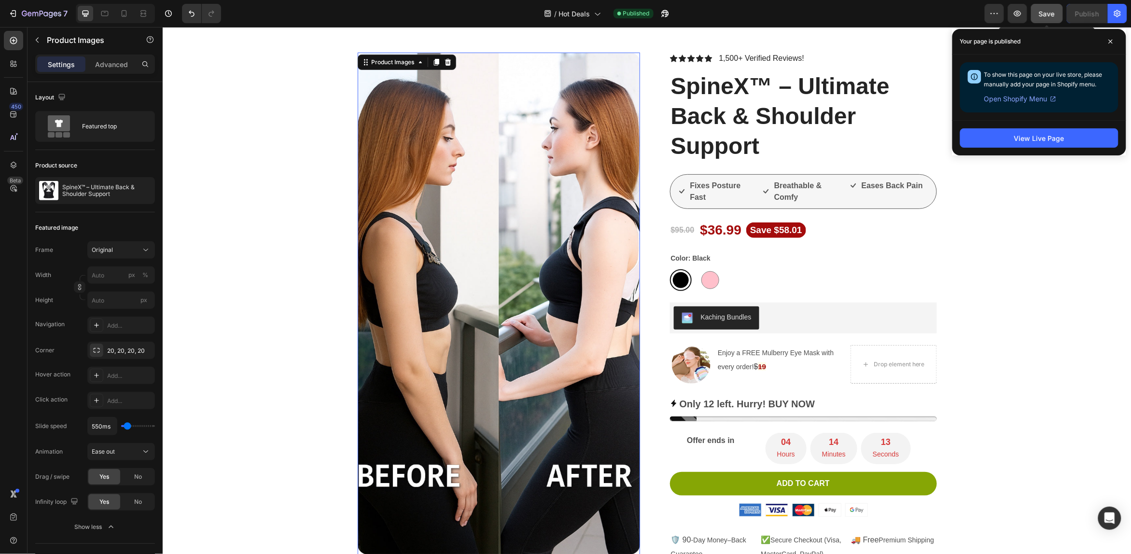
scroll to position [0, 0]
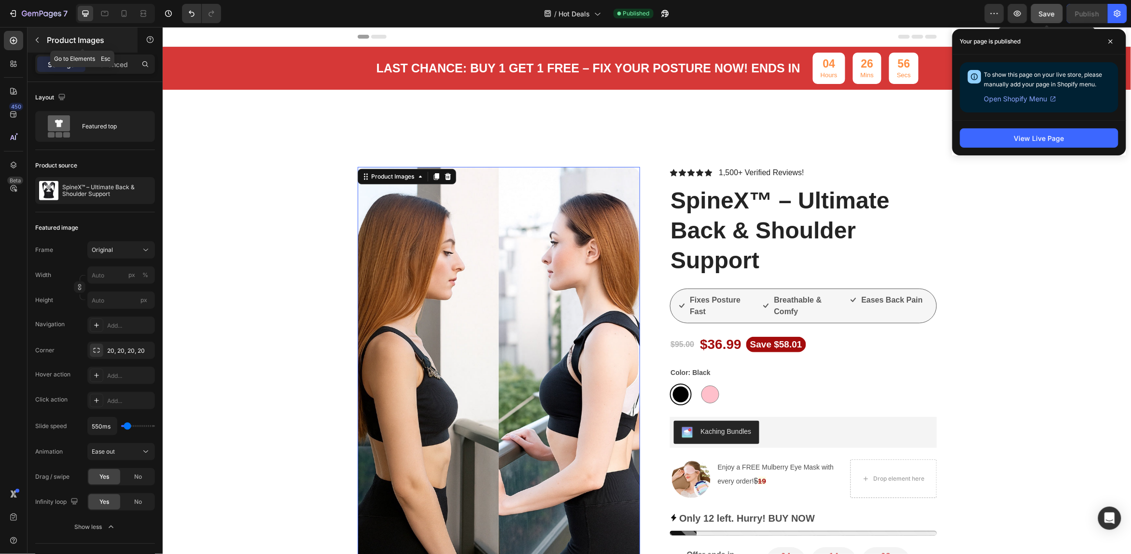
click at [34, 40] on icon "button" at bounding box center [37, 40] width 8 height 8
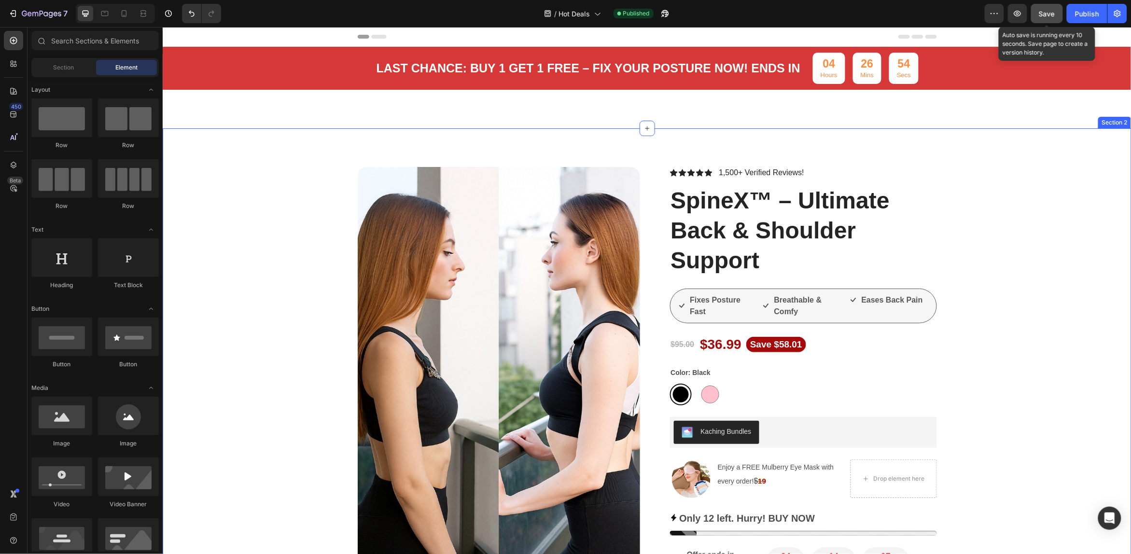
click at [485, 289] on img at bounding box center [498, 418] width 283 height 502
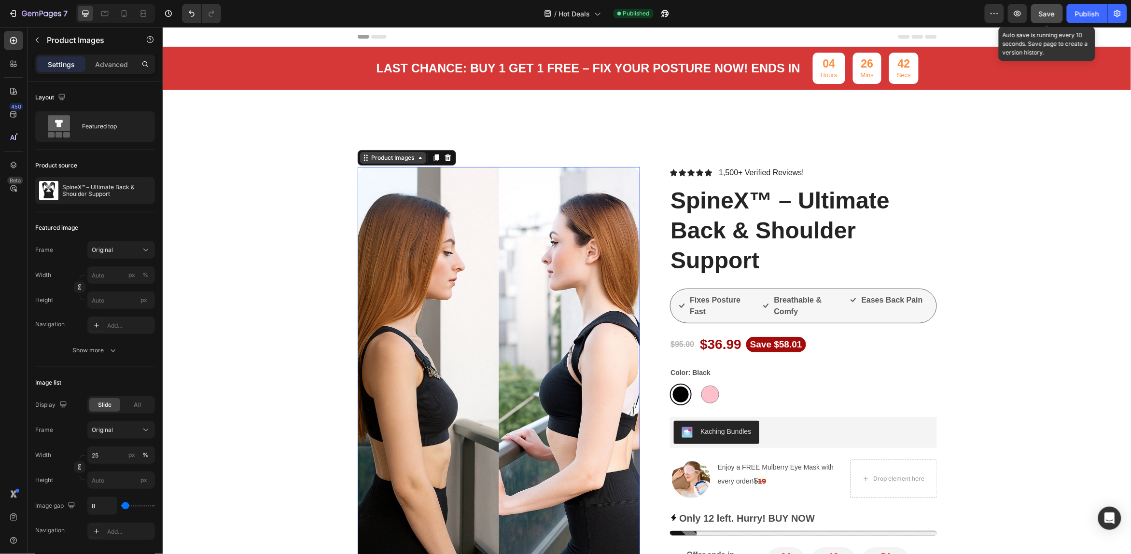
click at [416, 158] on icon at bounding box center [420, 158] width 8 height 8
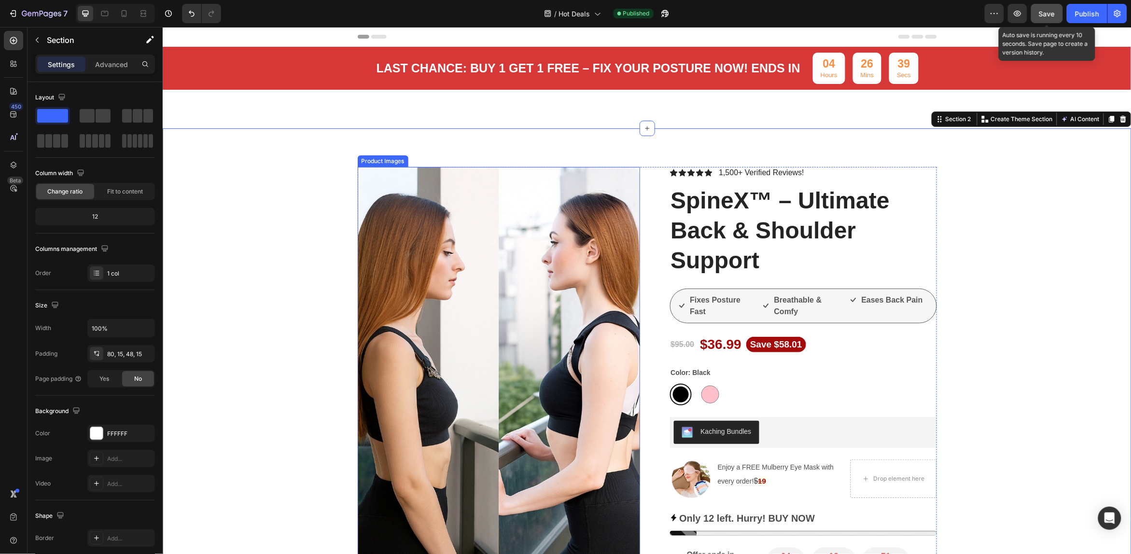
click at [398, 227] on img at bounding box center [498, 418] width 283 height 502
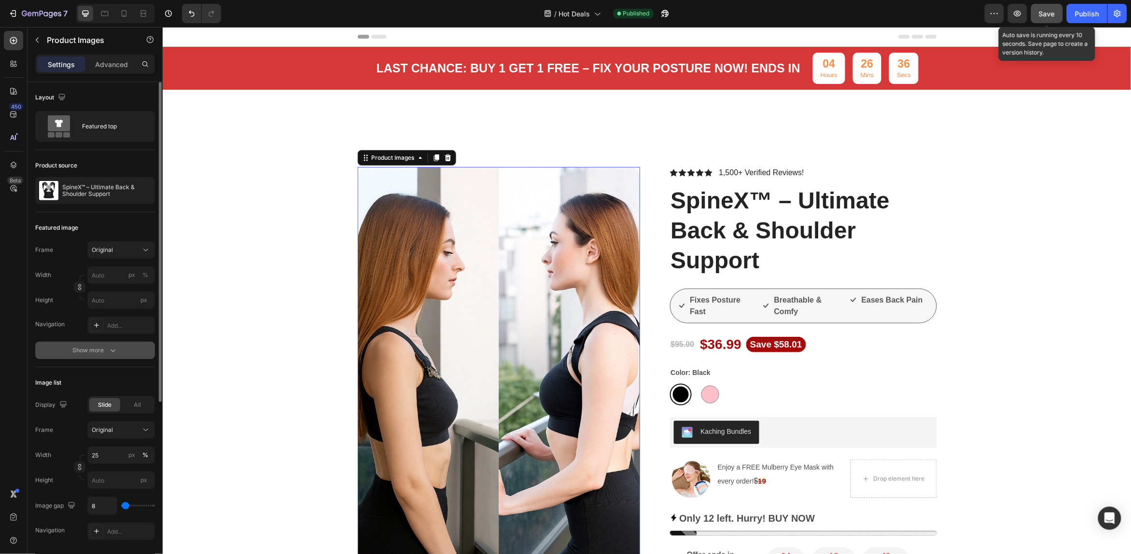
click at [102, 349] on div "Show more" at bounding box center [95, 351] width 45 height 10
drag, startPoint x: 51, startPoint y: 483, endPoint x: 134, endPoint y: 506, distance: 85.6
click at [134, 506] on div "No" at bounding box center [138, 502] width 32 height 15
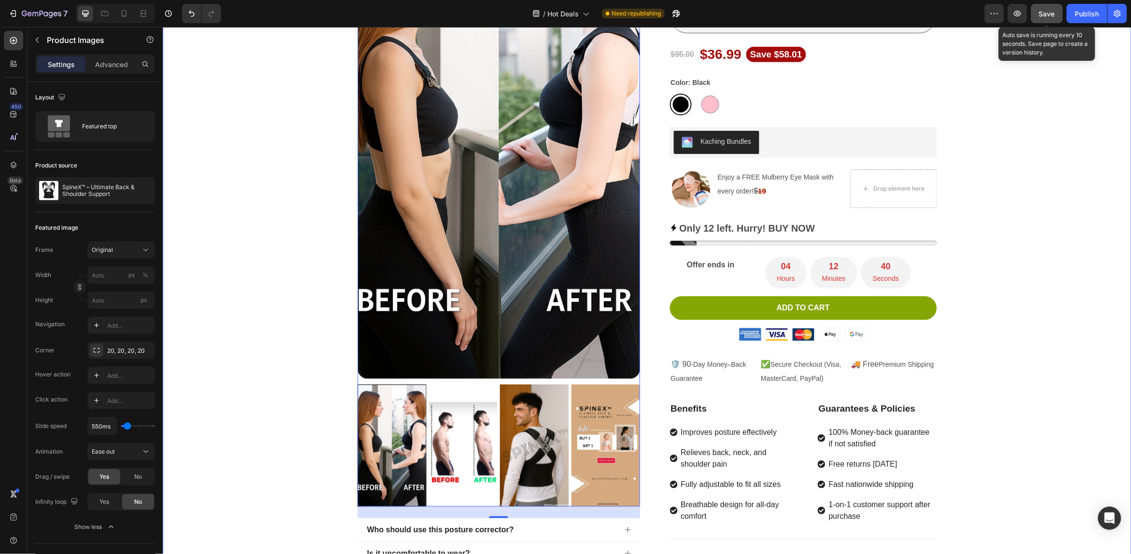
scroll to position [302, 0]
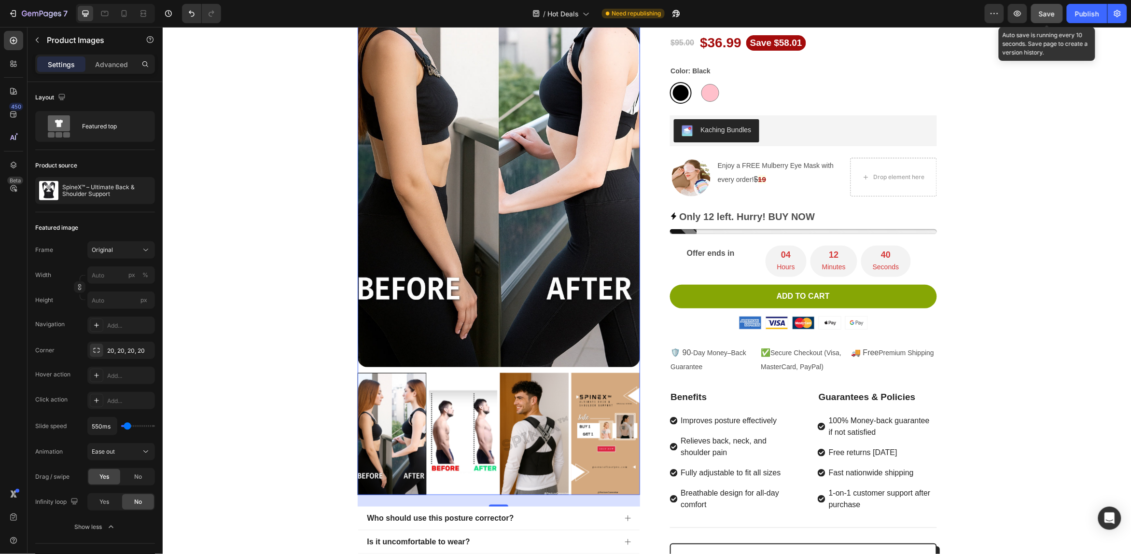
click at [473, 440] on img at bounding box center [462, 434] width 69 height 122
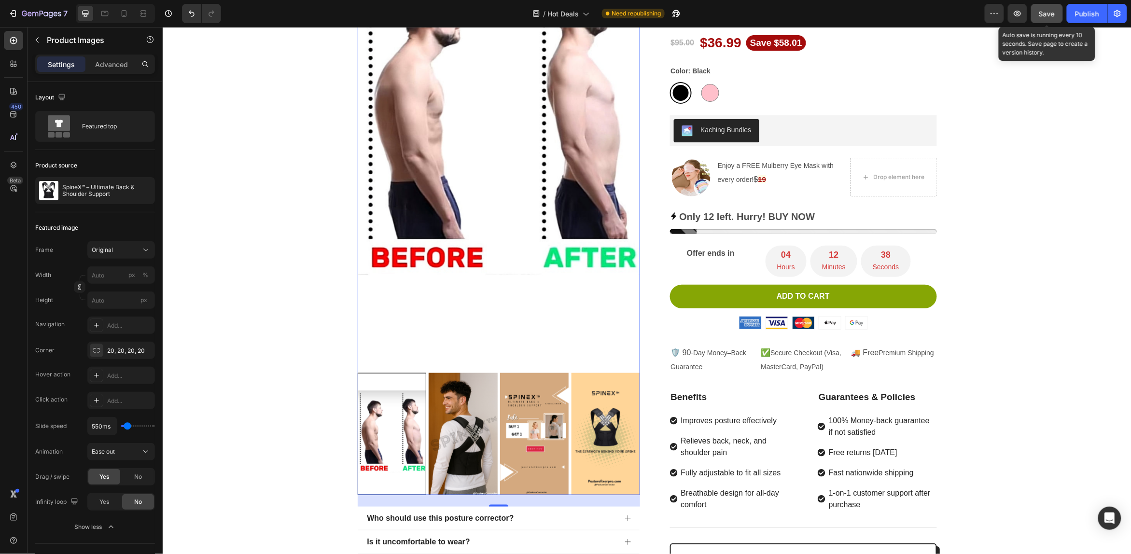
click at [471, 440] on img at bounding box center [462, 434] width 69 height 122
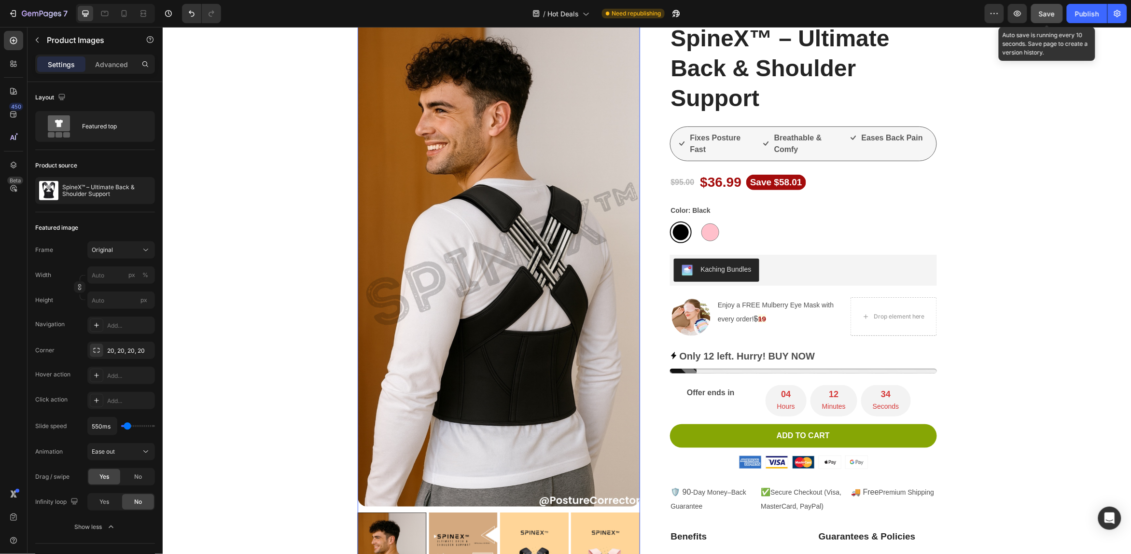
scroll to position [181, 0]
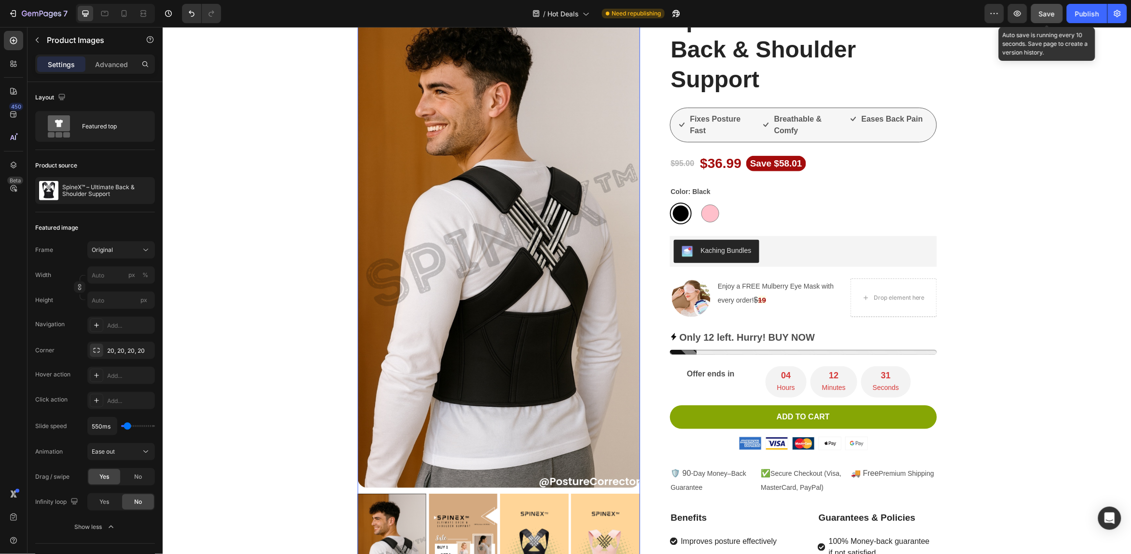
click at [452, 525] on img at bounding box center [462, 555] width 69 height 122
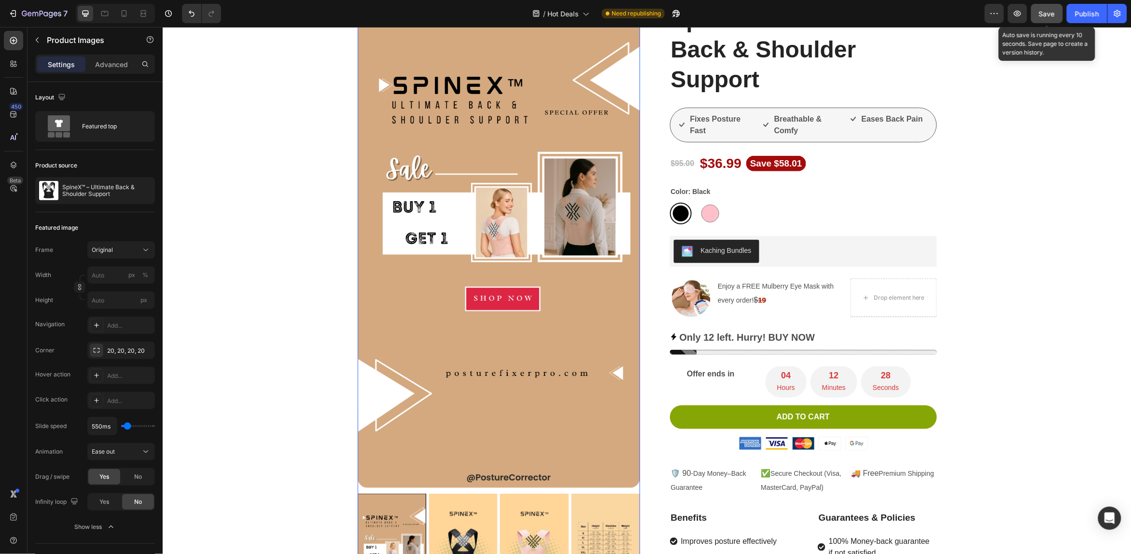
click at [518, 522] on img at bounding box center [533, 555] width 69 height 122
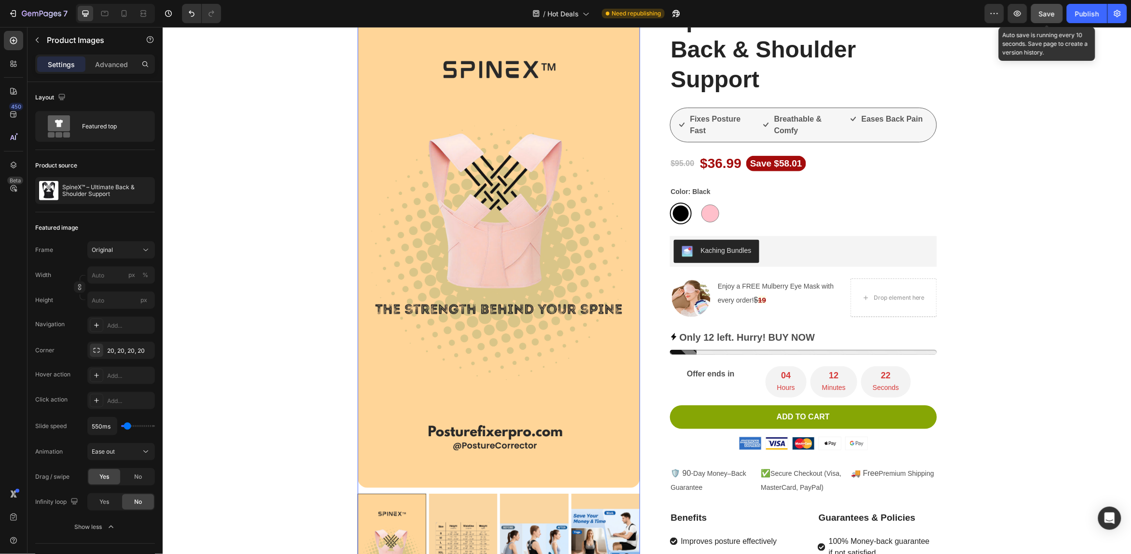
click at [433, 528] on img at bounding box center [462, 555] width 69 height 122
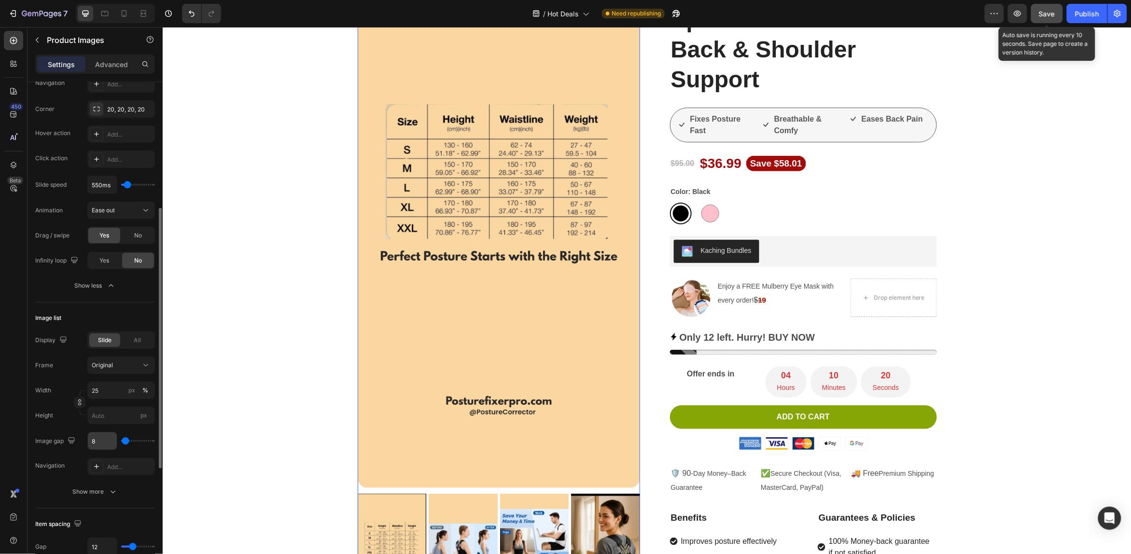
scroll to position [302, 0]
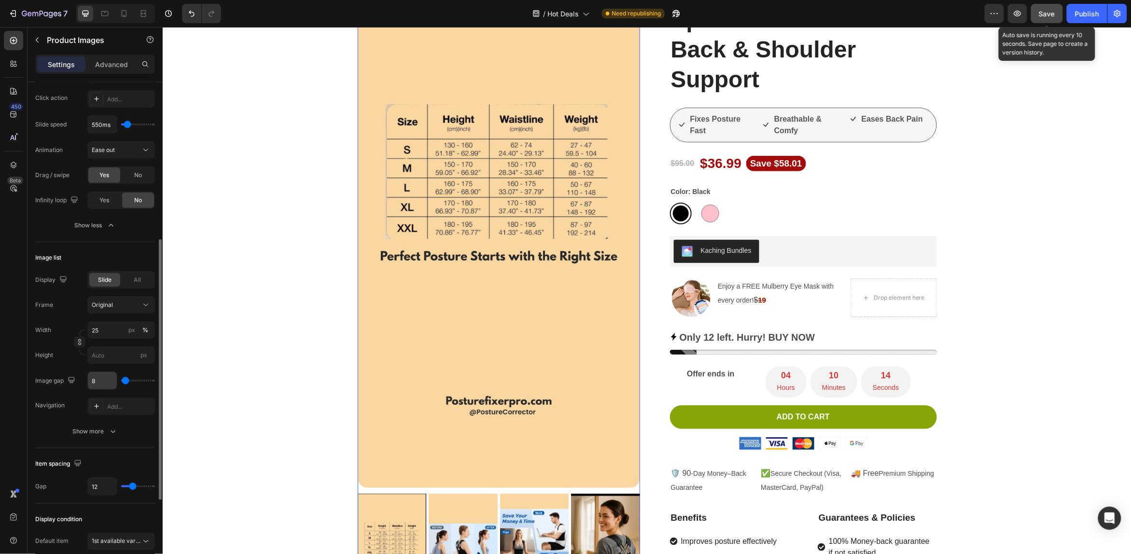
click at [110, 384] on input "8" at bounding box center [102, 380] width 29 height 17
drag, startPoint x: 122, startPoint y: 383, endPoint x: 128, endPoint y: 382, distance: 5.9
type input "91"
click at [129, 382] on input "range" at bounding box center [138, 381] width 34 height 2
click at [128, 382] on input "range" at bounding box center [138, 381] width 34 height 2
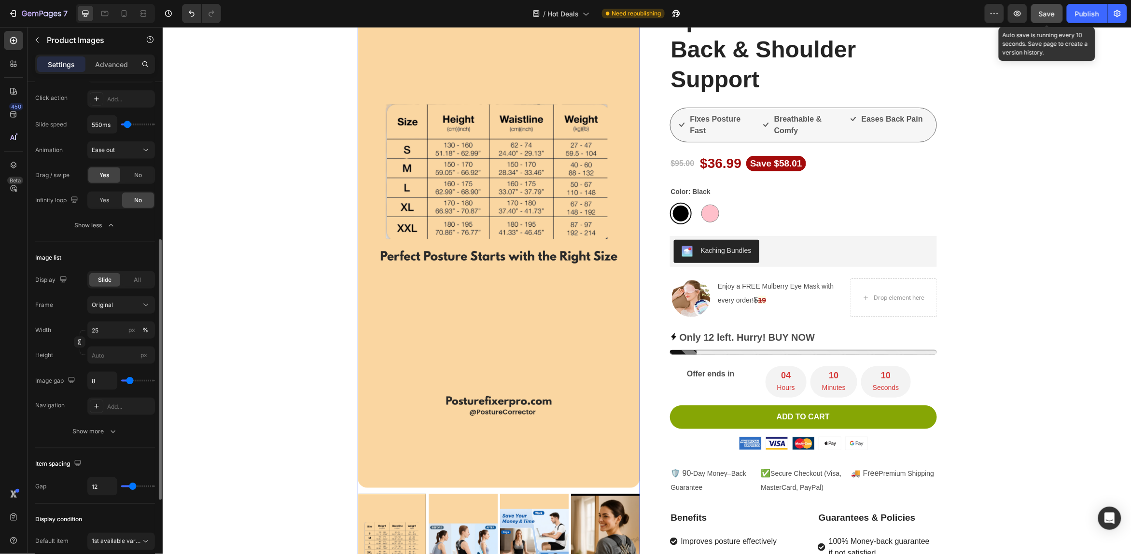
type input "91"
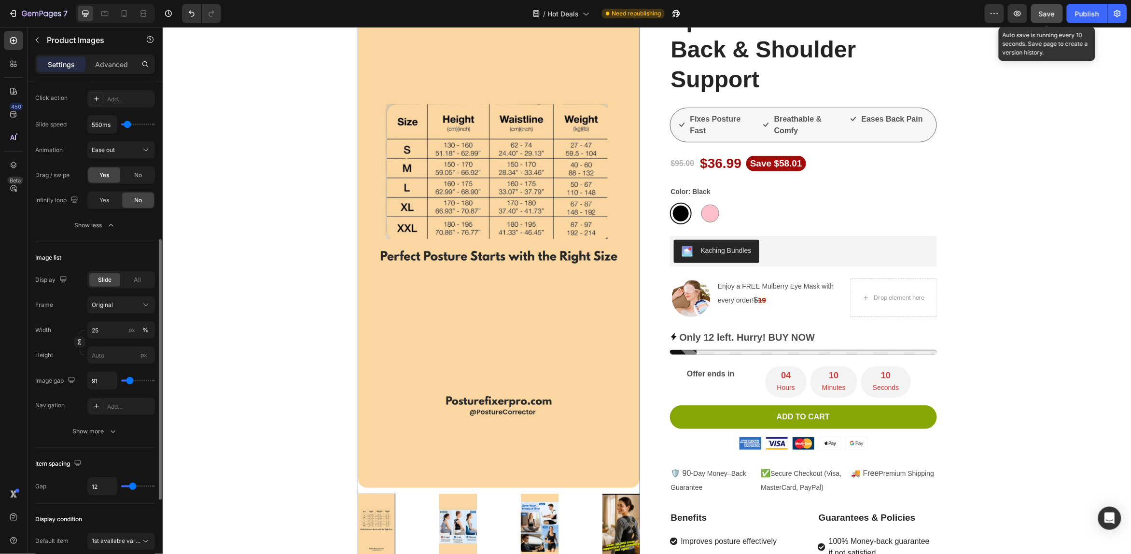
drag, startPoint x: 126, startPoint y: 381, endPoint x: 137, endPoint y: 384, distance: 11.3
click at [130, 380] on input "range" at bounding box center [138, 381] width 34 height 2
click at [140, 380] on input "range" at bounding box center [138, 381] width 34 height 2
type input "322"
click at [141, 380] on input "range" at bounding box center [138, 381] width 34 height 2
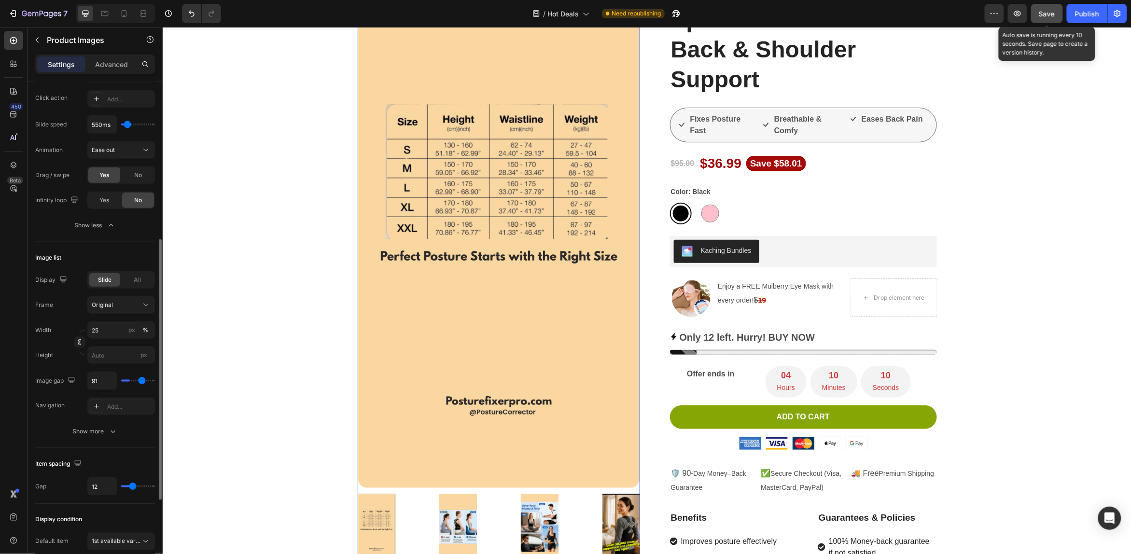
click at [147, 380] on div "91" at bounding box center [121, 381] width 68 height 18
type input "322"
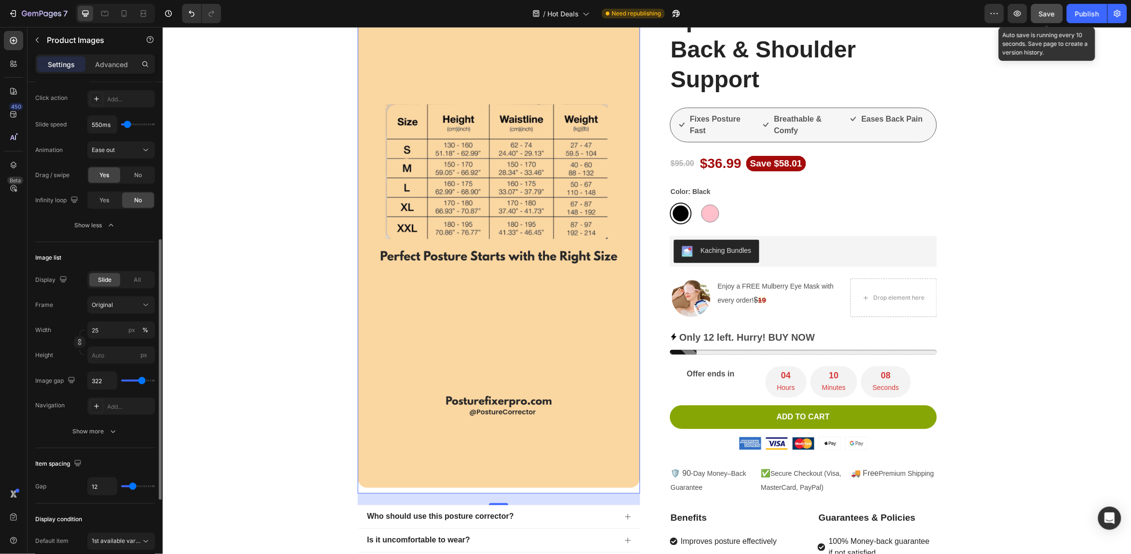
type input "125"
click at [131, 382] on input "range" at bounding box center [138, 381] width 34 height 2
type input "125"
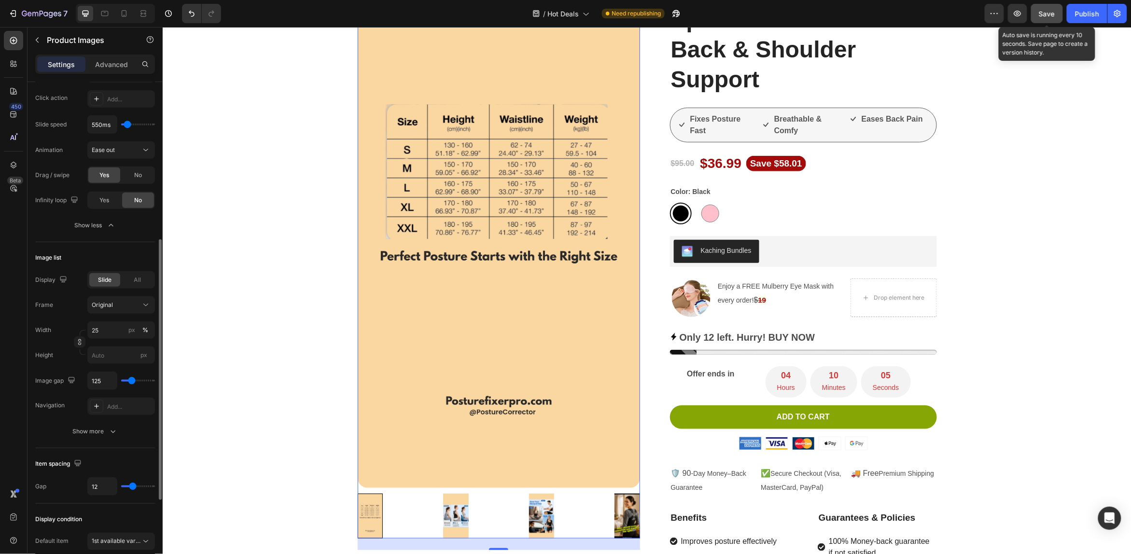
drag, startPoint x: 130, startPoint y: 380, endPoint x: 119, endPoint y: 381, distance: 11.1
type input "0"
click at [121, 381] on input "range" at bounding box center [138, 381] width 34 height 2
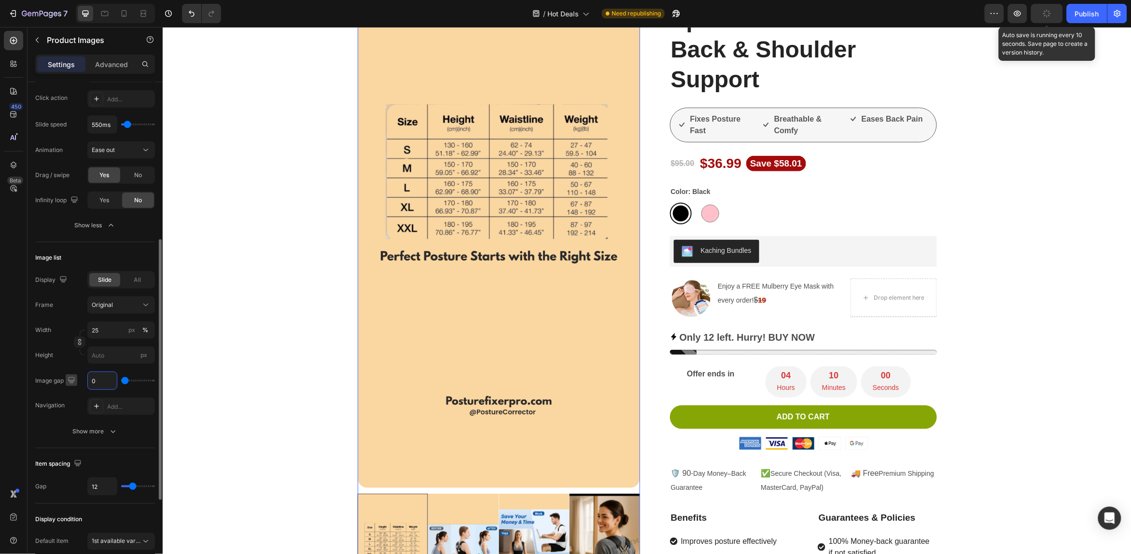
type input "8"
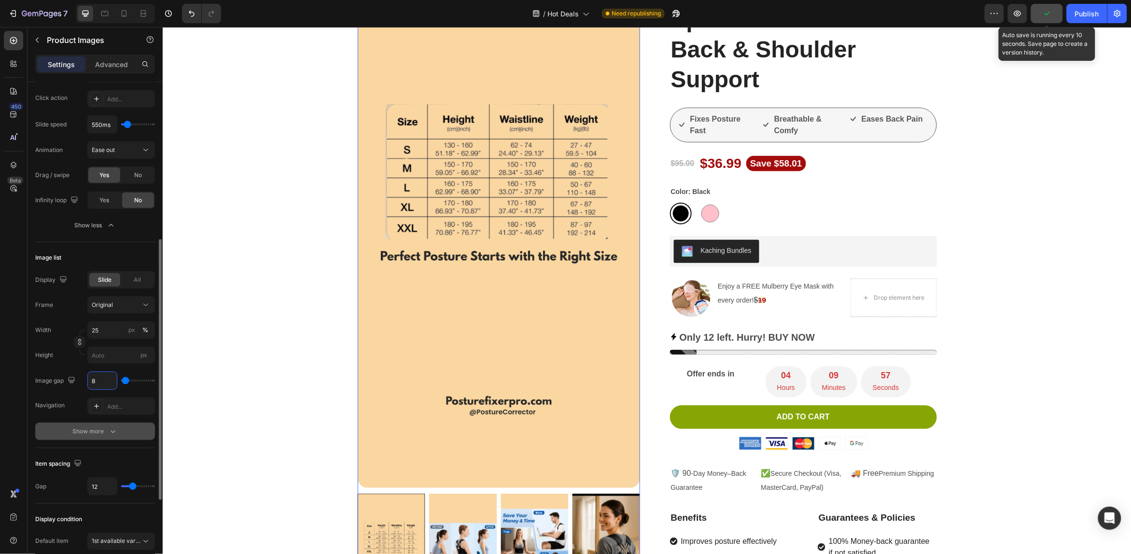
type input "8"
click at [54, 420] on div "Display Slide All Frame Original Width 25 px % Height px Image gap 8 Navigation…" at bounding box center [95, 355] width 120 height 169
click at [97, 431] on div "Show more" at bounding box center [95, 432] width 45 height 10
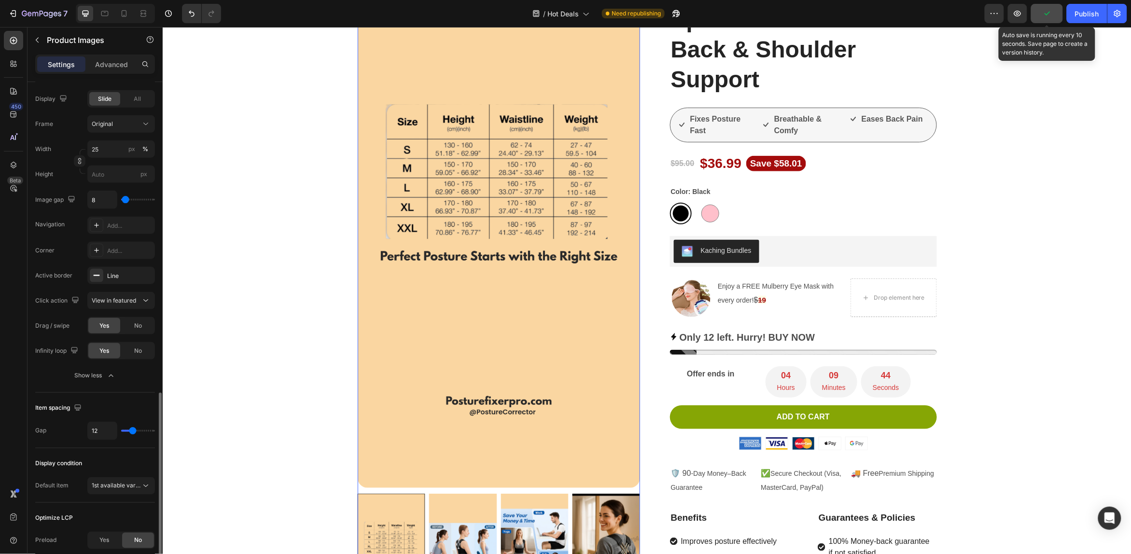
scroll to position [543, 0]
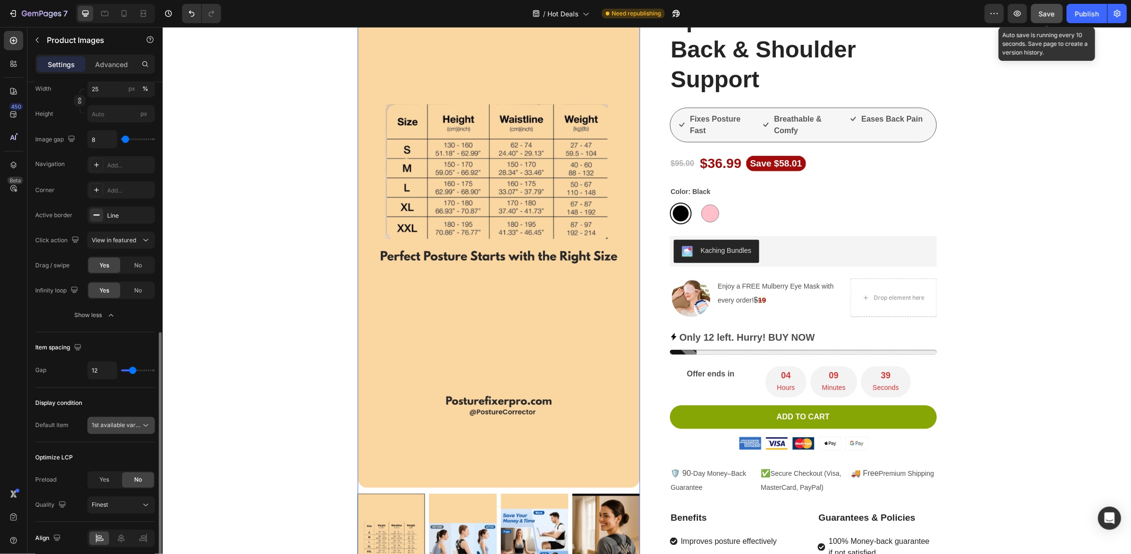
click at [147, 427] on icon at bounding box center [146, 426] width 10 height 10
click at [140, 409] on div "Display condition" at bounding box center [95, 403] width 120 height 15
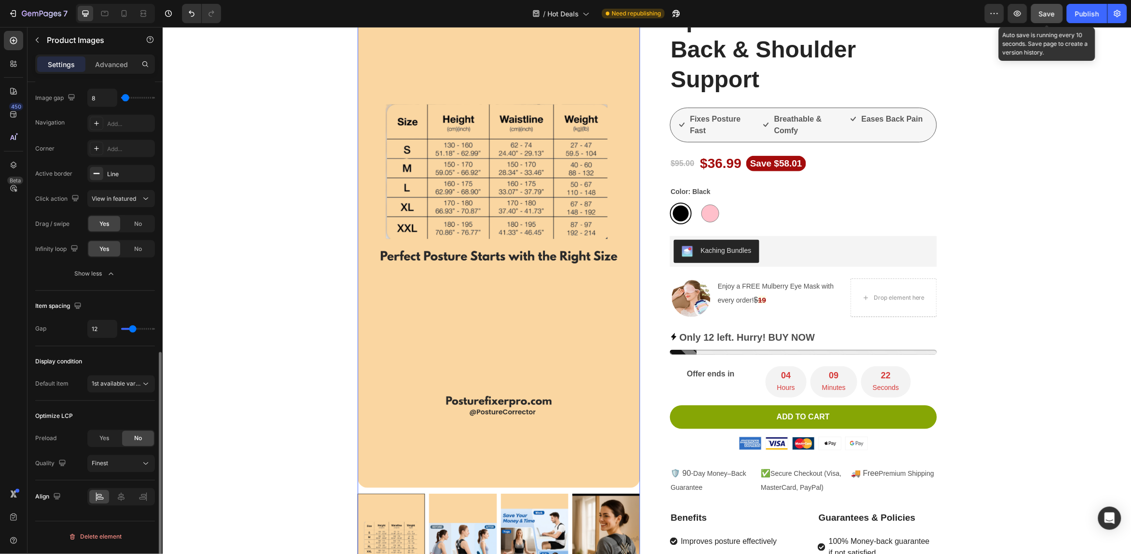
scroll to position [585, 0]
click at [123, 498] on icon at bounding box center [121, 497] width 10 height 10
click at [124, 14] on icon at bounding box center [124, 14] width 10 height 10
type input "8"
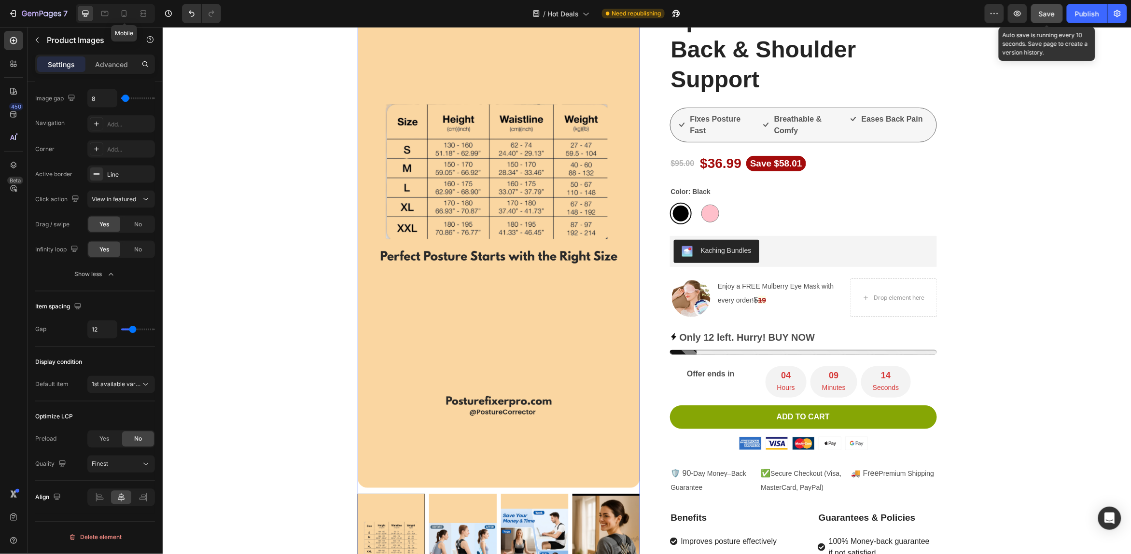
type input "8"
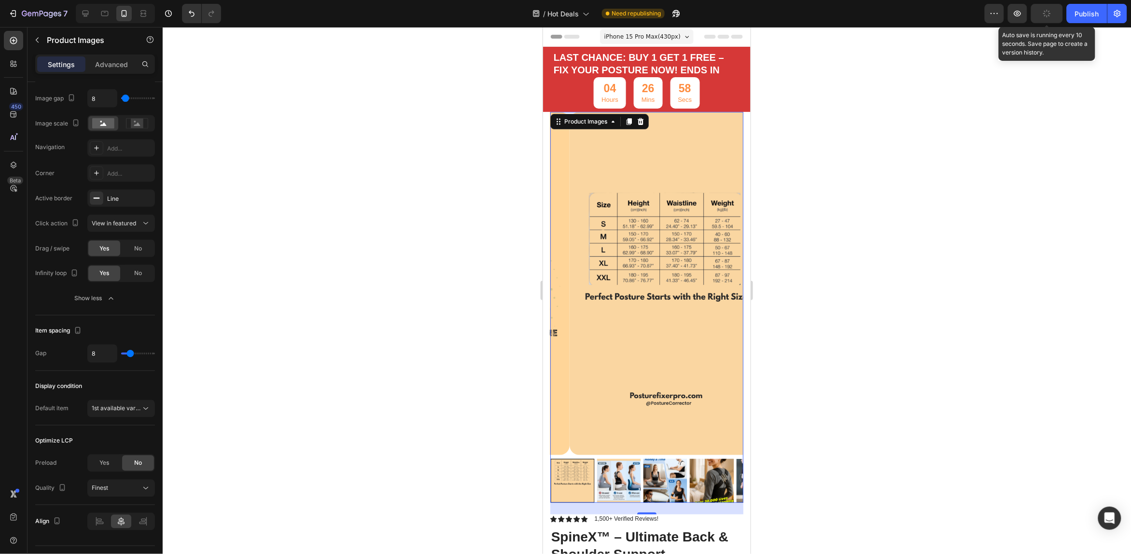
click at [615, 459] on img at bounding box center [618, 481] width 44 height 44
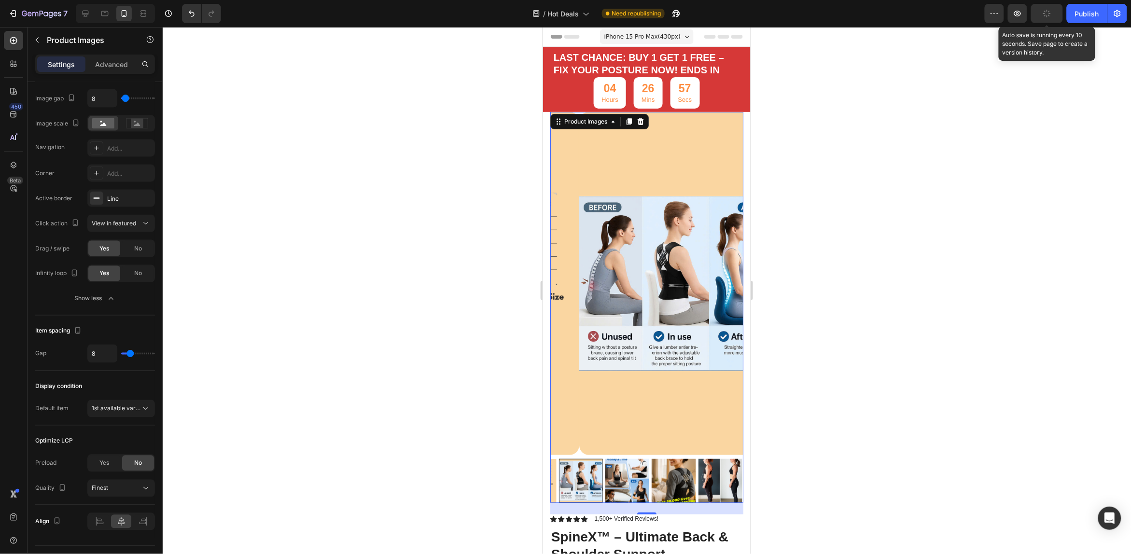
click at [617, 463] on img at bounding box center [627, 481] width 44 height 44
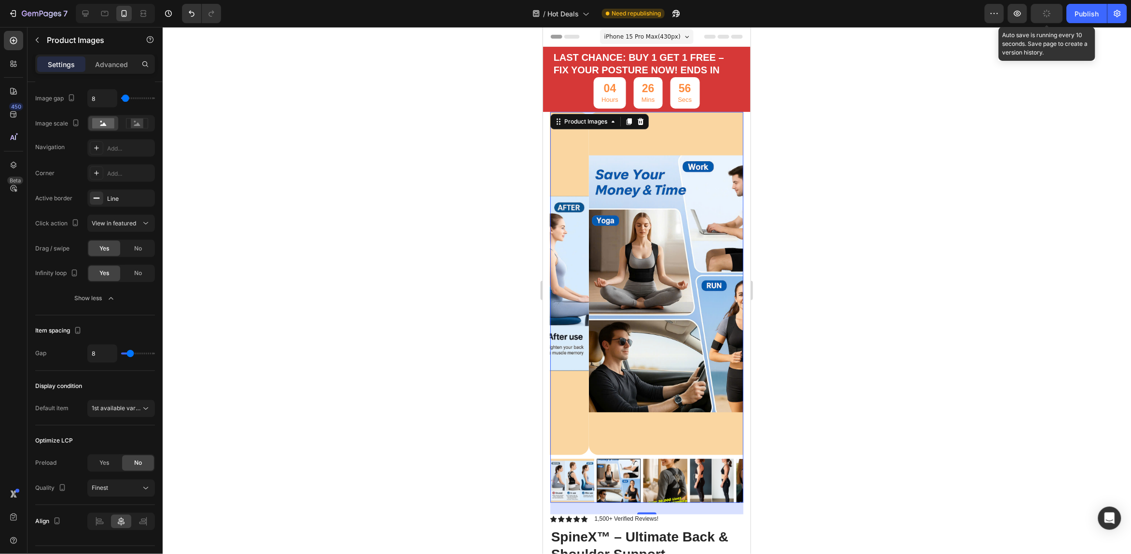
click at [501, 463] on img at bounding box center [479, 481] width 44 height 44
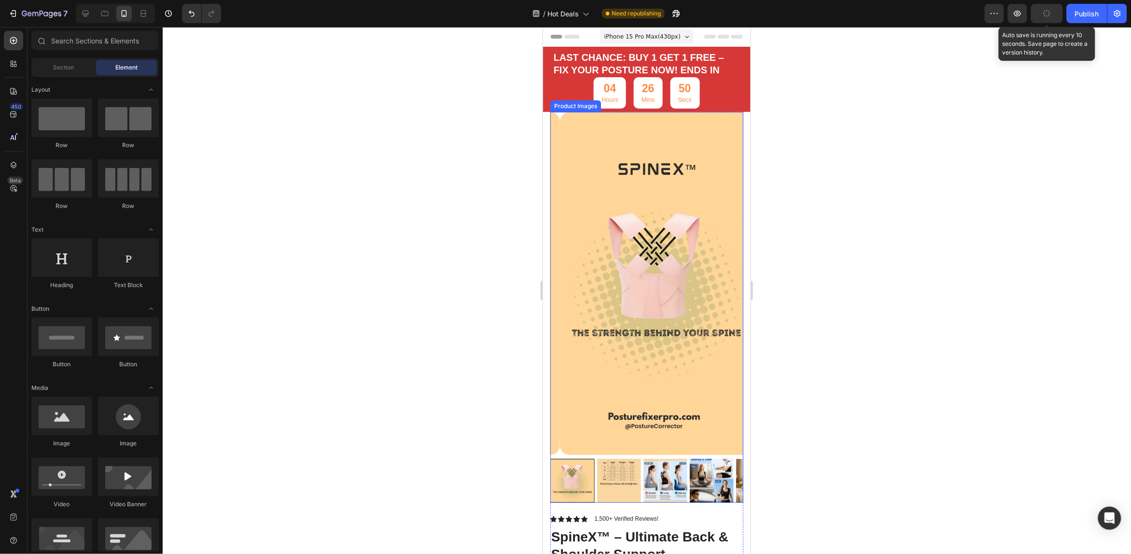
click at [719, 466] on img at bounding box center [712, 481] width 44 height 44
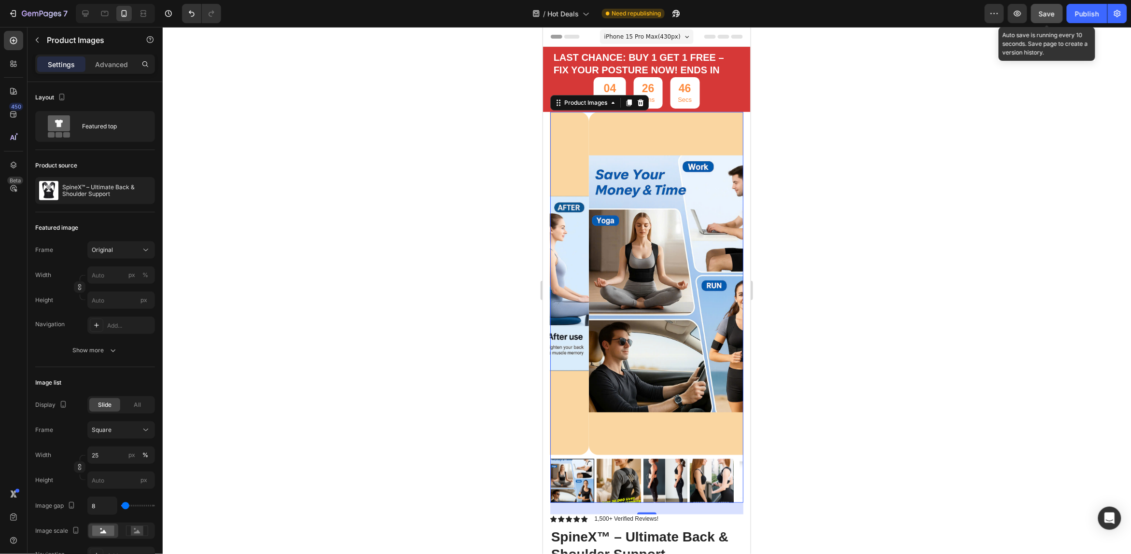
click at [617, 467] on img at bounding box center [618, 481] width 44 height 44
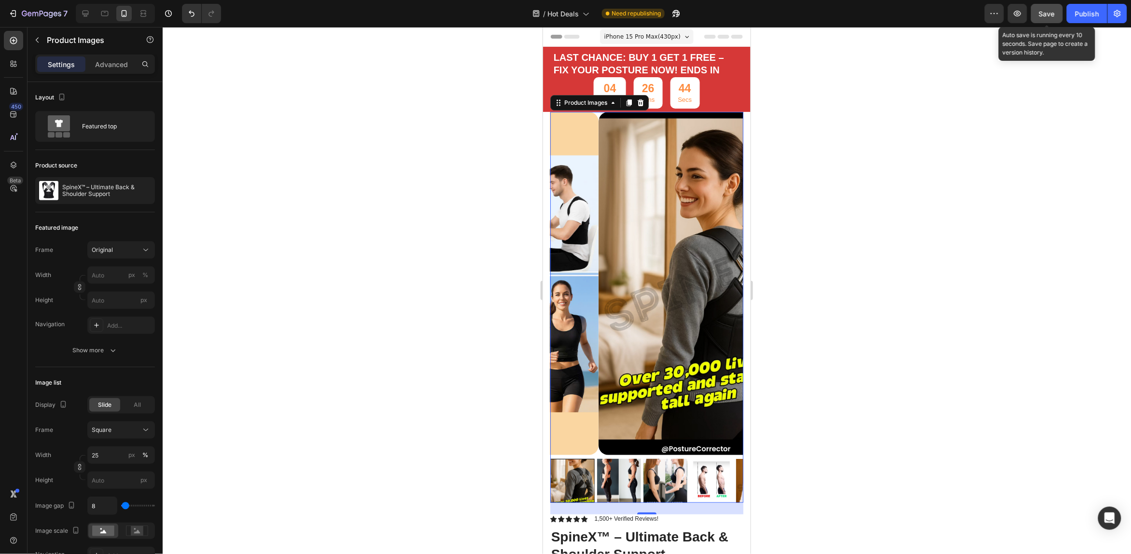
click at [624, 466] on img at bounding box center [618, 481] width 44 height 44
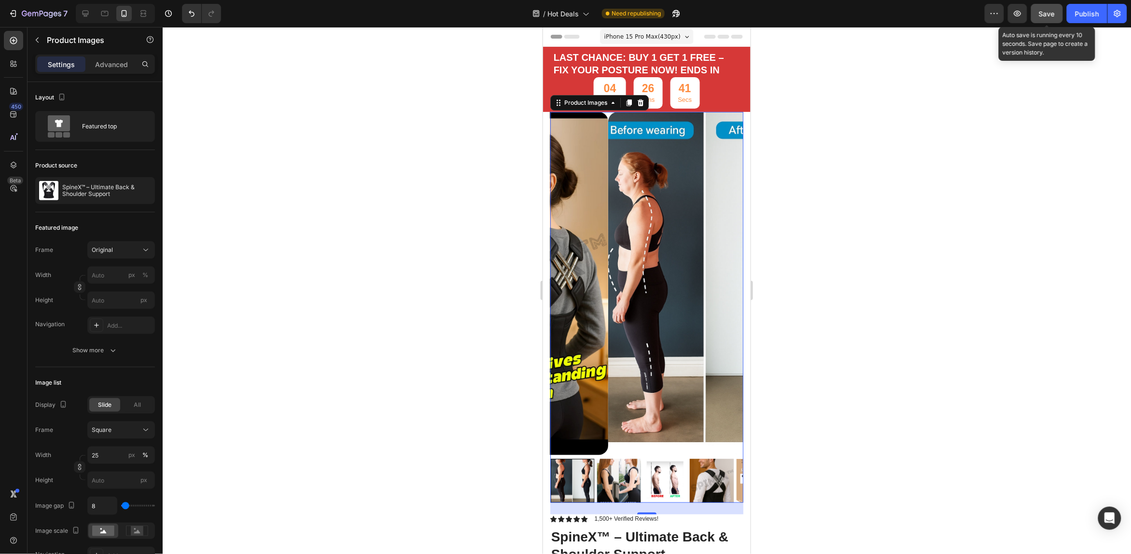
click at [624, 466] on img at bounding box center [618, 481] width 44 height 44
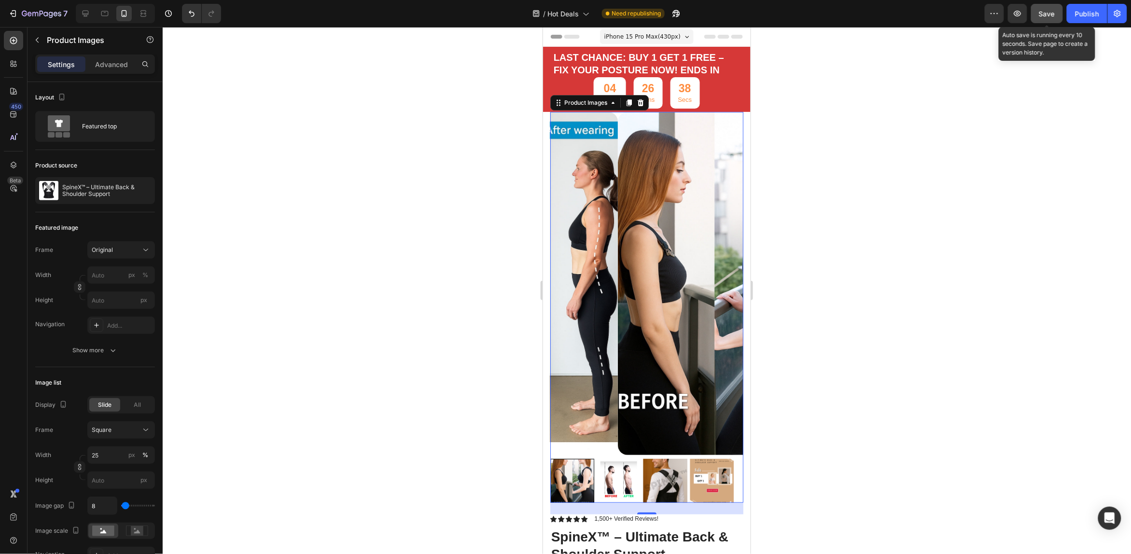
click at [667, 462] on img at bounding box center [665, 481] width 44 height 44
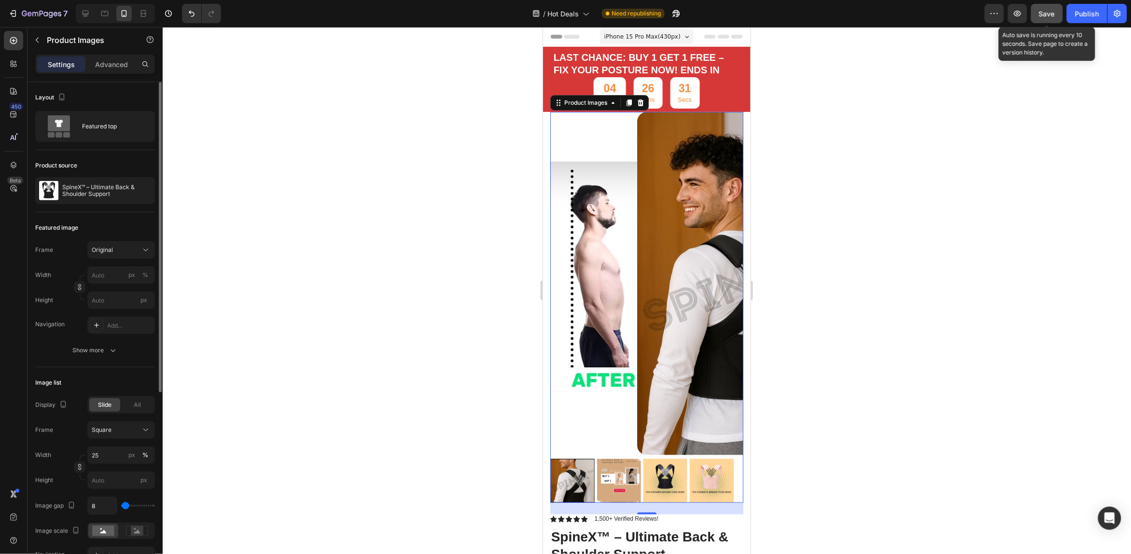
scroll to position [60, 0]
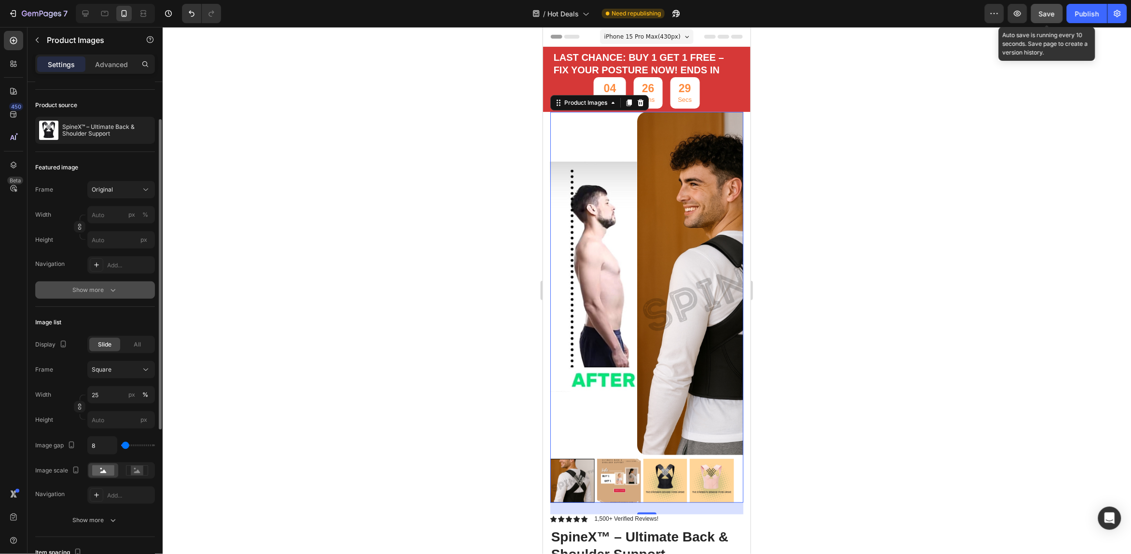
click at [114, 291] on icon "button" at bounding box center [113, 290] width 10 height 10
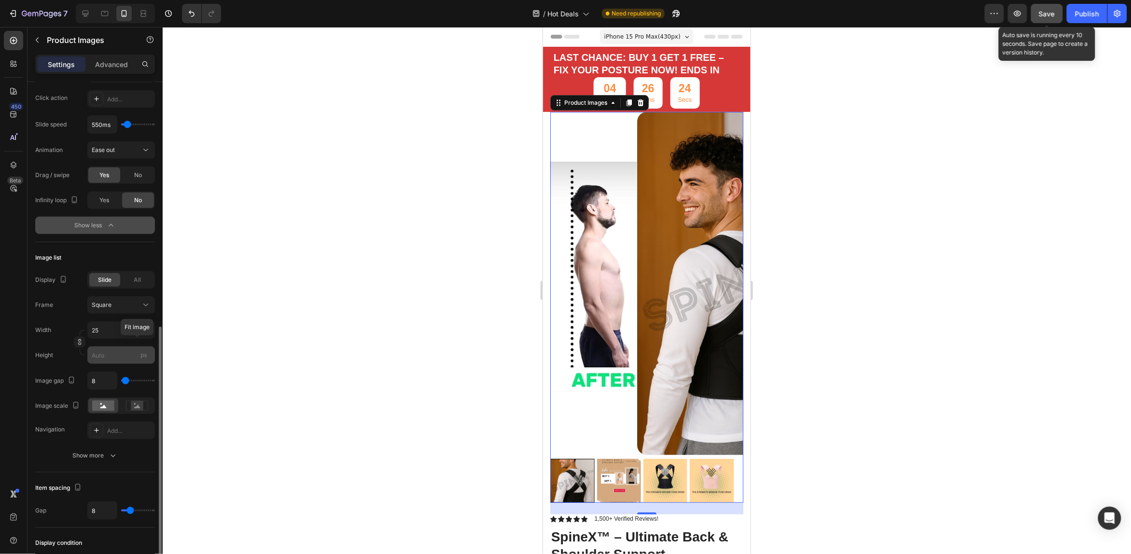
scroll to position [362, 0]
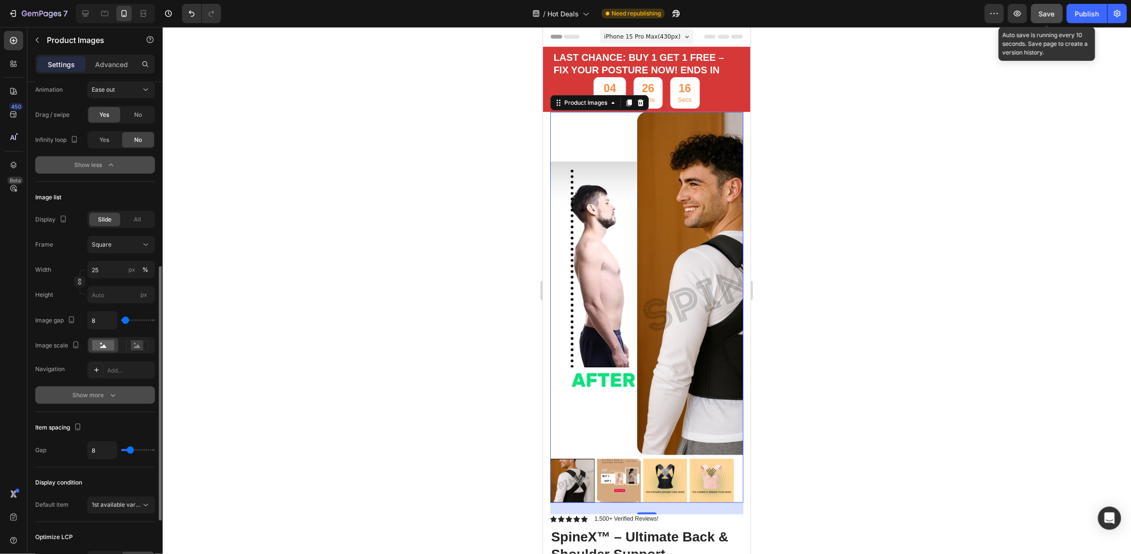
click at [119, 403] on button "Show more" at bounding box center [95, 395] width 120 height 17
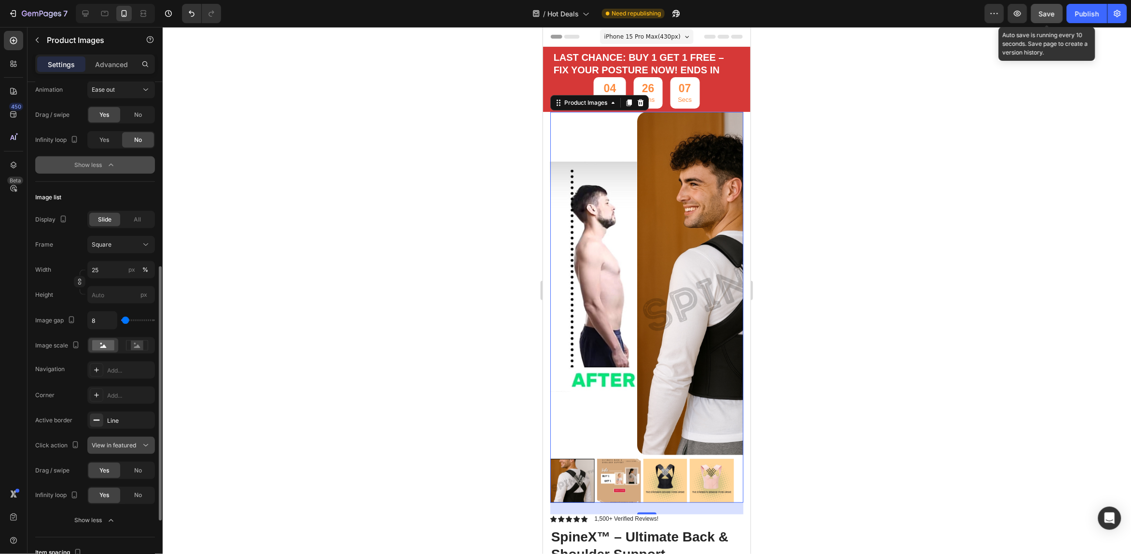
click at [147, 446] on icon at bounding box center [145, 446] width 5 height 2
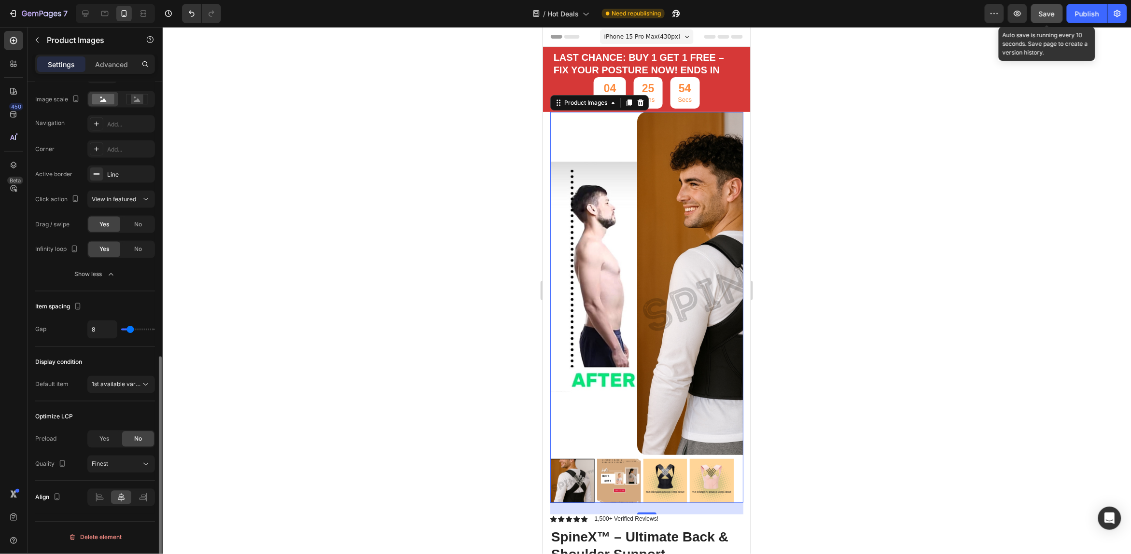
scroll to position [548, 0]
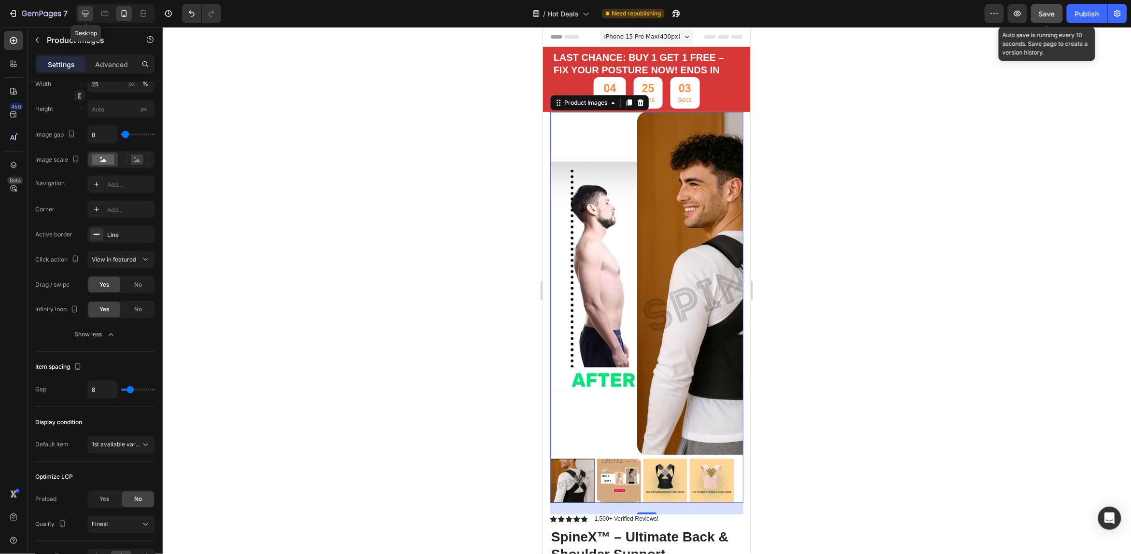
click at [83, 11] on icon at bounding box center [86, 14] width 6 height 6
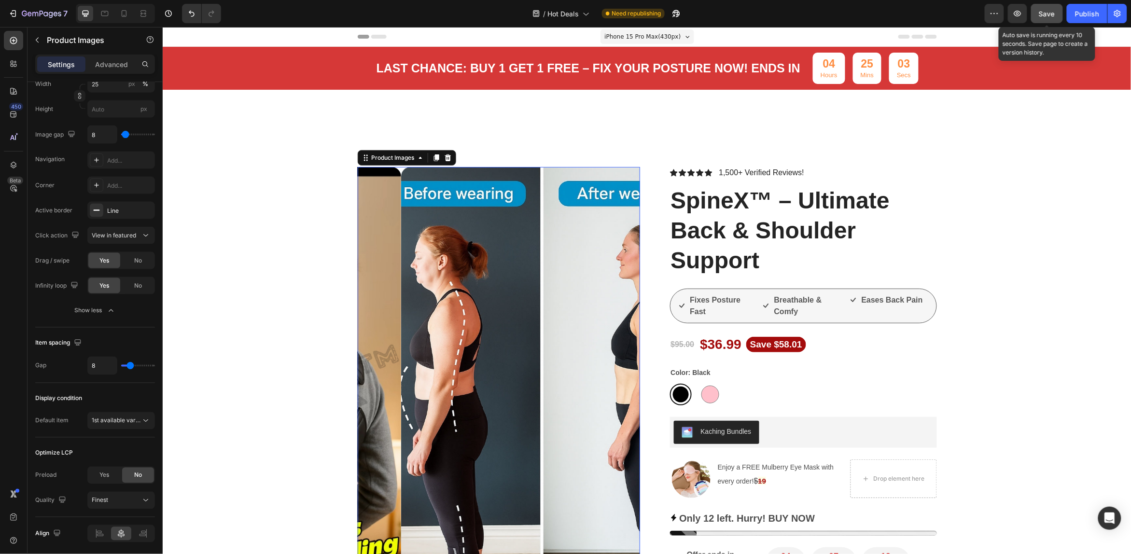
type input "12"
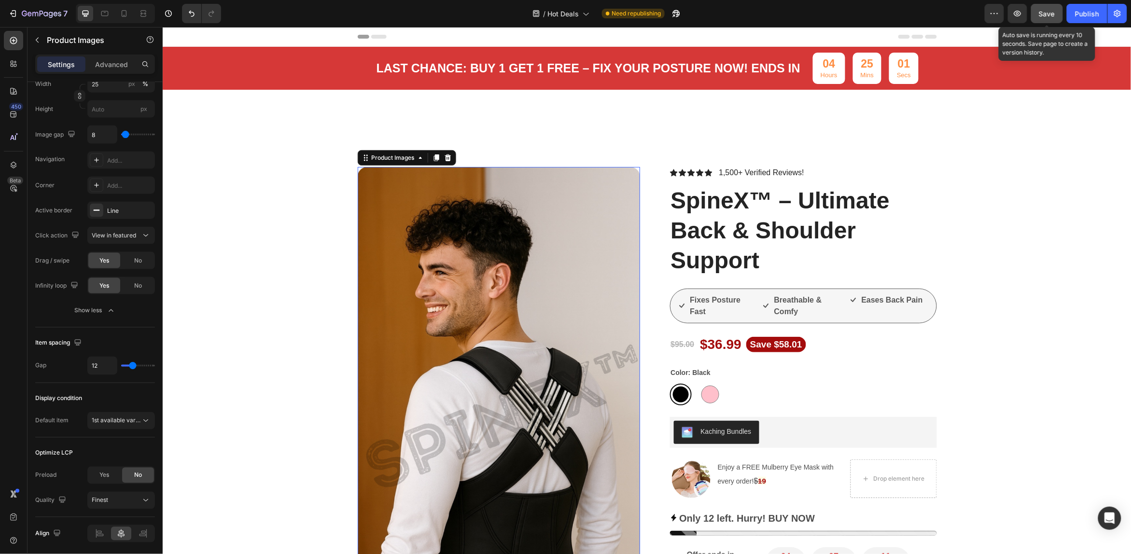
click at [488, 266] on img at bounding box center [498, 418] width 283 height 502
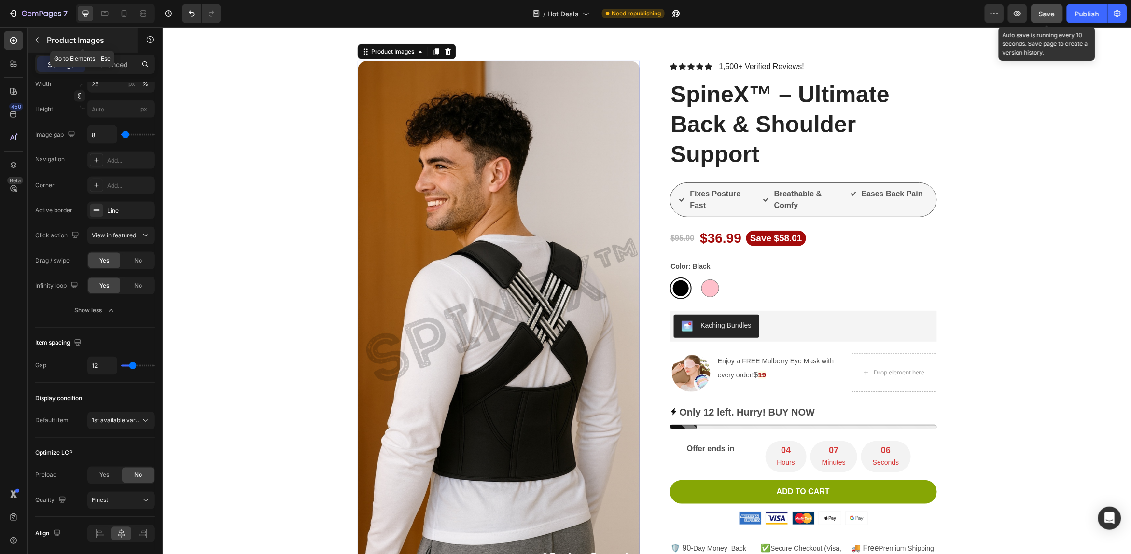
click at [37, 40] on icon "button" at bounding box center [37, 40] width 8 height 8
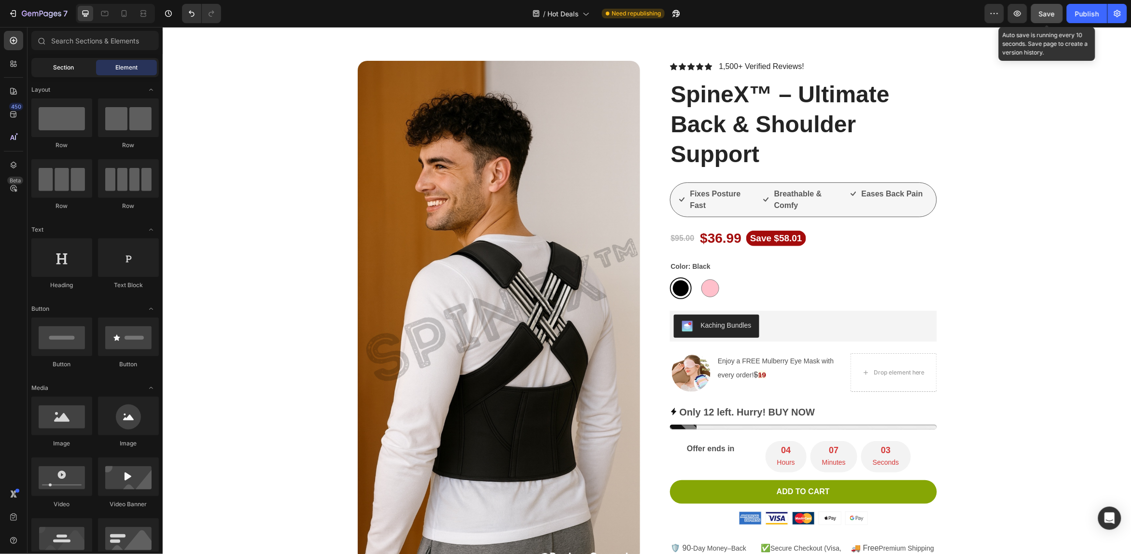
click at [67, 71] on span "Section" at bounding box center [64, 67] width 21 height 9
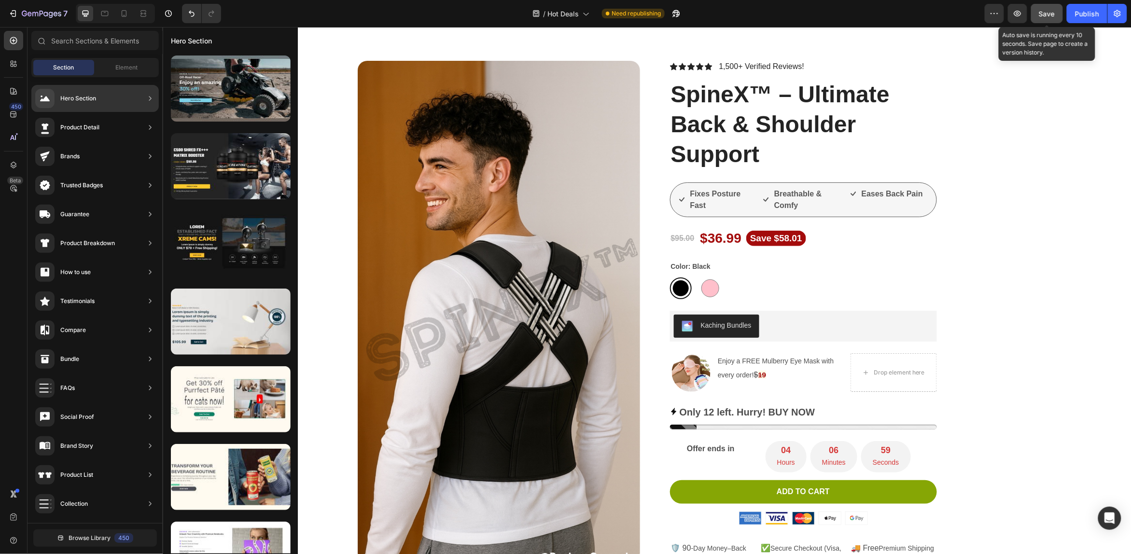
click at [148, 127] on icon at bounding box center [150, 128] width 10 height 10
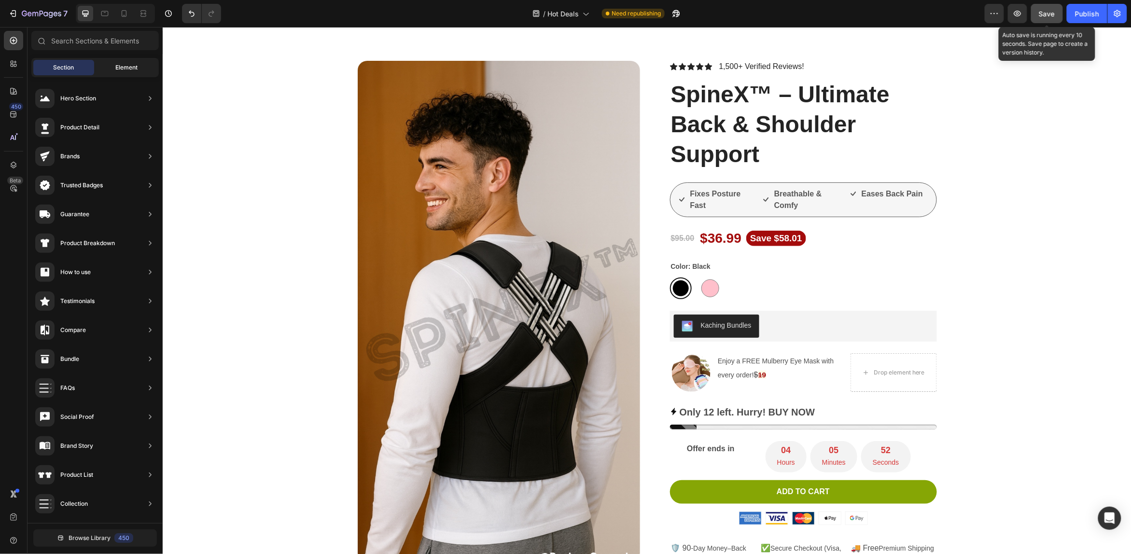
click at [117, 63] on span "Element" at bounding box center [126, 67] width 22 height 9
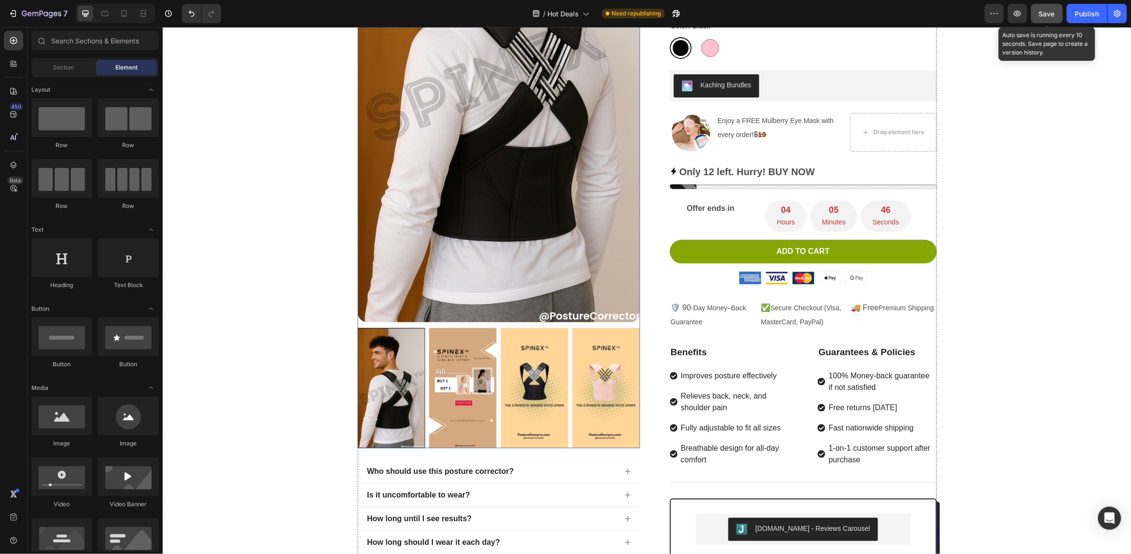
scroll to position [348, 0]
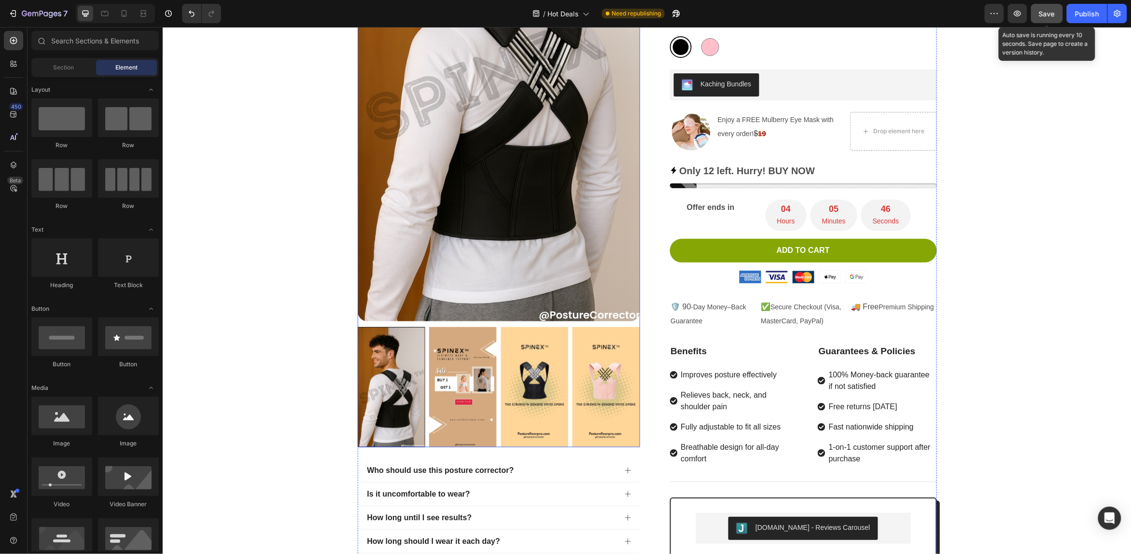
click at [468, 389] on img at bounding box center [463, 387] width 68 height 120
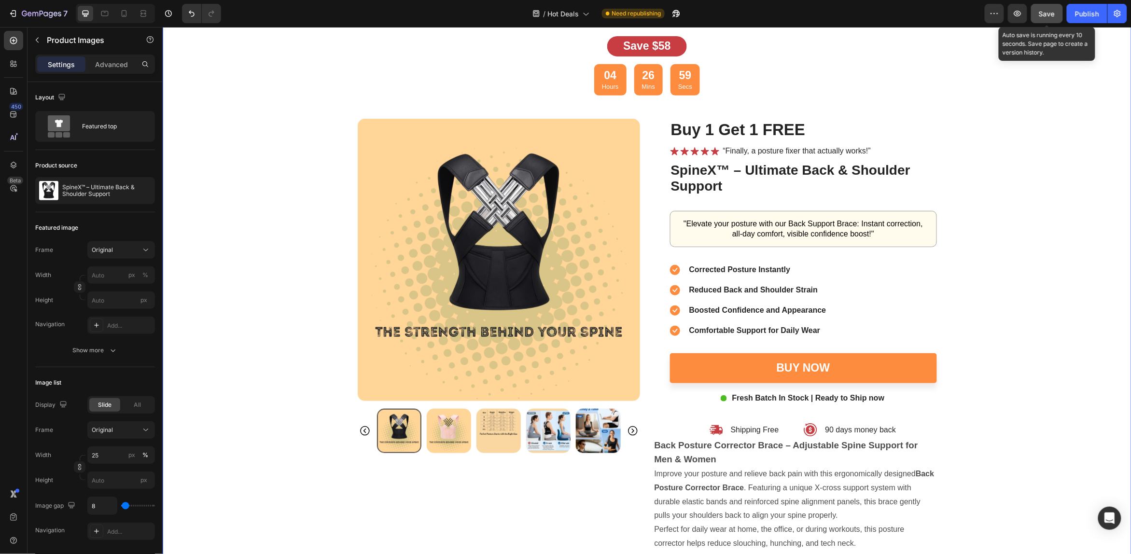
scroll to position [3199, 0]
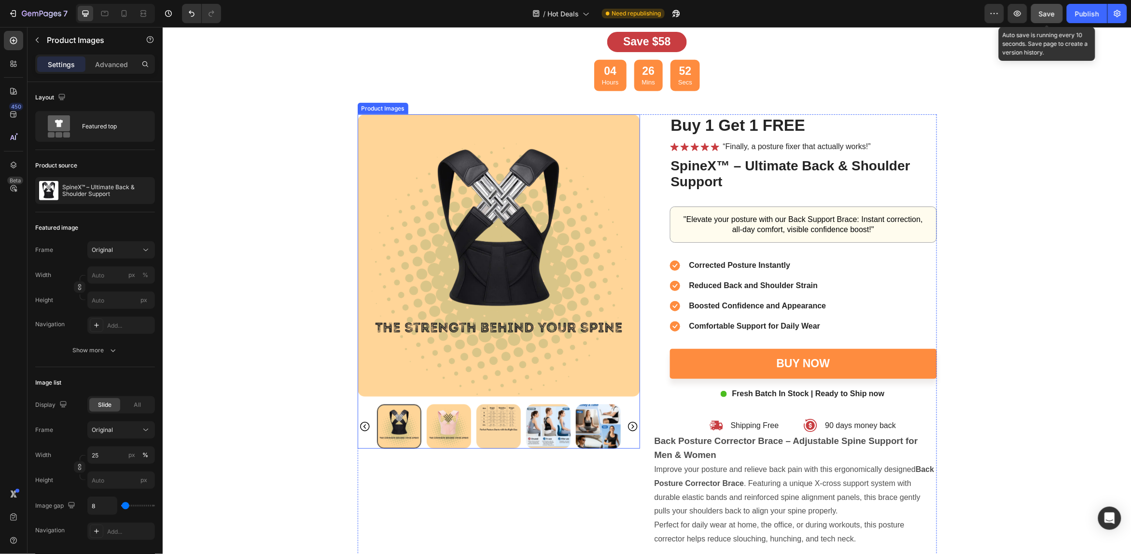
click at [448, 428] on img at bounding box center [448, 426] width 44 height 44
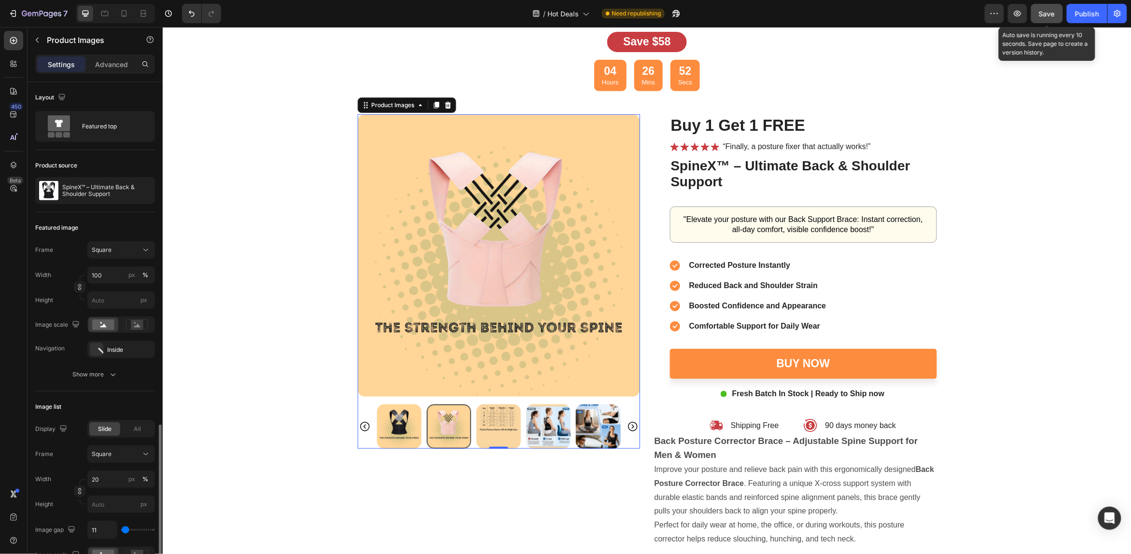
scroll to position [214, 0]
